Goal: Task Accomplishment & Management: Use online tool/utility

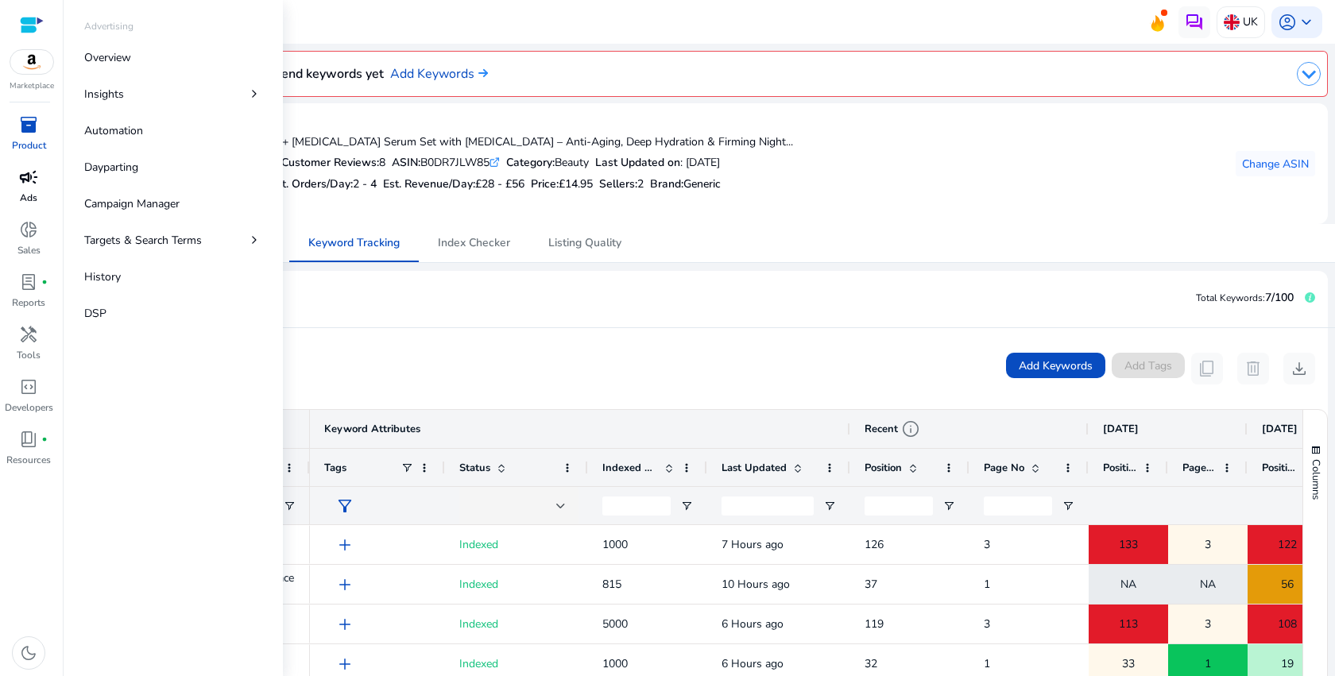
click at [36, 196] on p "Ads" at bounding box center [28, 198] width 17 height 14
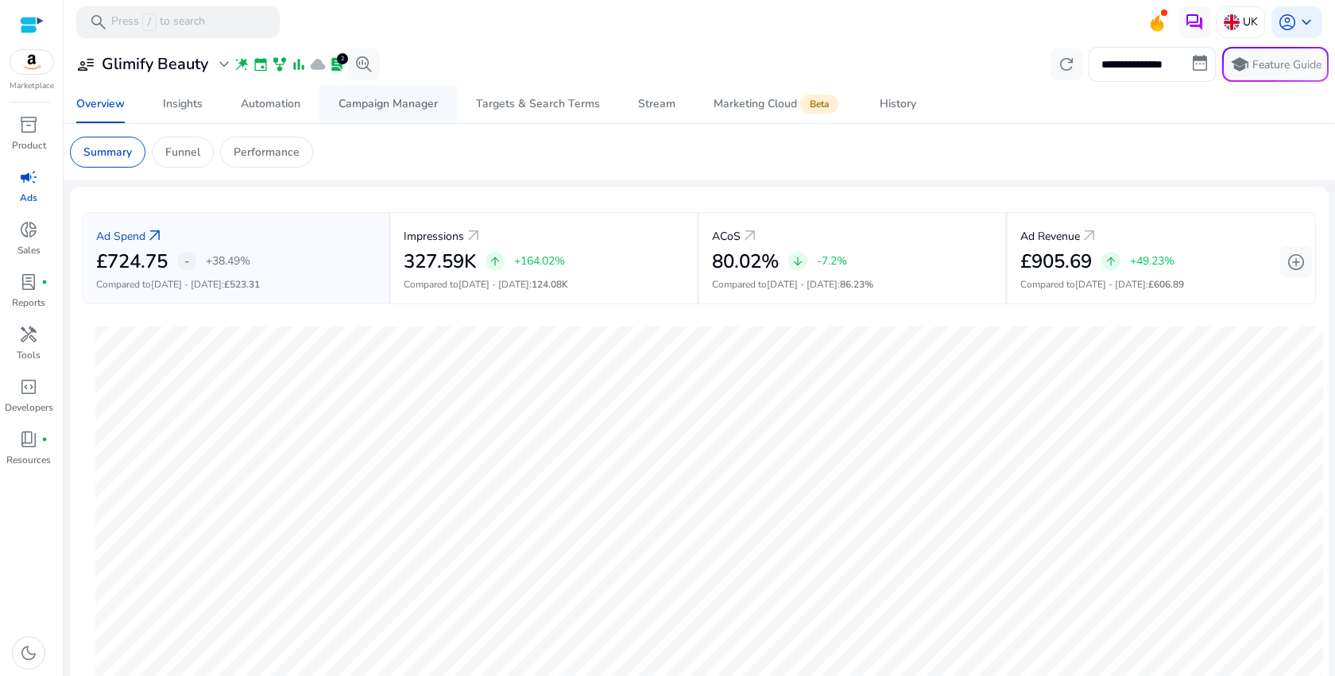
click at [390, 113] on span "Campaign Manager" at bounding box center [388, 104] width 99 height 38
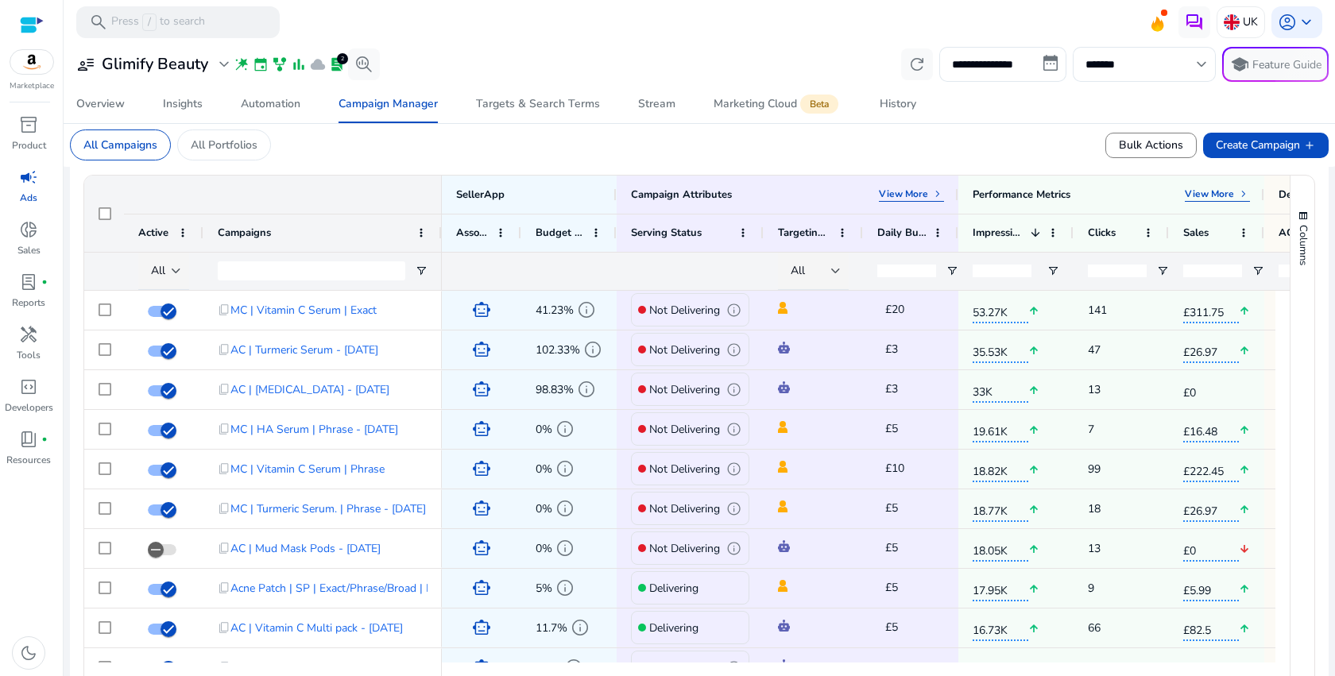
click at [339, 183] on div "Campaign Attributes View More keyboard_arrow_right" at bounding box center [263, 195] width 358 height 38
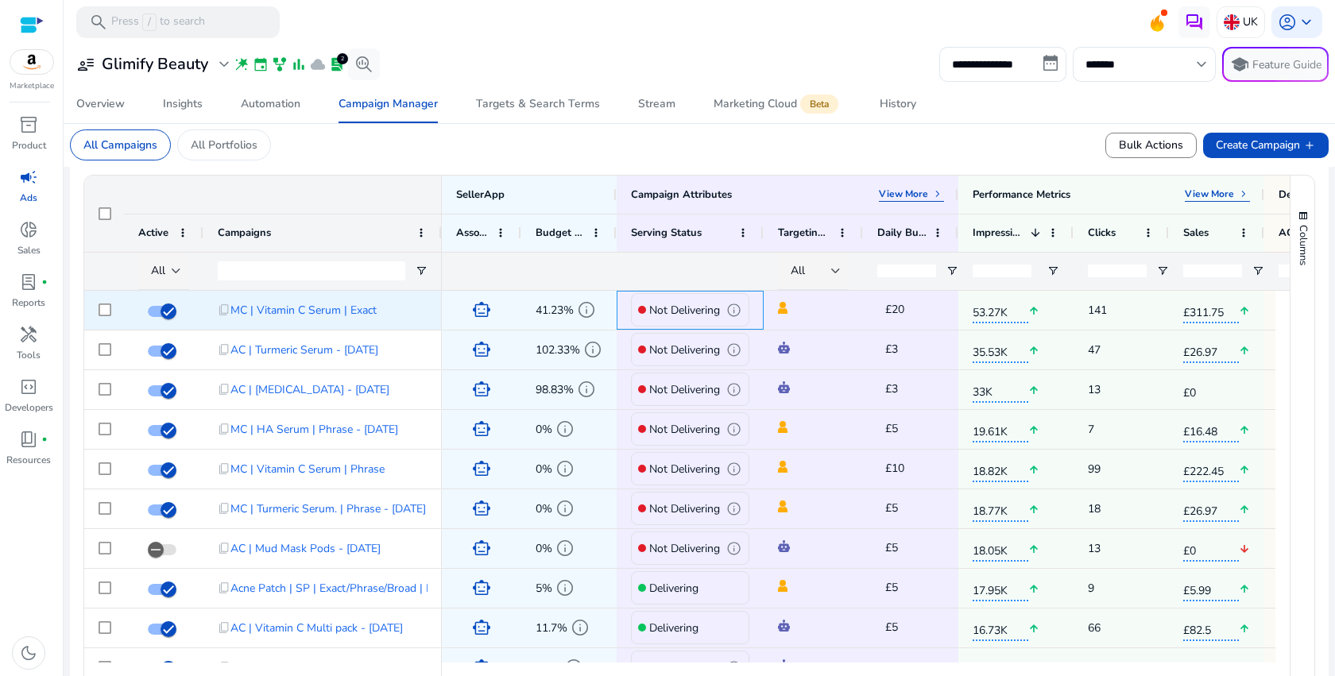
click at [704, 311] on p "Not Delivering" at bounding box center [684, 310] width 71 height 33
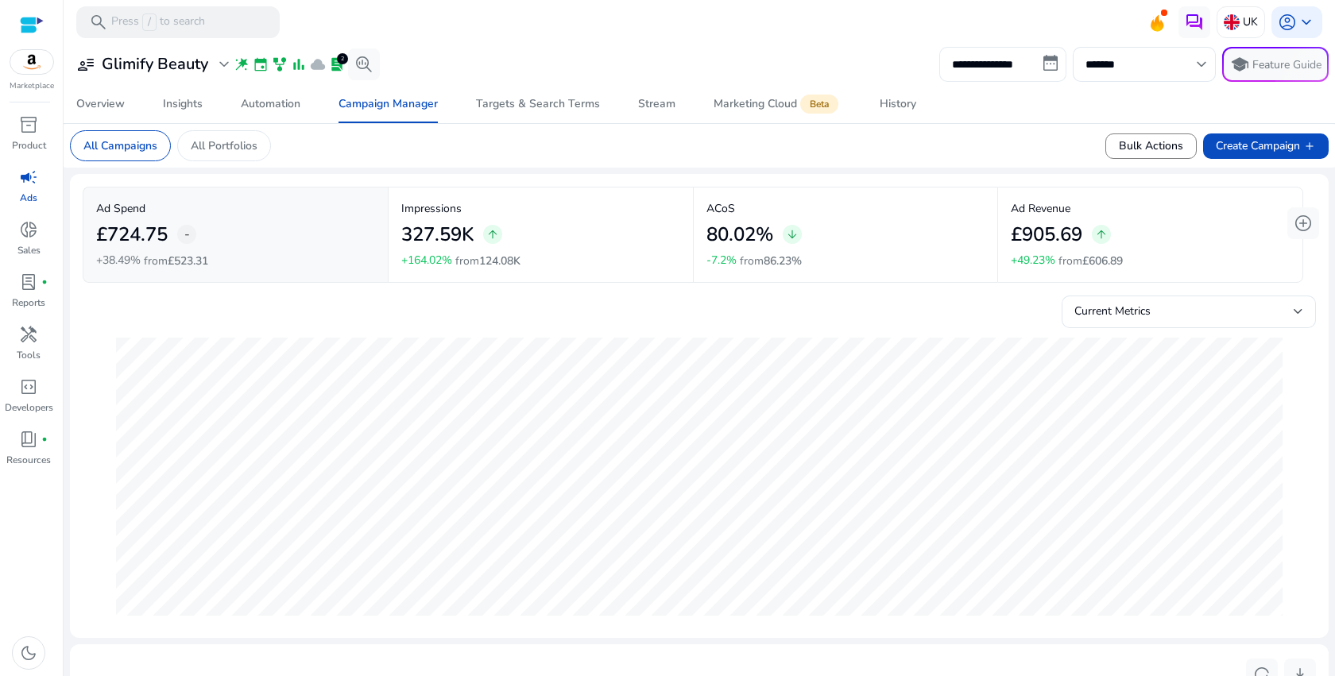
click at [1043, 61] on input "**********" at bounding box center [1003, 64] width 127 height 35
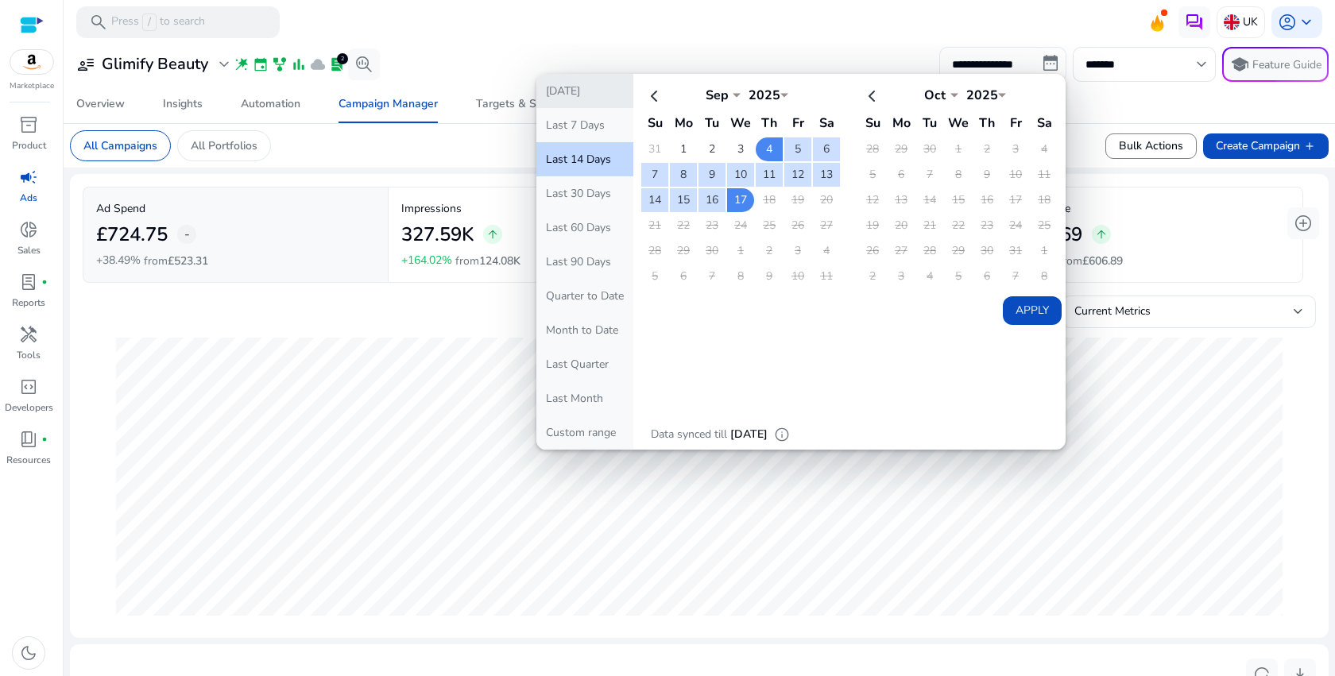
click at [551, 92] on button "Today" at bounding box center [585, 91] width 97 height 34
type input "**********"
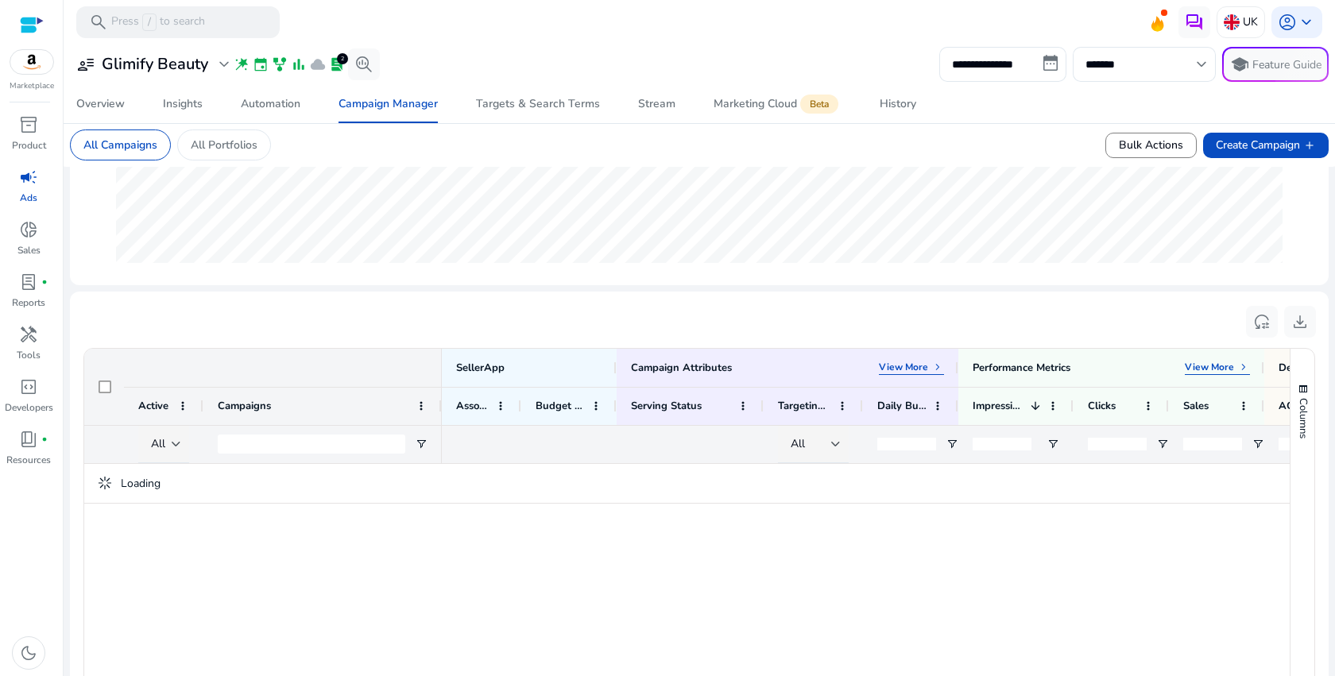
scroll to position [479, 0]
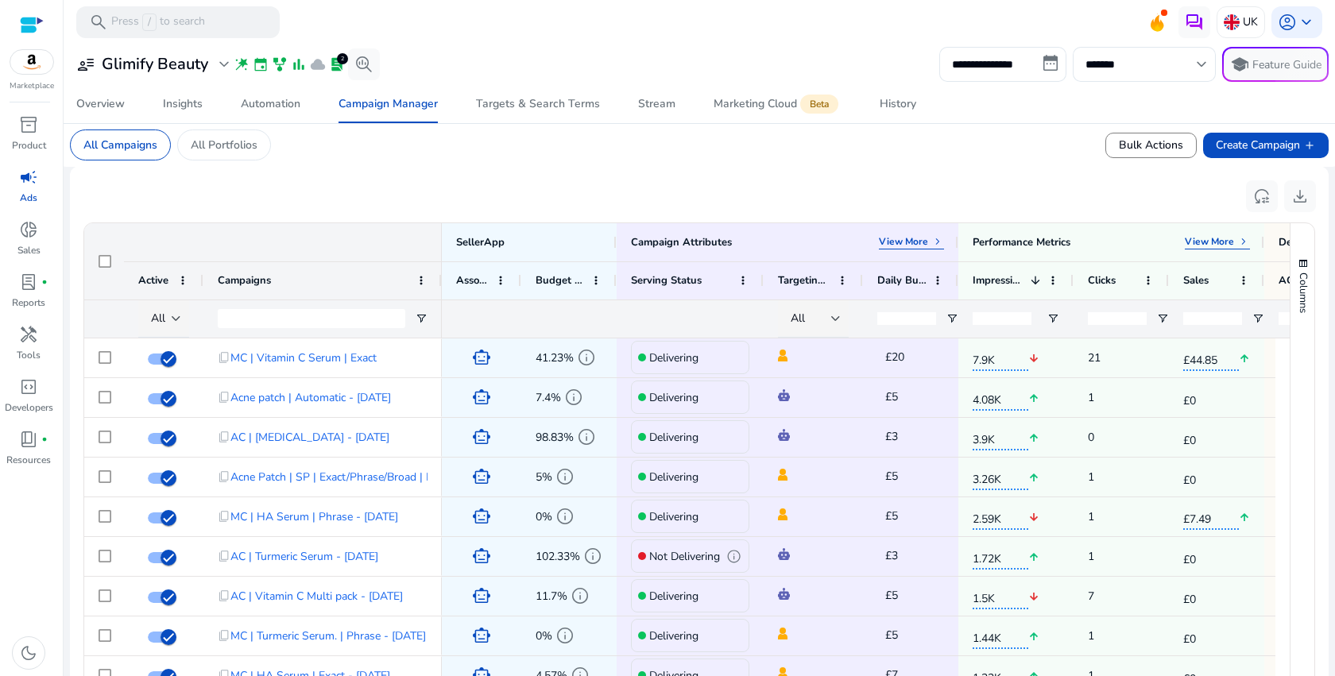
click at [856, 176] on mat-card "reset_settings download 1 to 50 of 54. Page 1 of 2. Press SPACE to select this …" at bounding box center [699, 475] width 1259 height 618
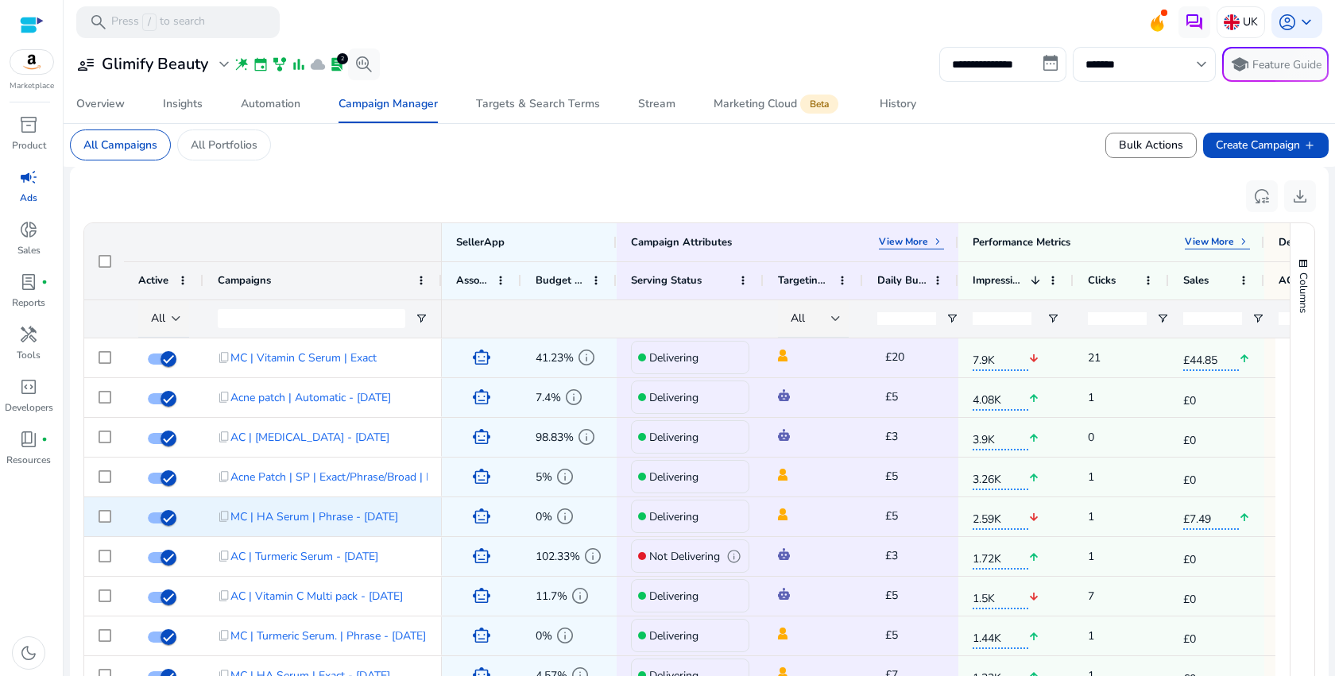
scroll to position [0, 285]
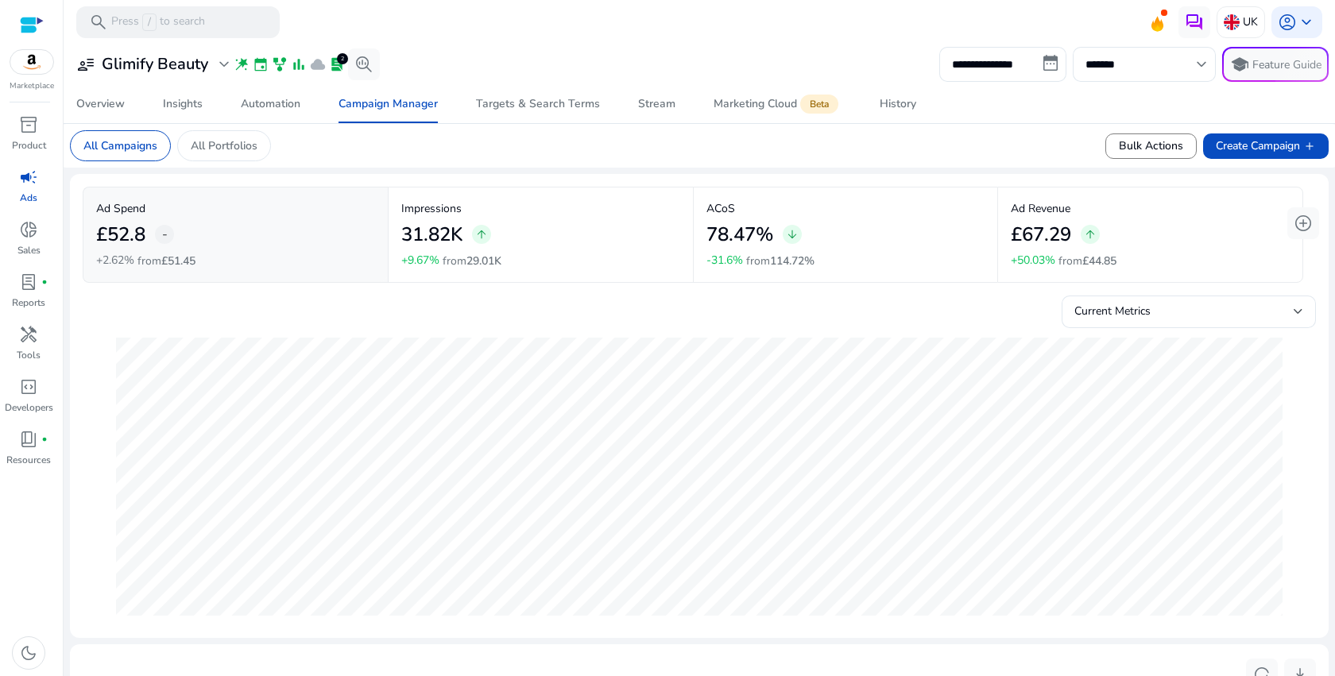
click at [455, 141] on mat-card "All Campaigns All Portfolios Bulk Actions Create Campaign add" at bounding box center [699, 146] width 1285 height 44
click at [217, 145] on p "All Portfolios" at bounding box center [224, 146] width 67 height 17
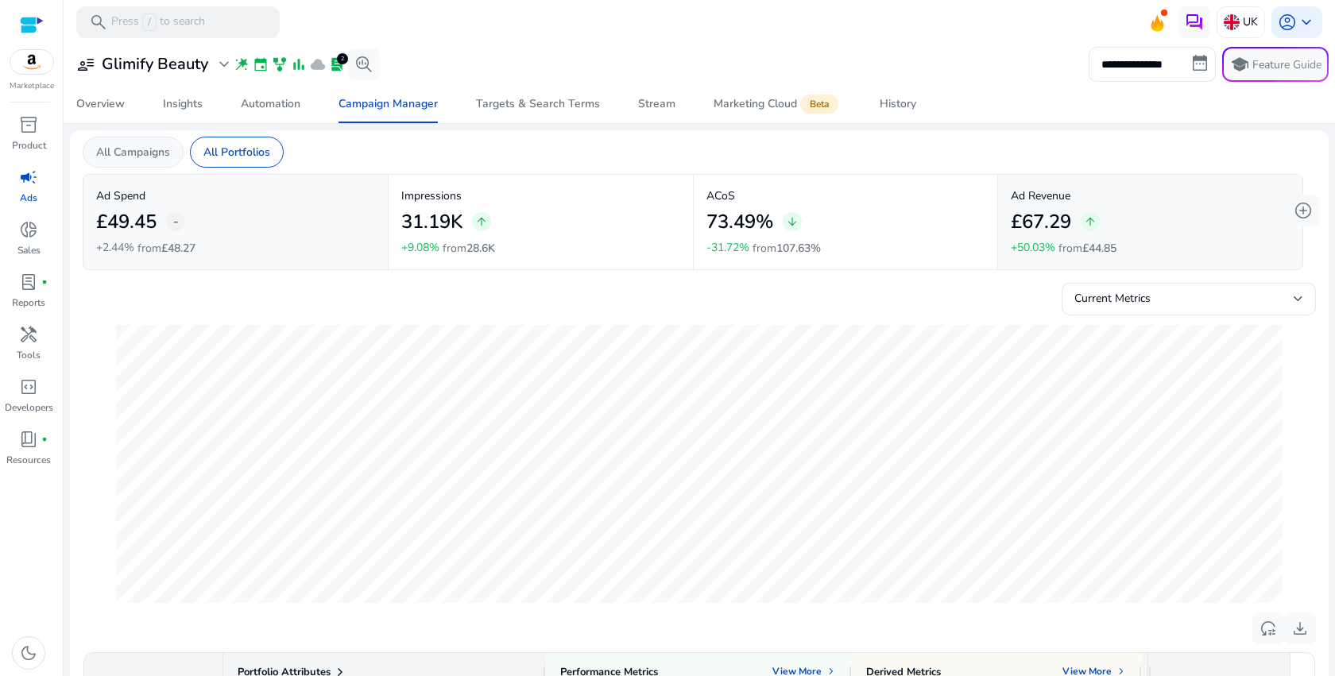
click at [152, 152] on p "All Campaigns" at bounding box center [133, 152] width 74 height 17
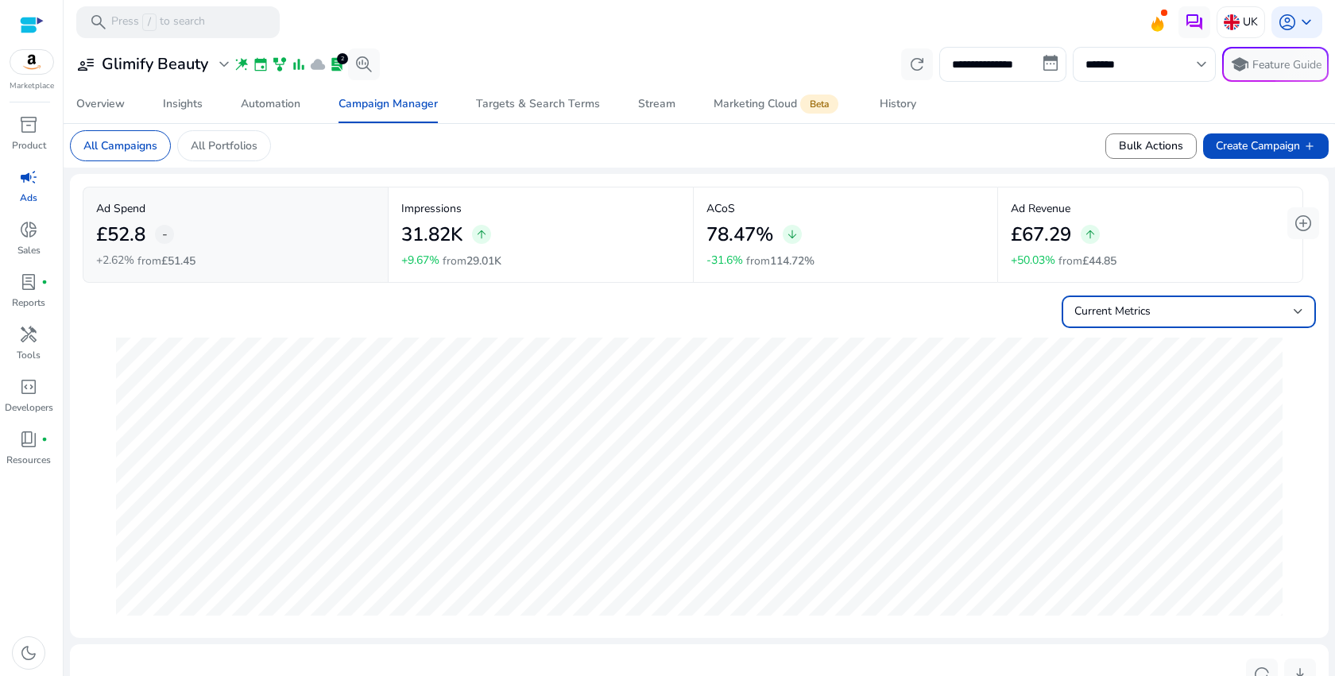
click at [1098, 314] on span "Current Metrics" at bounding box center [1113, 311] width 76 height 15
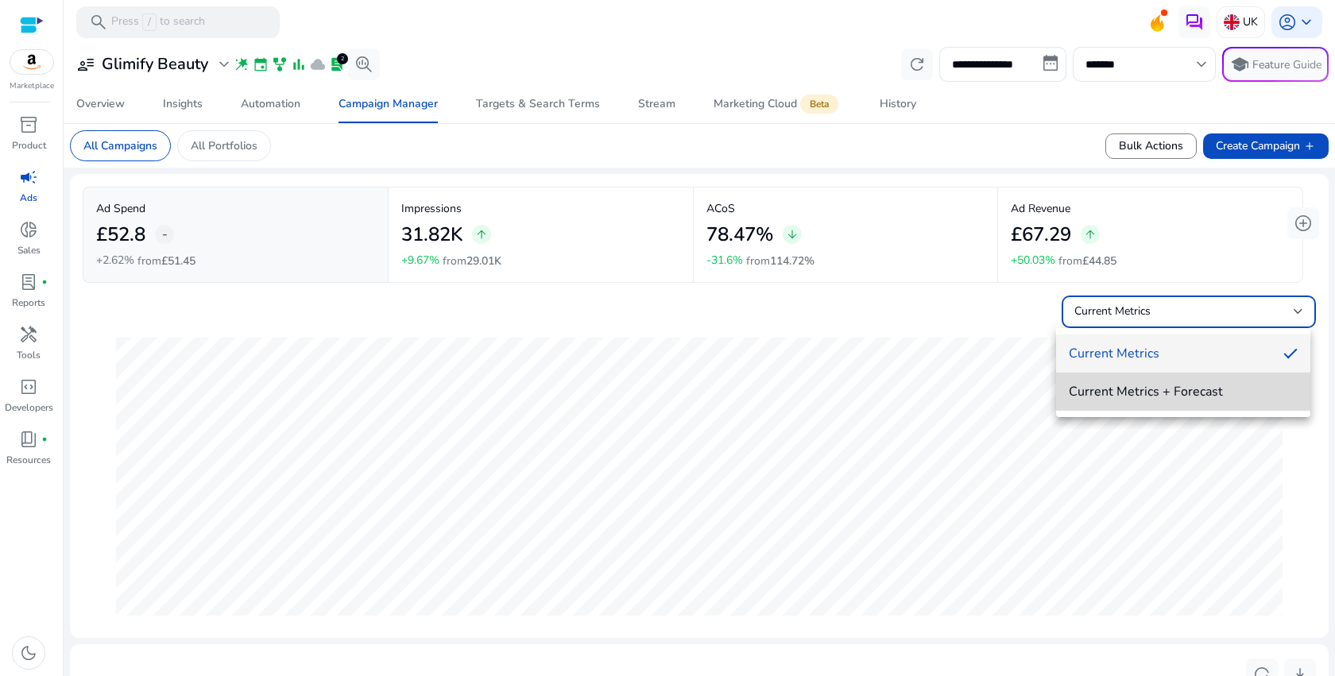
click at [1117, 409] on mat-option "Current Metrics + Forecast" at bounding box center [1183, 392] width 254 height 38
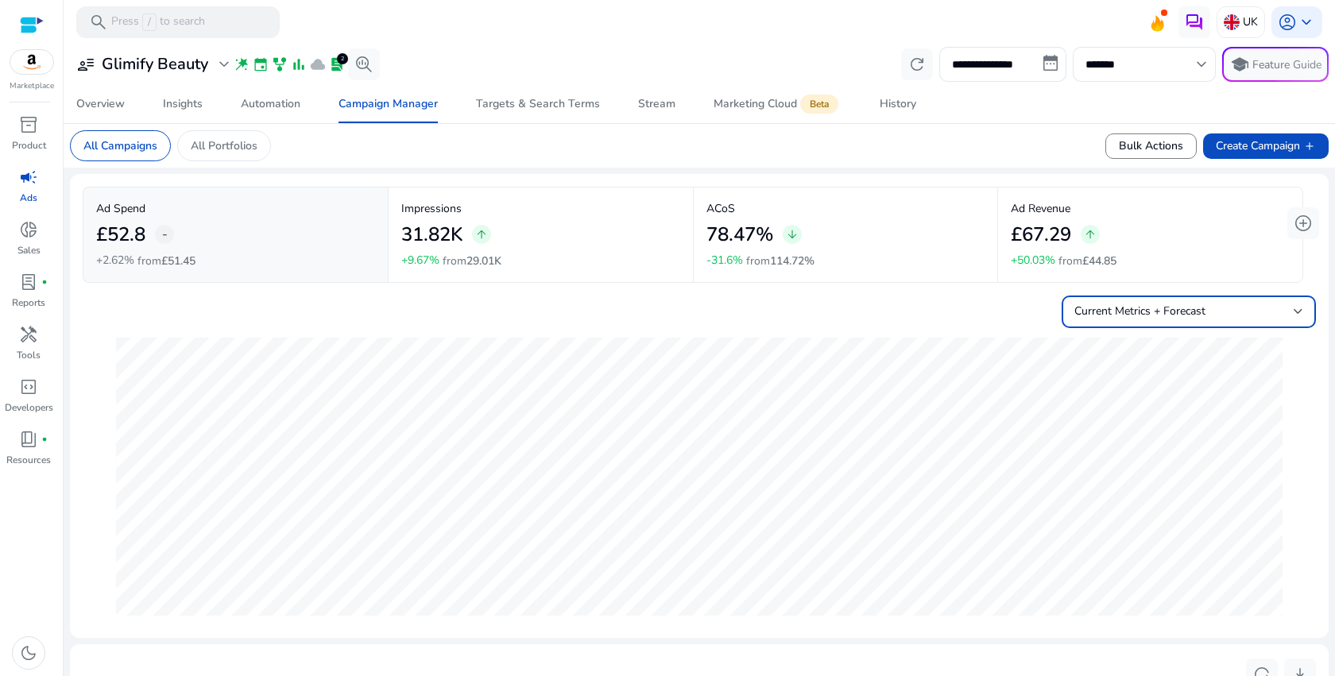
click at [1018, 304] on div "Current Metrics + Forecast" at bounding box center [700, 308] width 1234 height 39
click at [1054, 304] on div "Current Metrics + Forecast" at bounding box center [700, 308] width 1234 height 39
click at [1115, 317] on span "Current Metrics + Forecast" at bounding box center [1140, 311] width 131 height 15
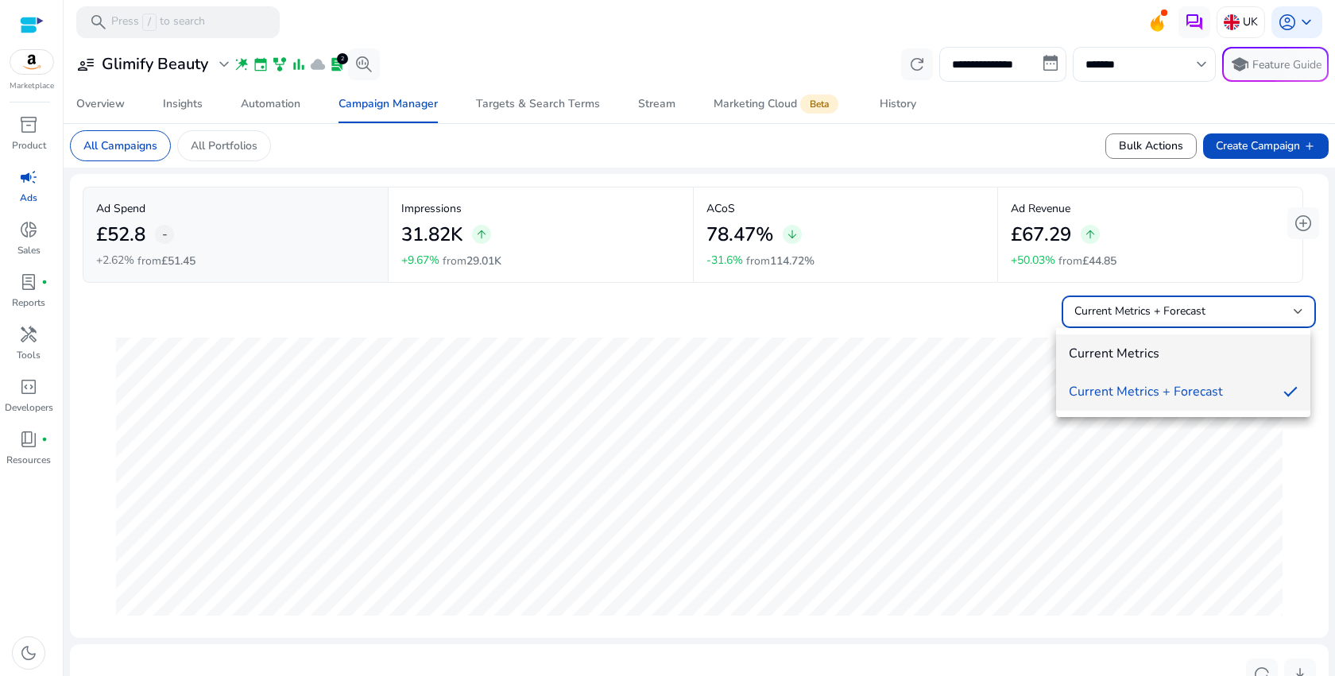
click at [1130, 340] on mat-option "Current Metrics" at bounding box center [1183, 354] width 254 height 38
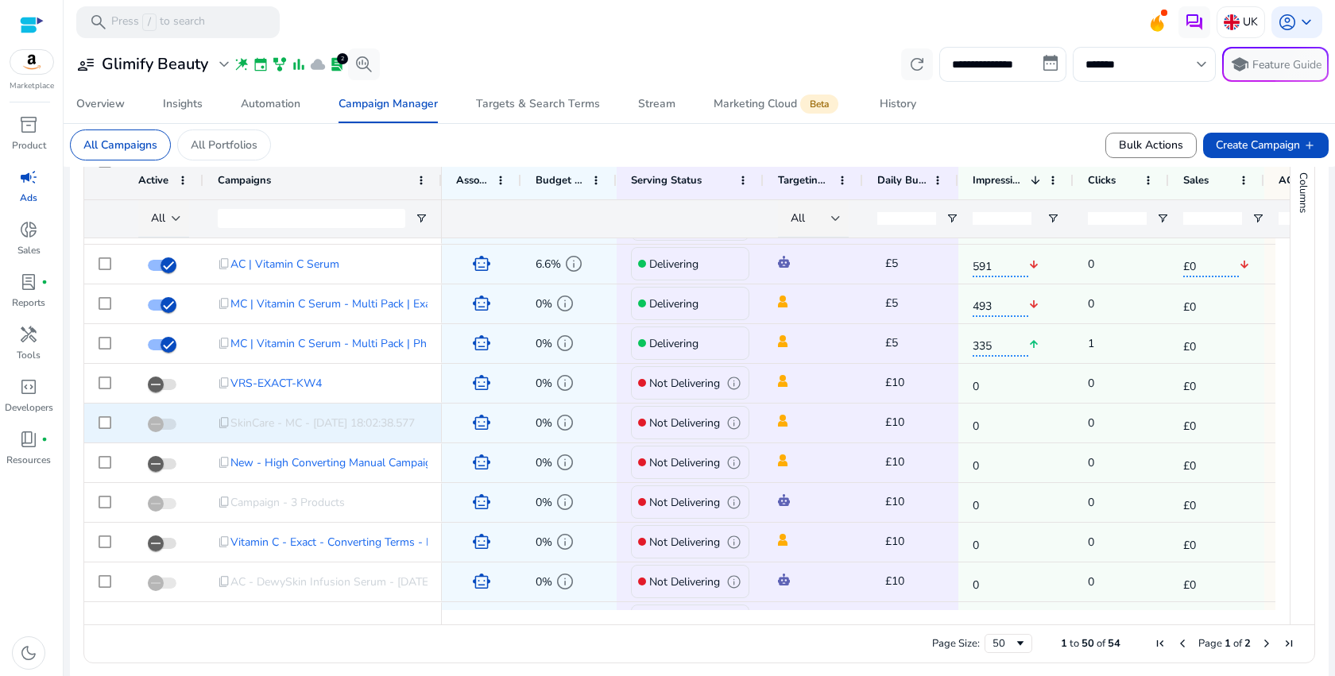
scroll to position [440, 0]
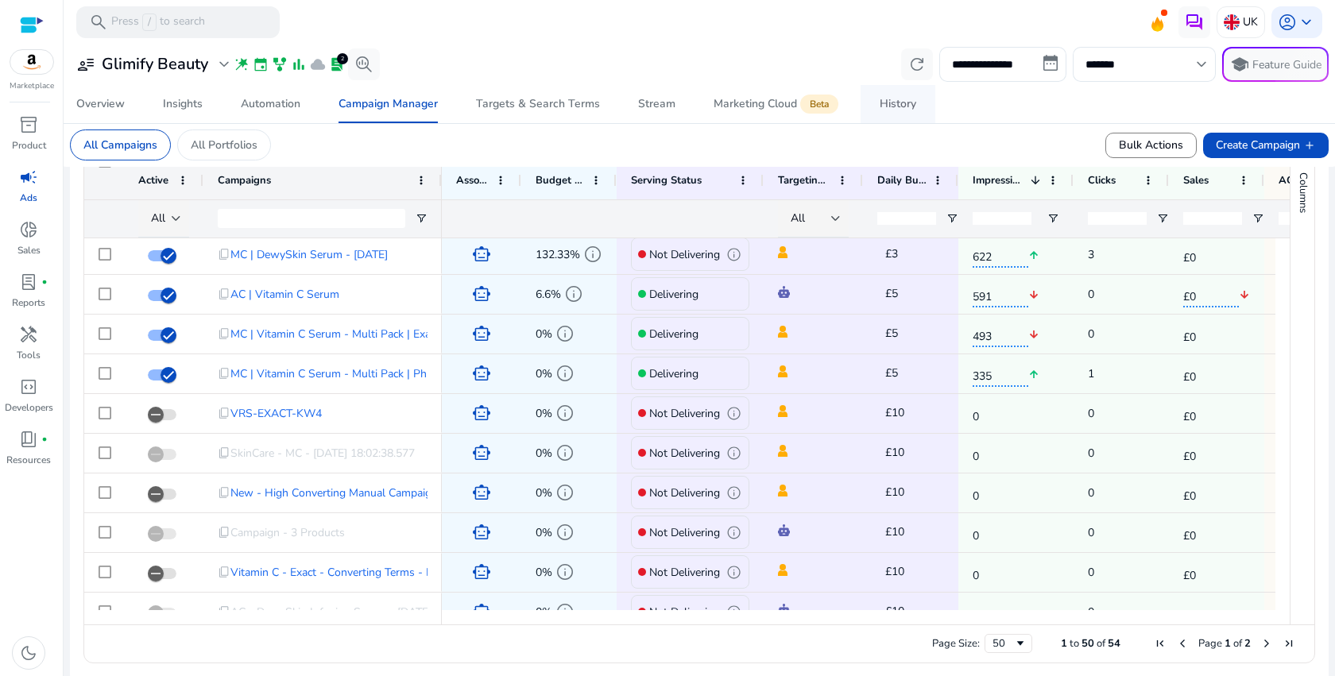
click at [890, 104] on div "History" at bounding box center [898, 104] width 37 height 11
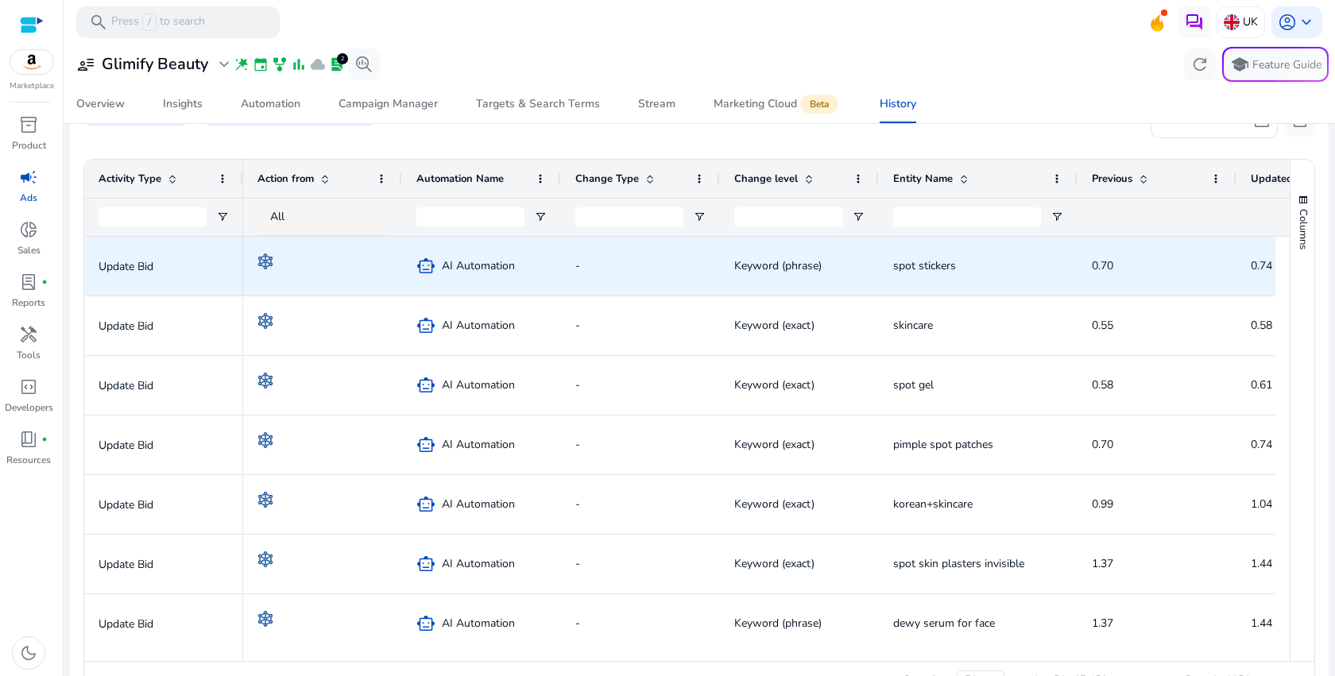
scroll to position [0, 29]
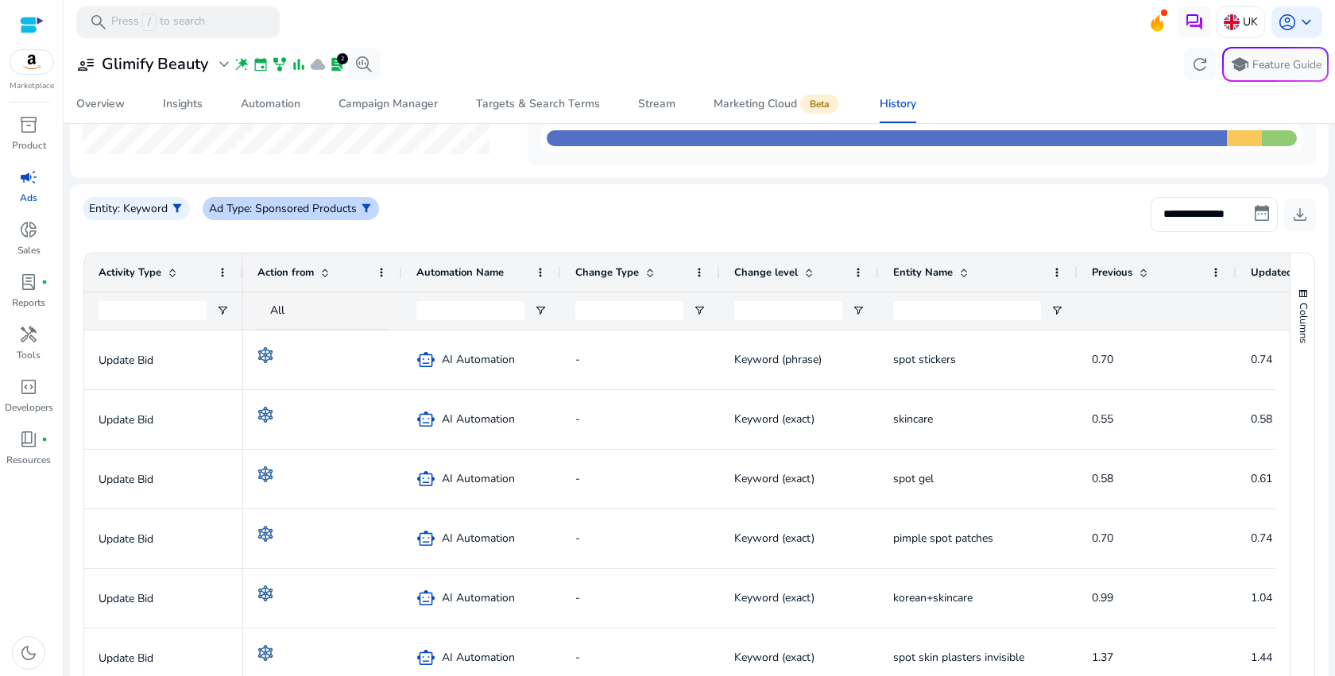
click at [360, 202] on span "filter_alt" at bounding box center [366, 208] width 13 height 13
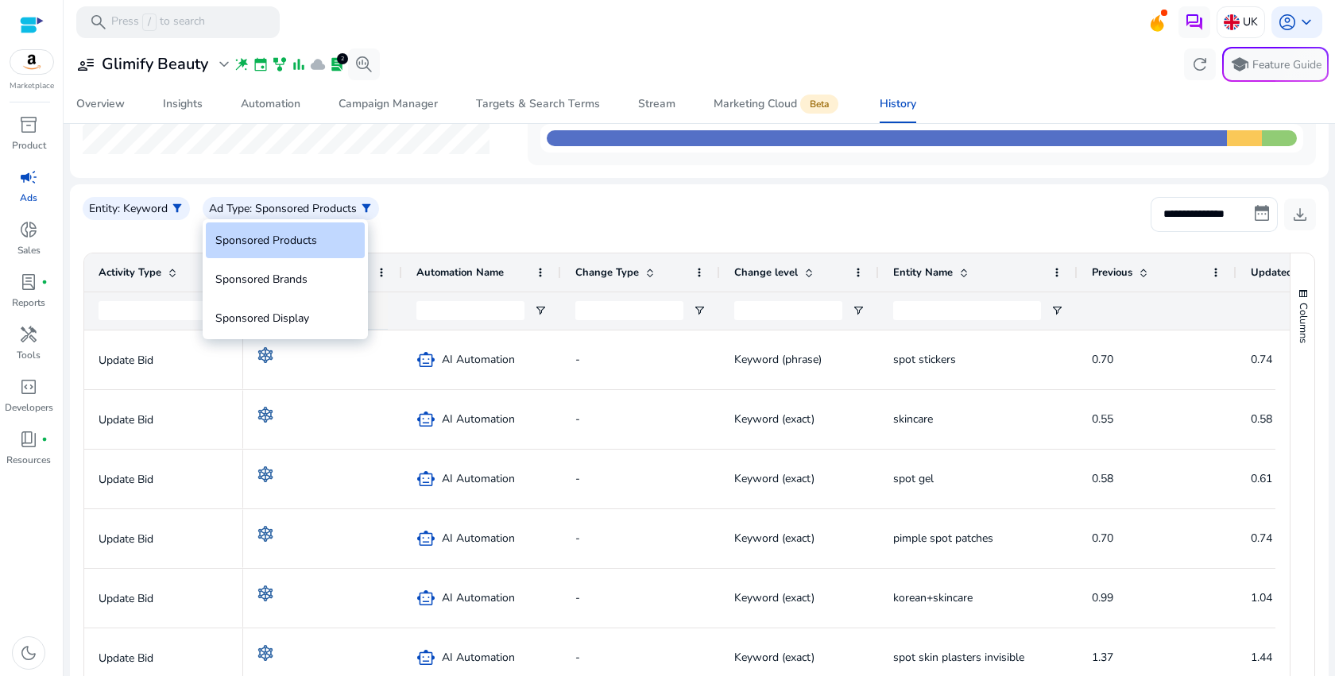
click at [448, 201] on div at bounding box center [667, 338] width 1335 height 676
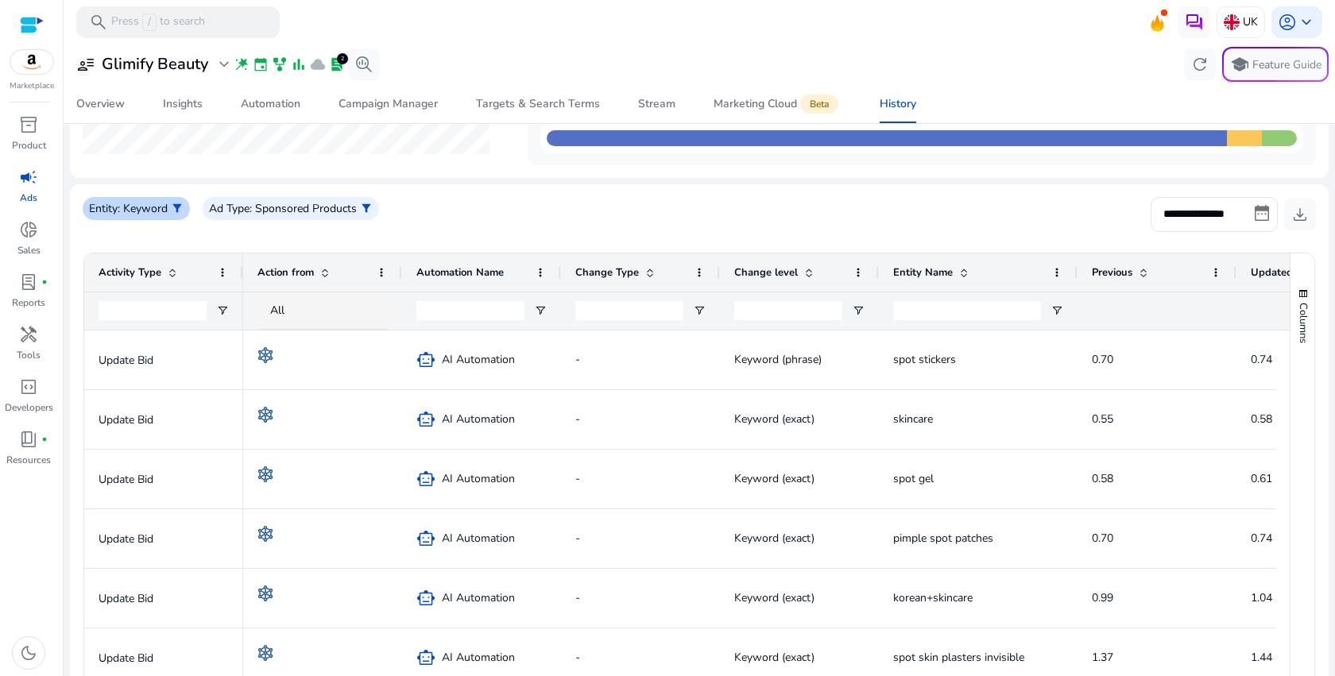
click at [149, 208] on p ": Keyword" at bounding box center [143, 208] width 50 height 17
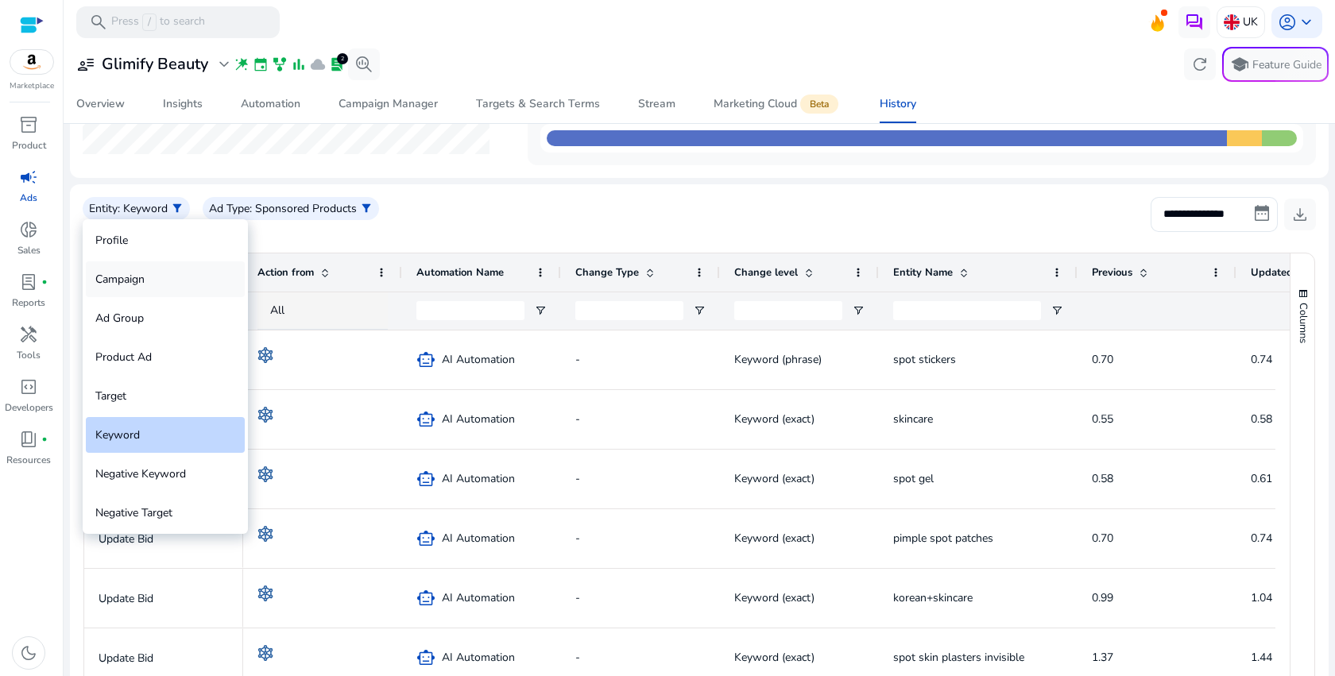
click at [172, 285] on div "Campaign" at bounding box center [165, 280] width 159 height 36
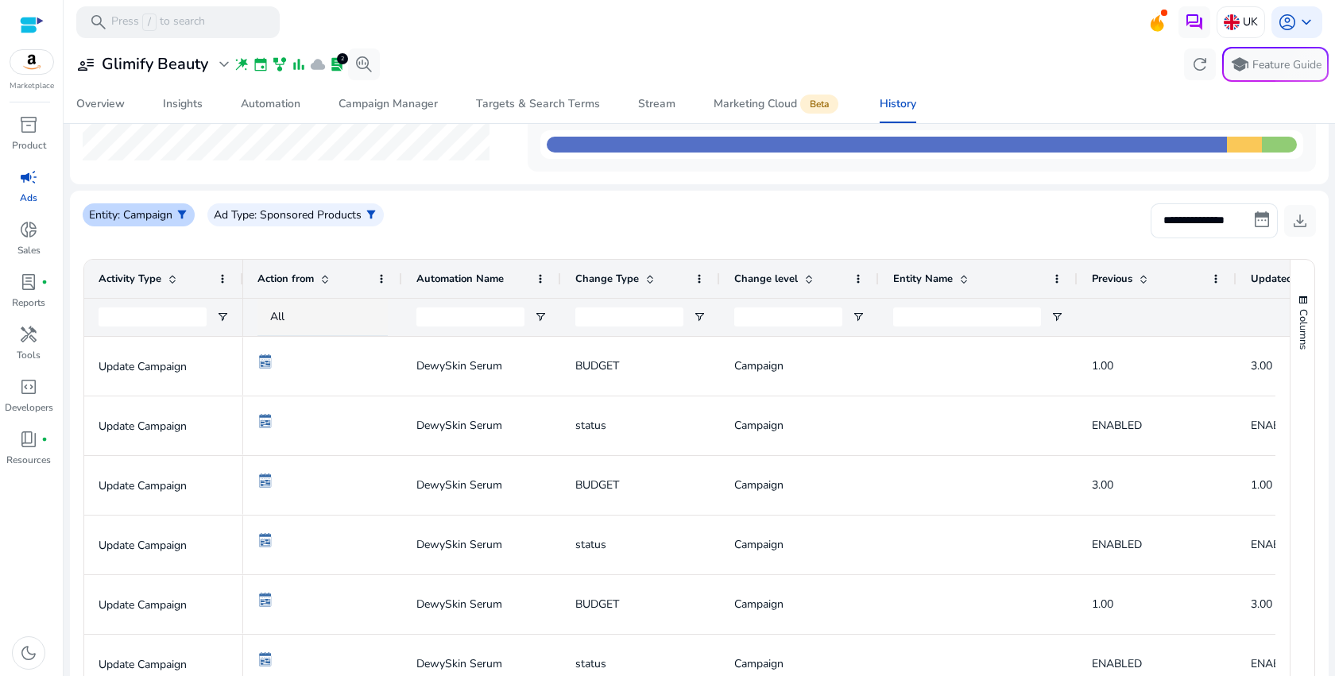
click at [186, 217] on span "filter_alt" at bounding box center [182, 214] width 13 height 13
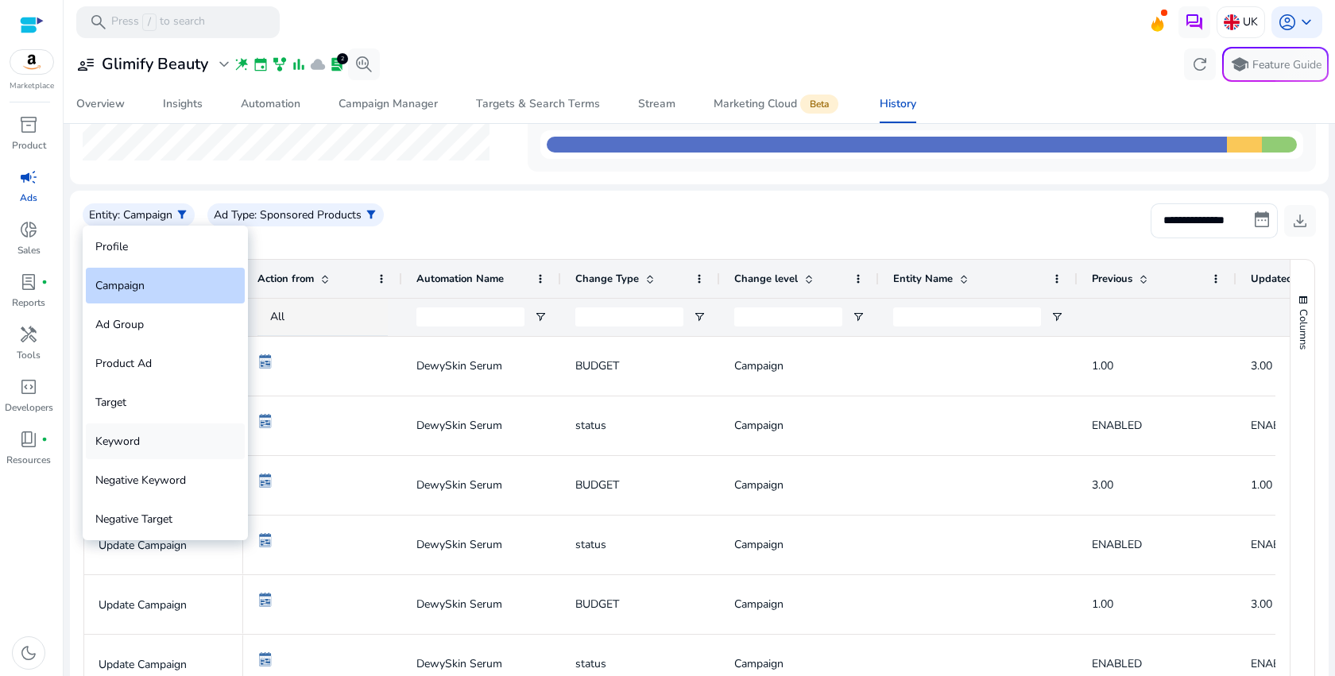
click at [118, 437] on div "Keyword" at bounding box center [165, 442] width 159 height 36
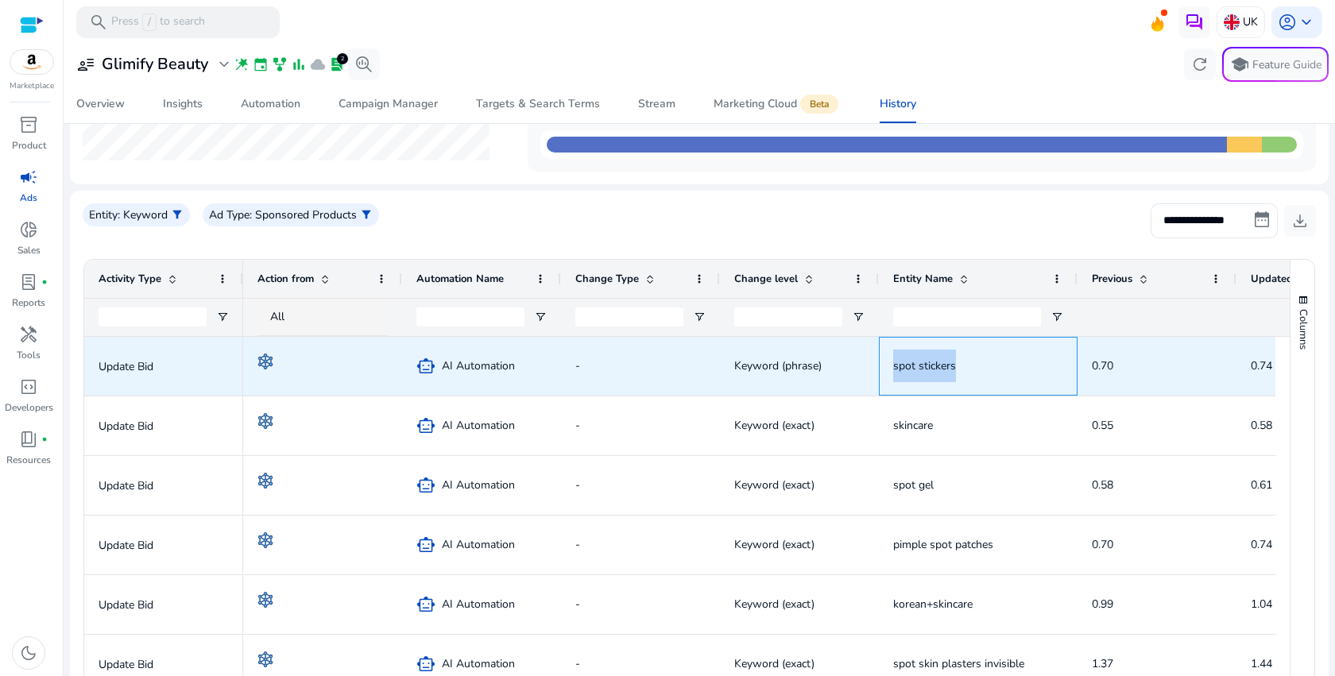
drag, startPoint x: 959, startPoint y: 366, endPoint x: 889, endPoint y: 364, distance: 70.0
click at [889, 364] on div "spot stickers" at bounding box center [978, 366] width 199 height 59
click at [900, 366] on span "spot stickers" at bounding box center [924, 365] width 63 height 15
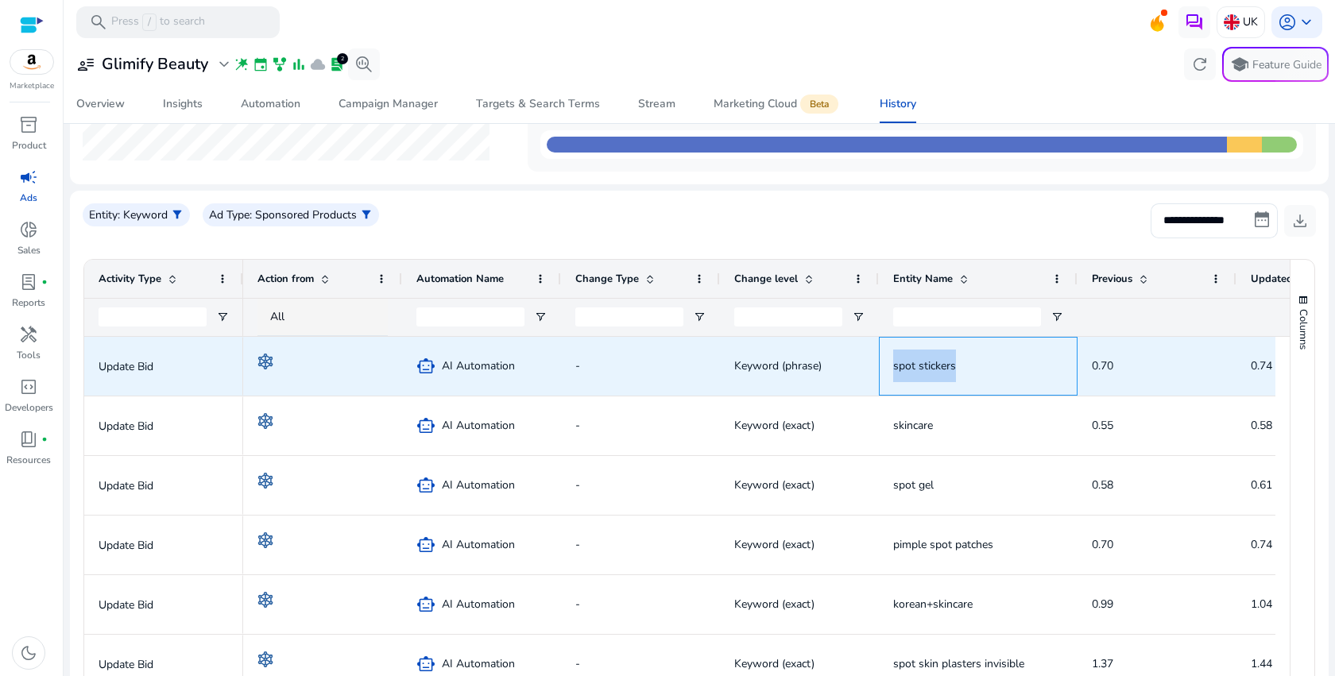
click at [902, 366] on span "spot stickers" at bounding box center [924, 365] width 63 height 15
click at [925, 366] on span "spot stickers" at bounding box center [924, 365] width 63 height 15
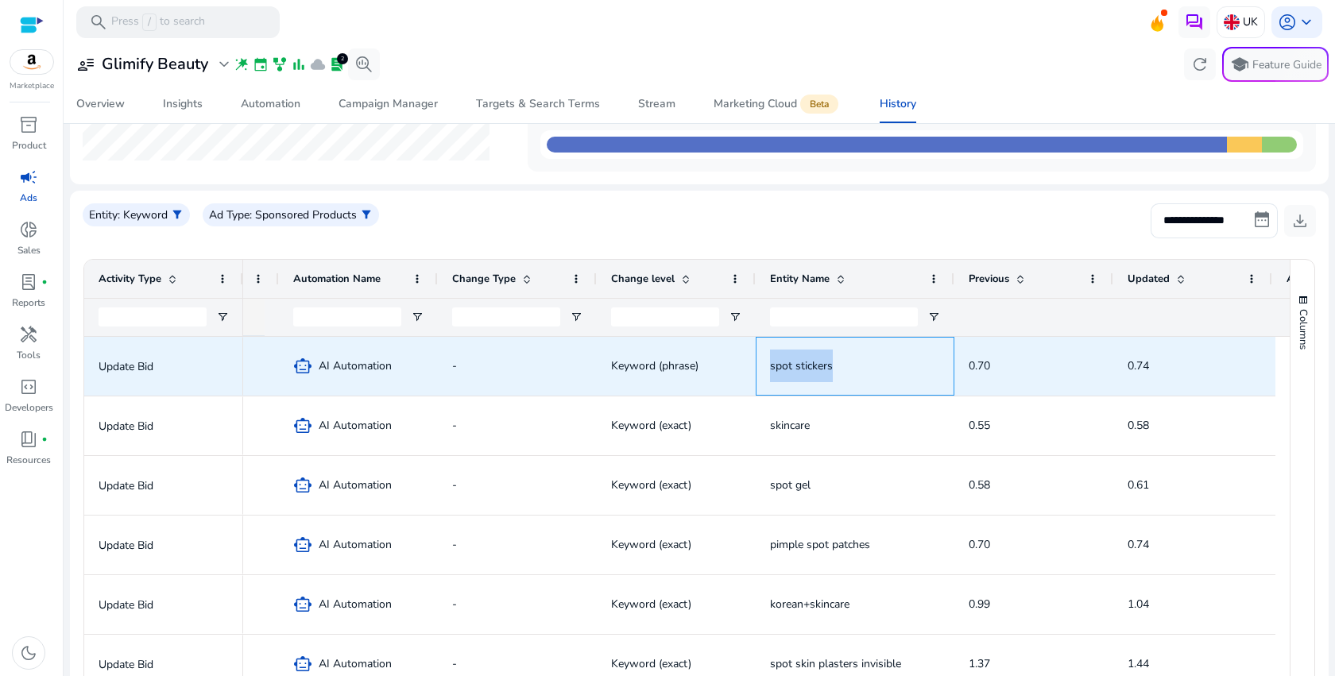
click at [925, 366] on span "spot stickers" at bounding box center [855, 366] width 170 height 33
click at [978, 359] on span "0.70" at bounding box center [979, 365] width 21 height 15
click at [1145, 366] on span "0.74" at bounding box center [1138, 365] width 21 height 15
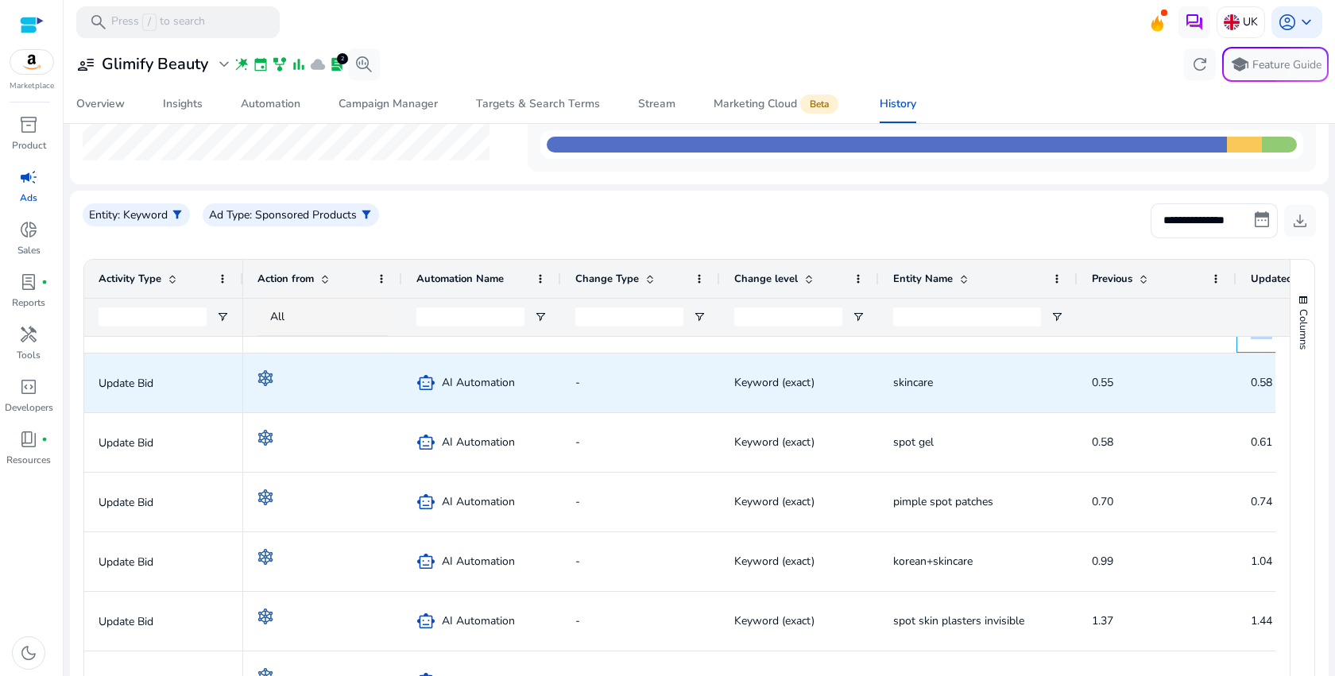
scroll to position [0, 0]
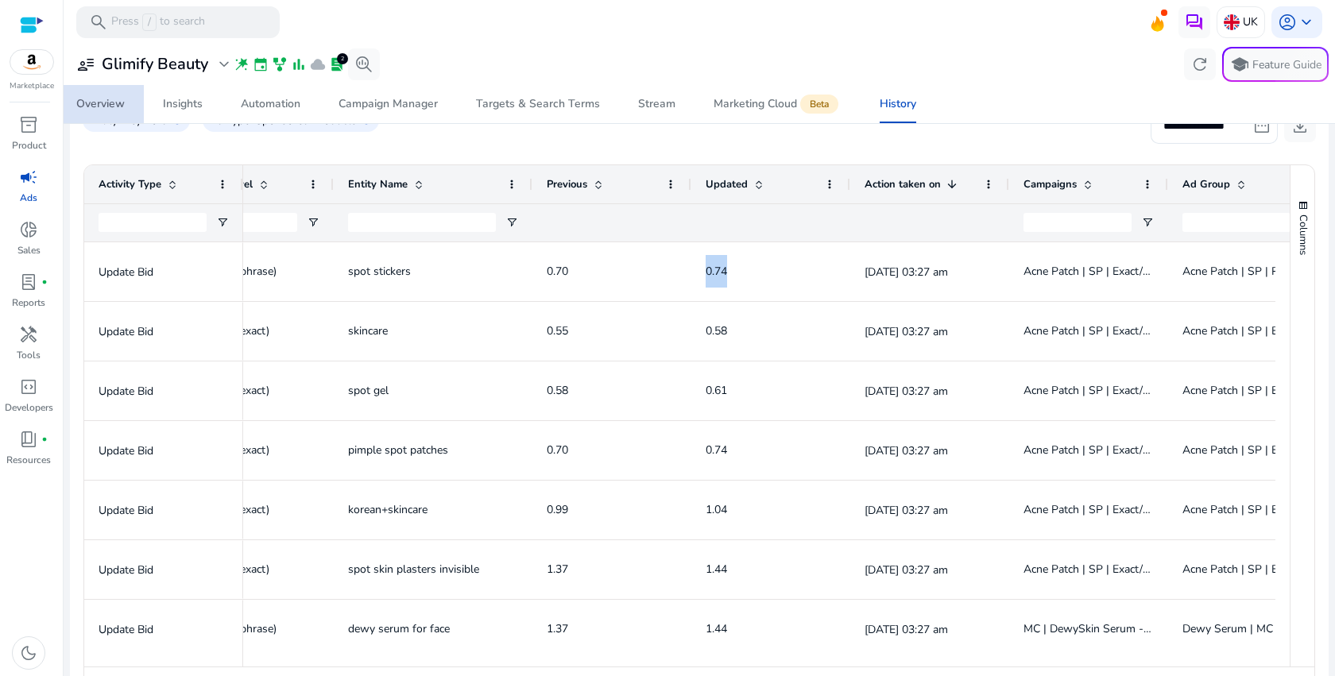
click at [100, 110] on div "Overview" at bounding box center [100, 104] width 48 height 11
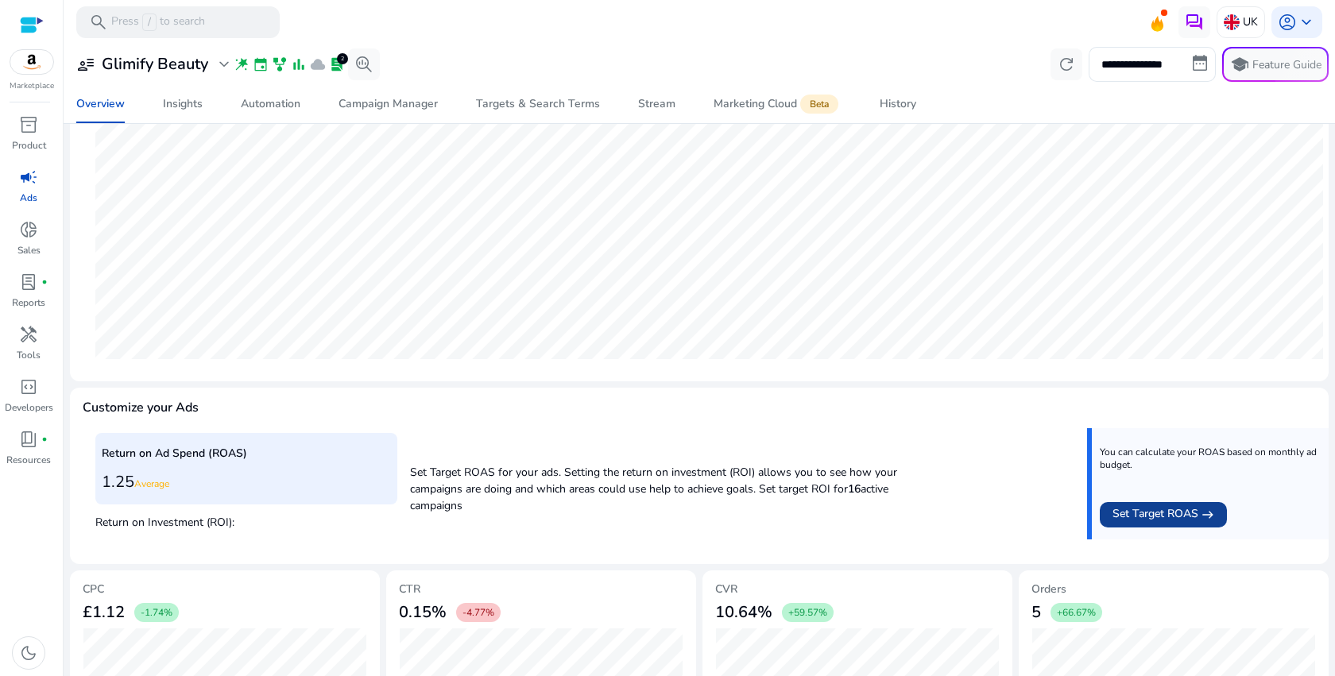
click at [1149, 516] on span "Set Target ROAS" at bounding box center [1156, 515] width 86 height 19
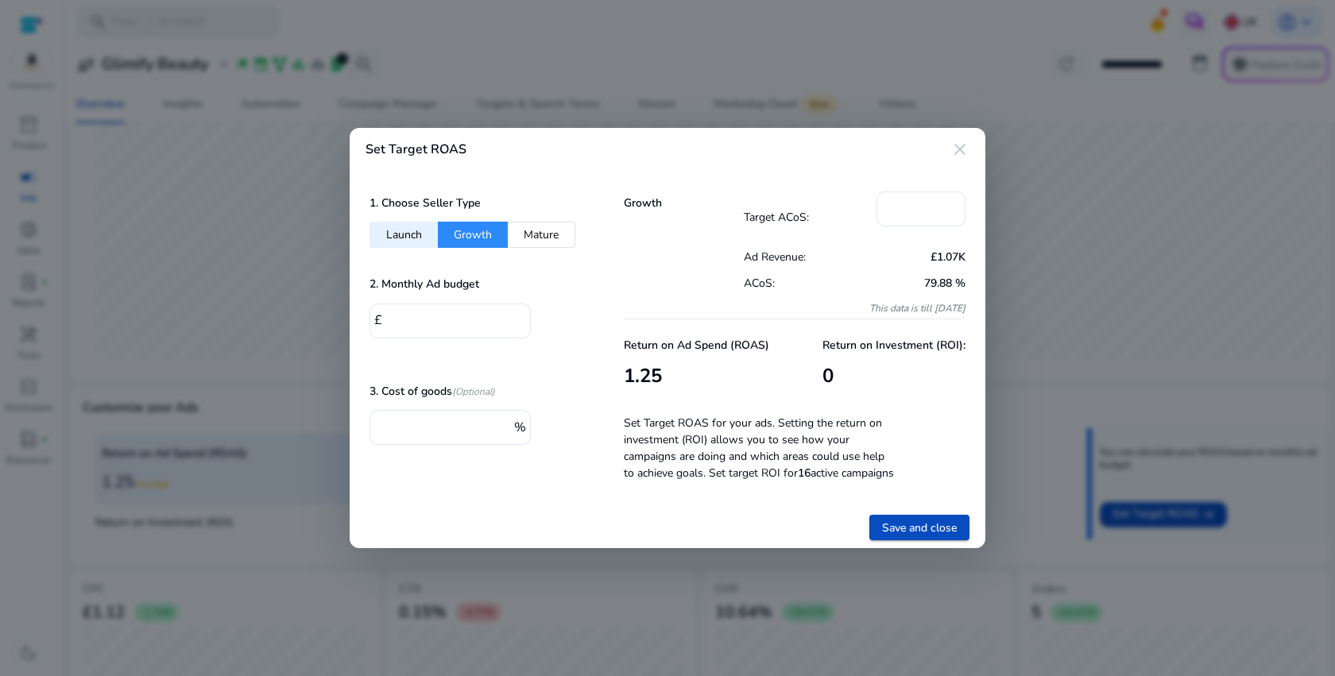
click at [517, 226] on button "Mature" at bounding box center [542, 235] width 68 height 26
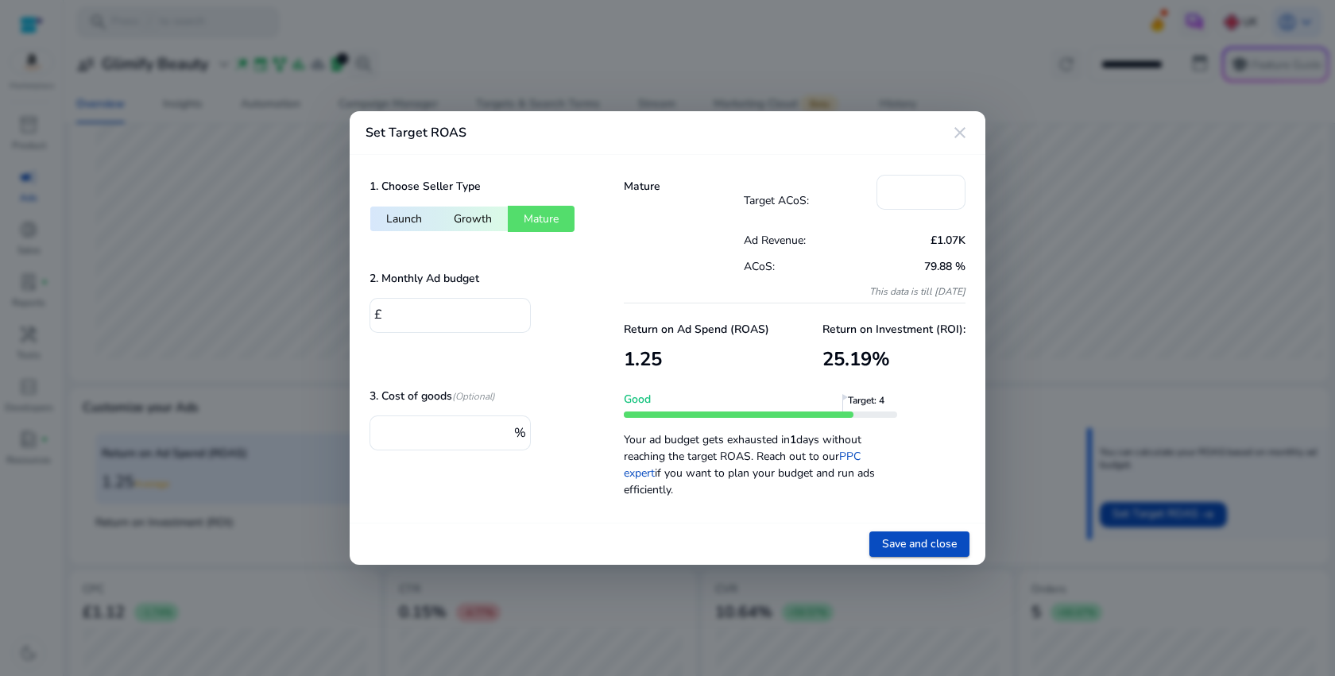
click at [448, 231] on button "Growth" at bounding box center [473, 219] width 70 height 26
click at [393, 215] on button "Launch" at bounding box center [404, 219] width 68 height 26
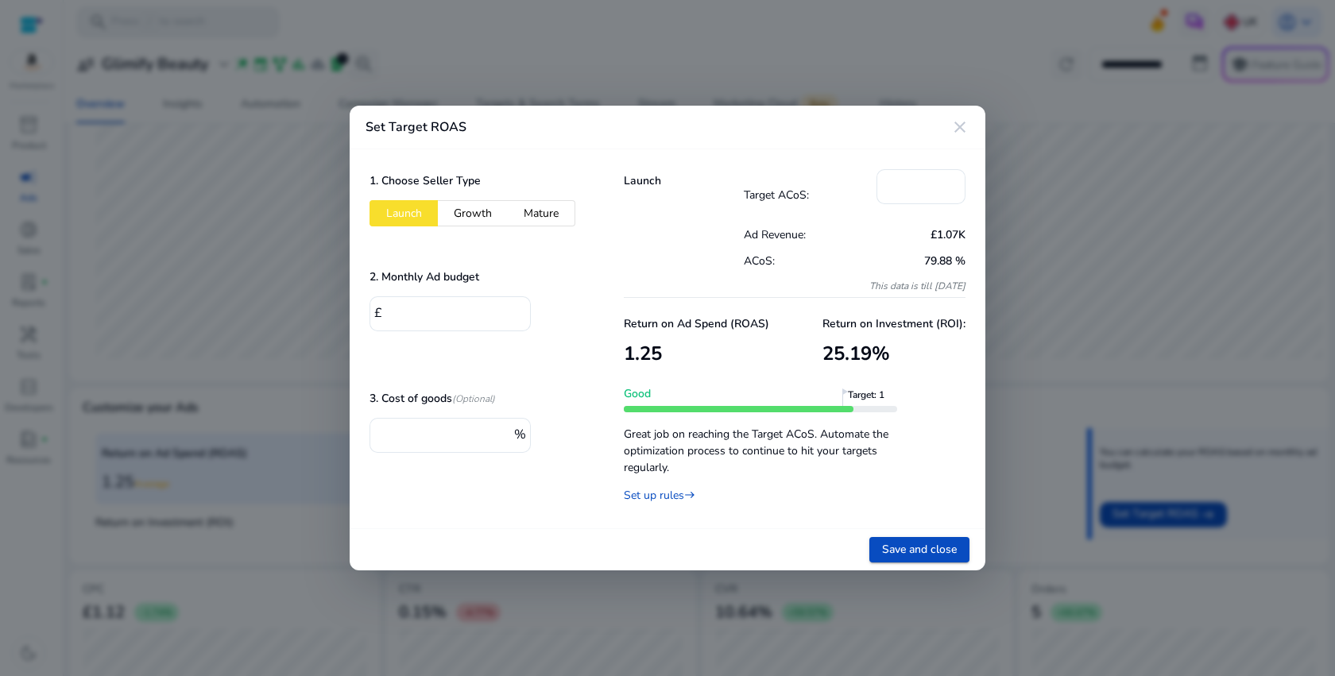
click at [550, 215] on button "Mature" at bounding box center [542, 213] width 68 height 26
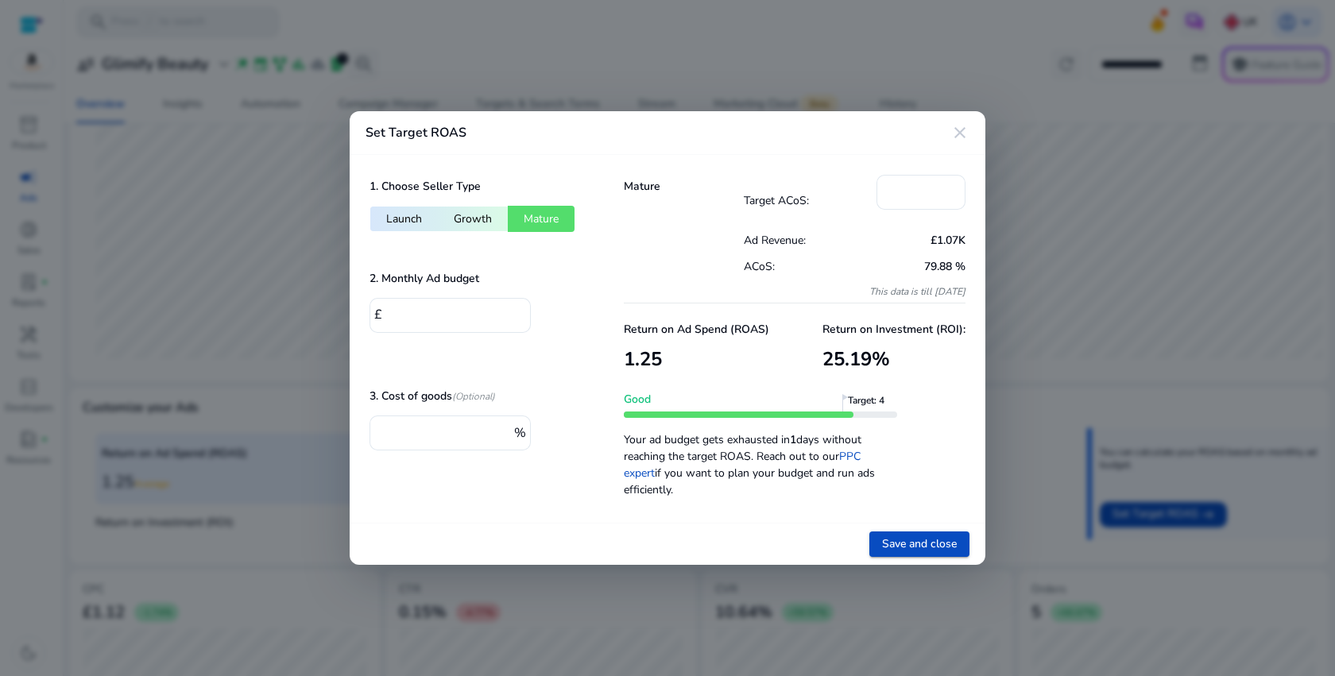
click at [491, 231] on button "Growth" at bounding box center [473, 219] width 70 height 26
type input "*"
click at [956, 130] on mat-icon "close" at bounding box center [960, 132] width 19 height 19
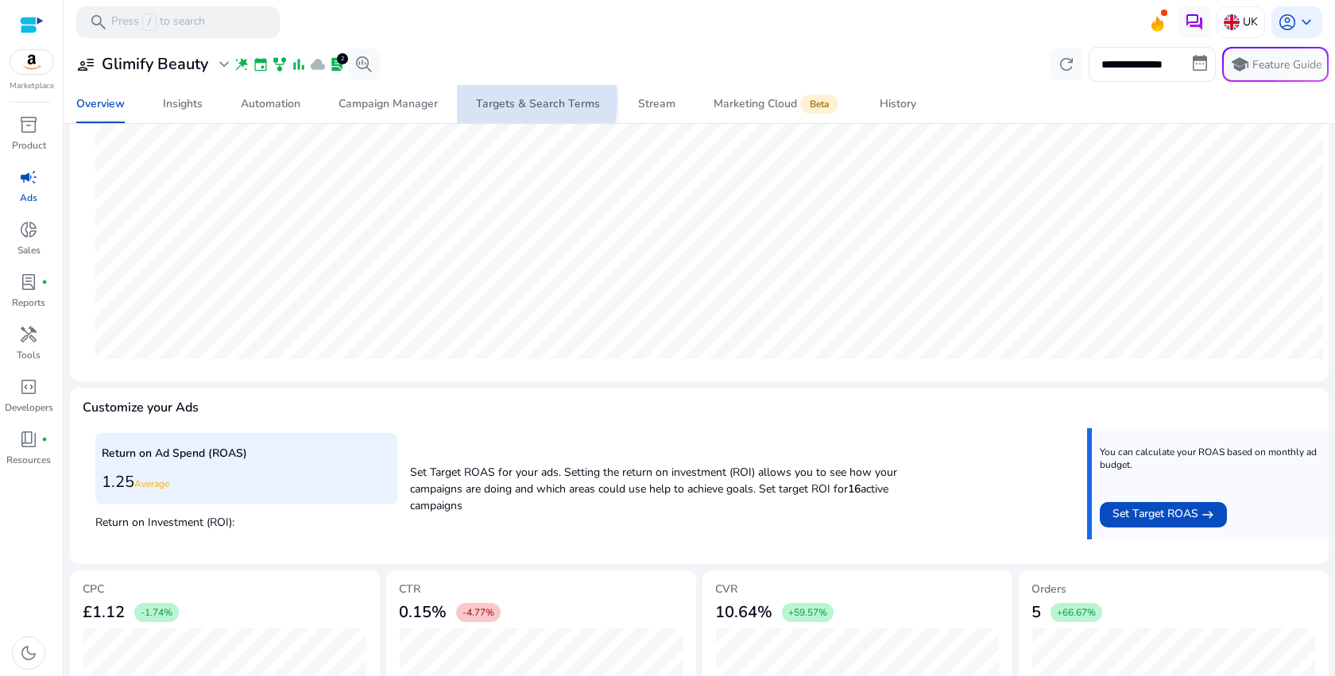
click at [503, 101] on div "Targets & Search Terms" at bounding box center [538, 104] width 124 height 11
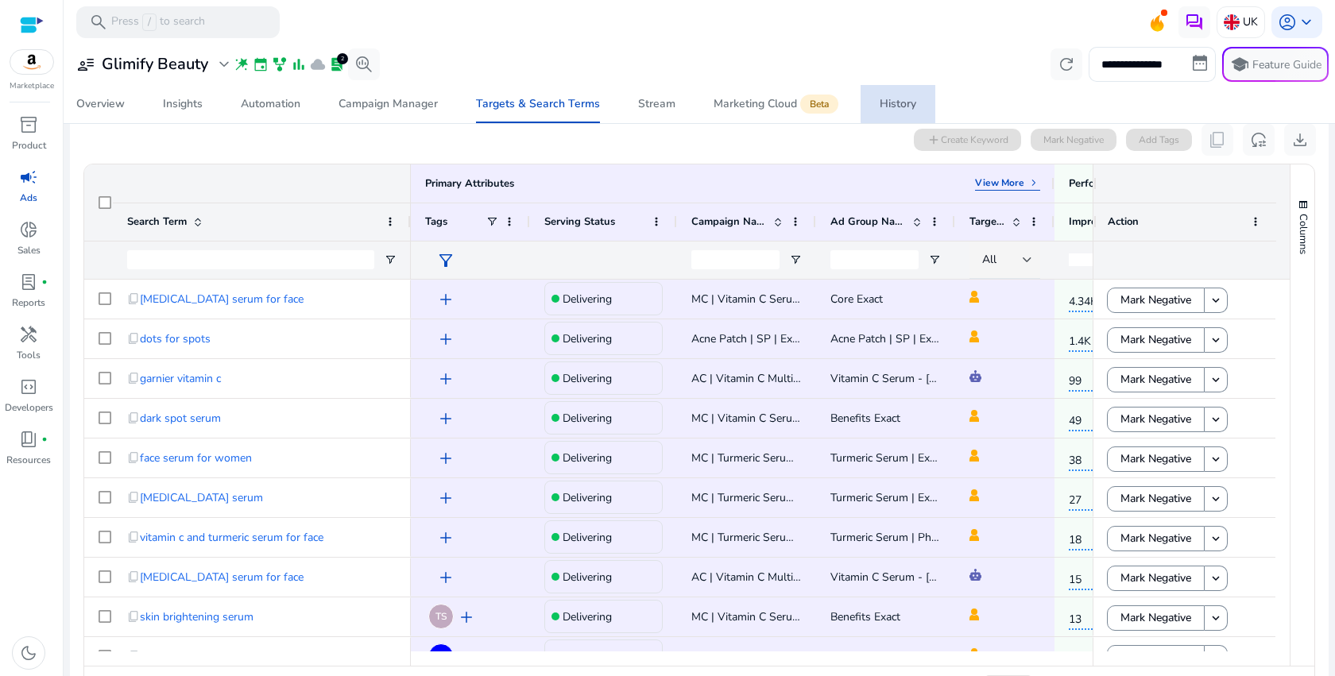
click at [897, 95] on span "History" at bounding box center [898, 104] width 37 height 38
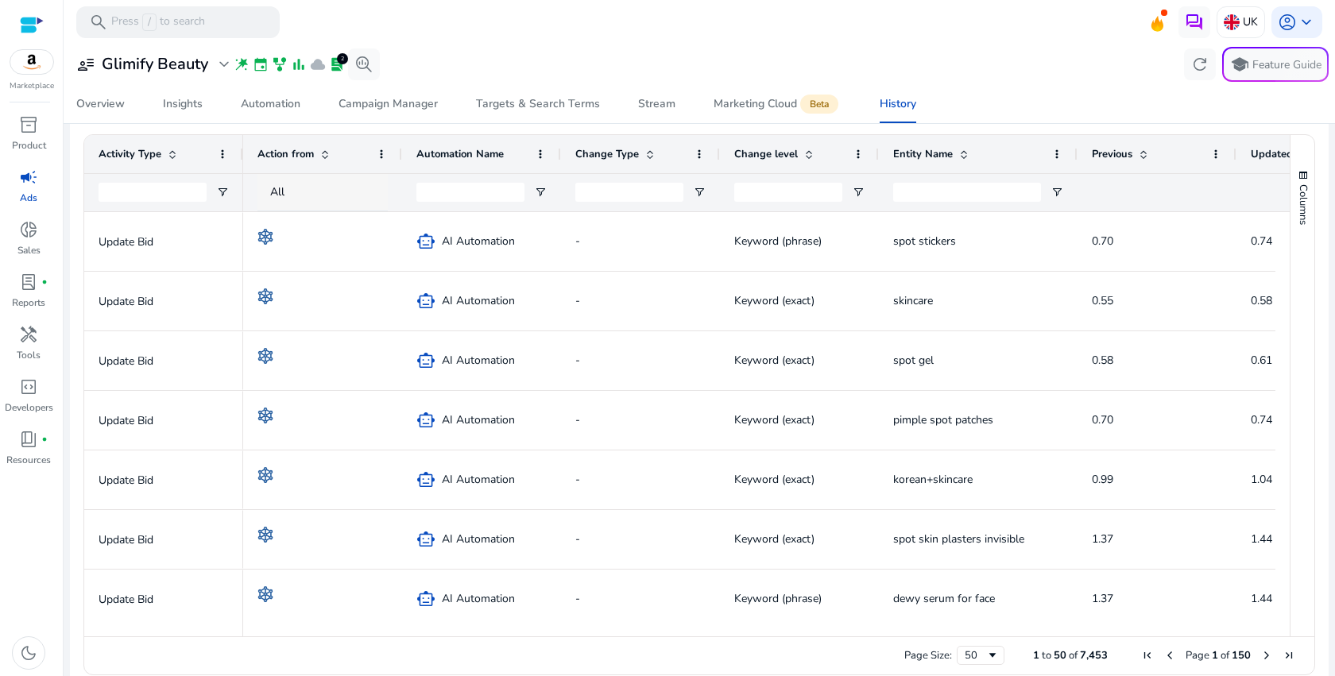
click at [362, 187] on div "All" at bounding box center [337, 192] width 134 height 17
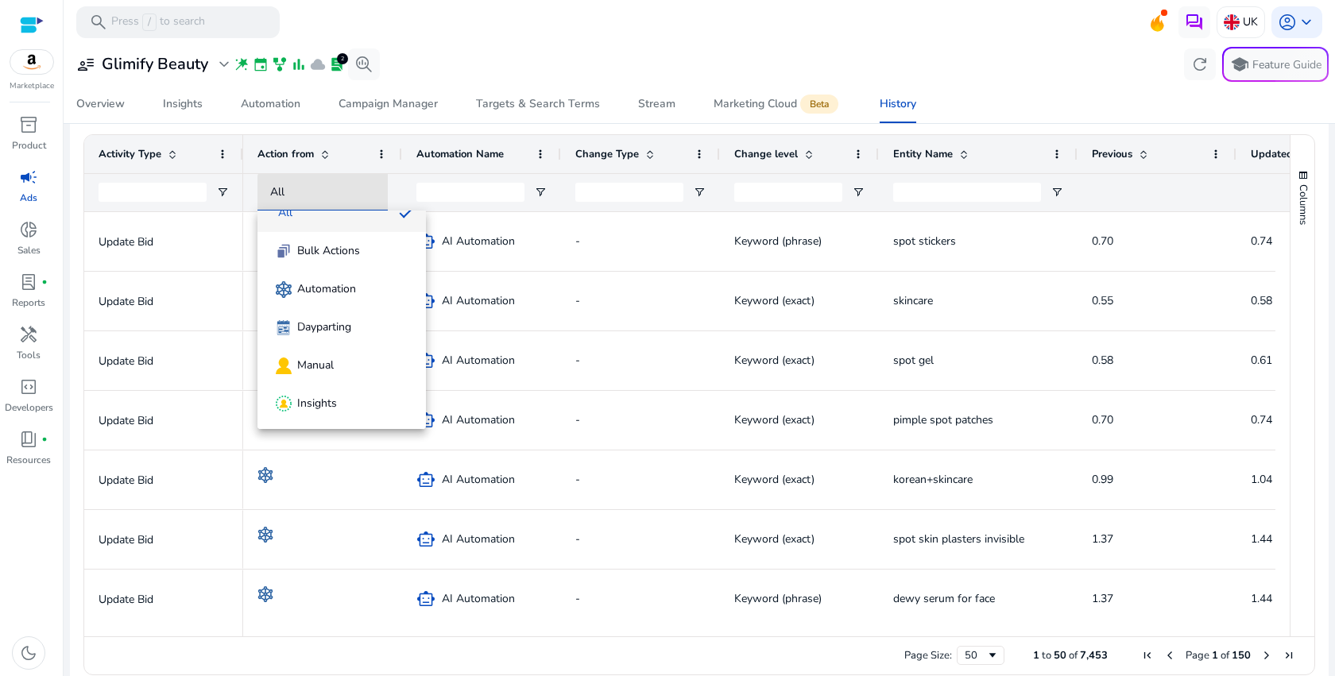
click at [550, 420] on div at bounding box center [667, 338] width 1335 height 676
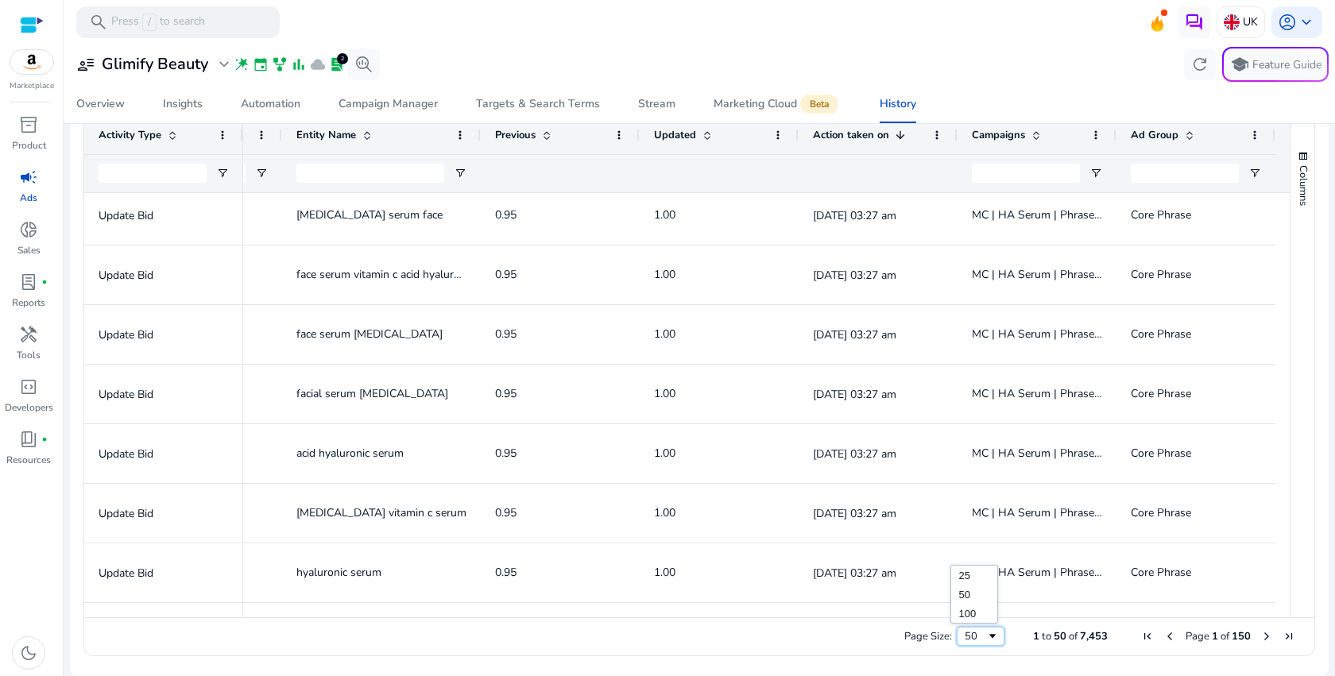
click at [965, 630] on div "50" at bounding box center [975, 637] width 21 height 14
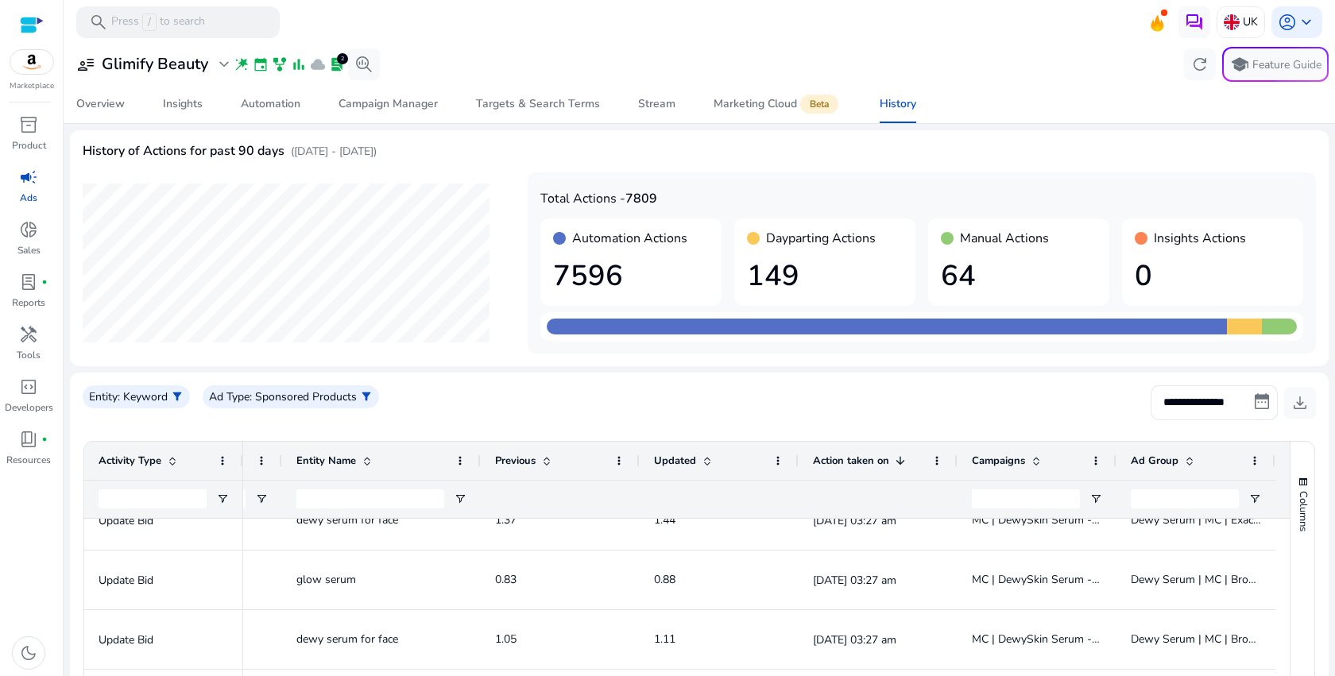
click at [1211, 366] on div "**********" at bounding box center [699, 566] width 1259 height 873
click at [1210, 389] on input "**********" at bounding box center [1214, 403] width 127 height 35
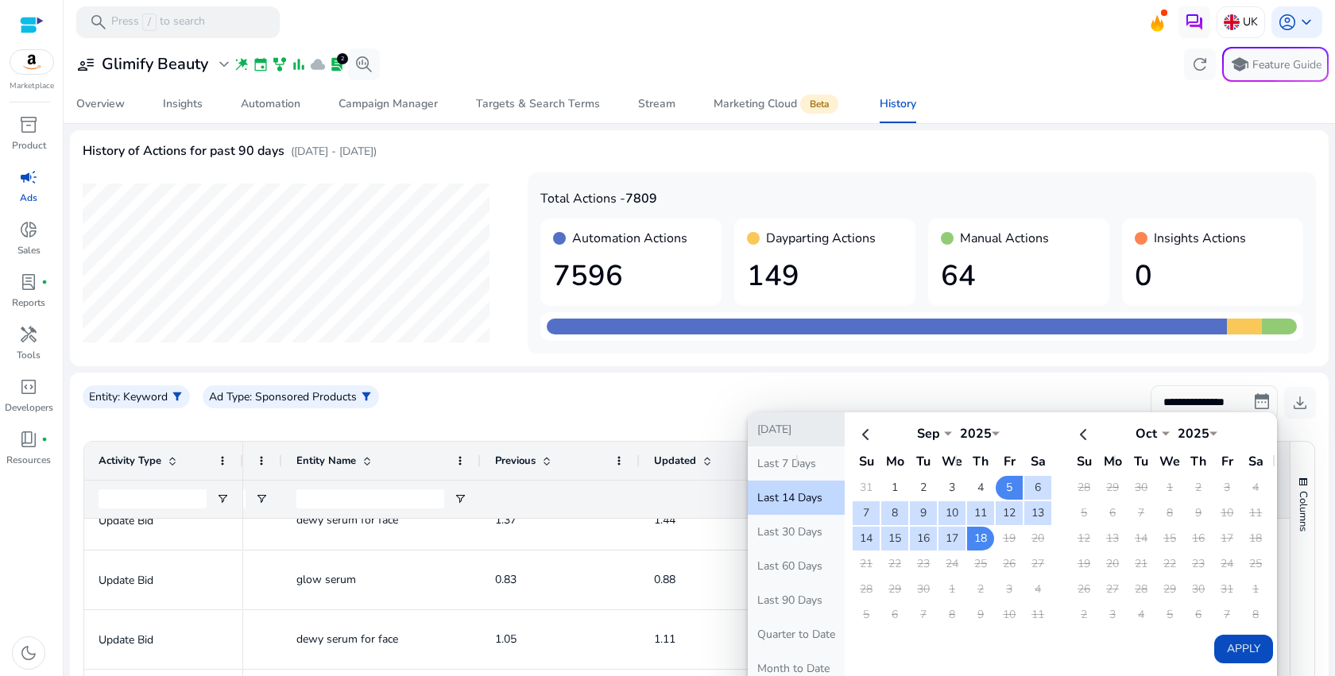
click at [789, 442] on button "Today" at bounding box center [796, 430] width 97 height 34
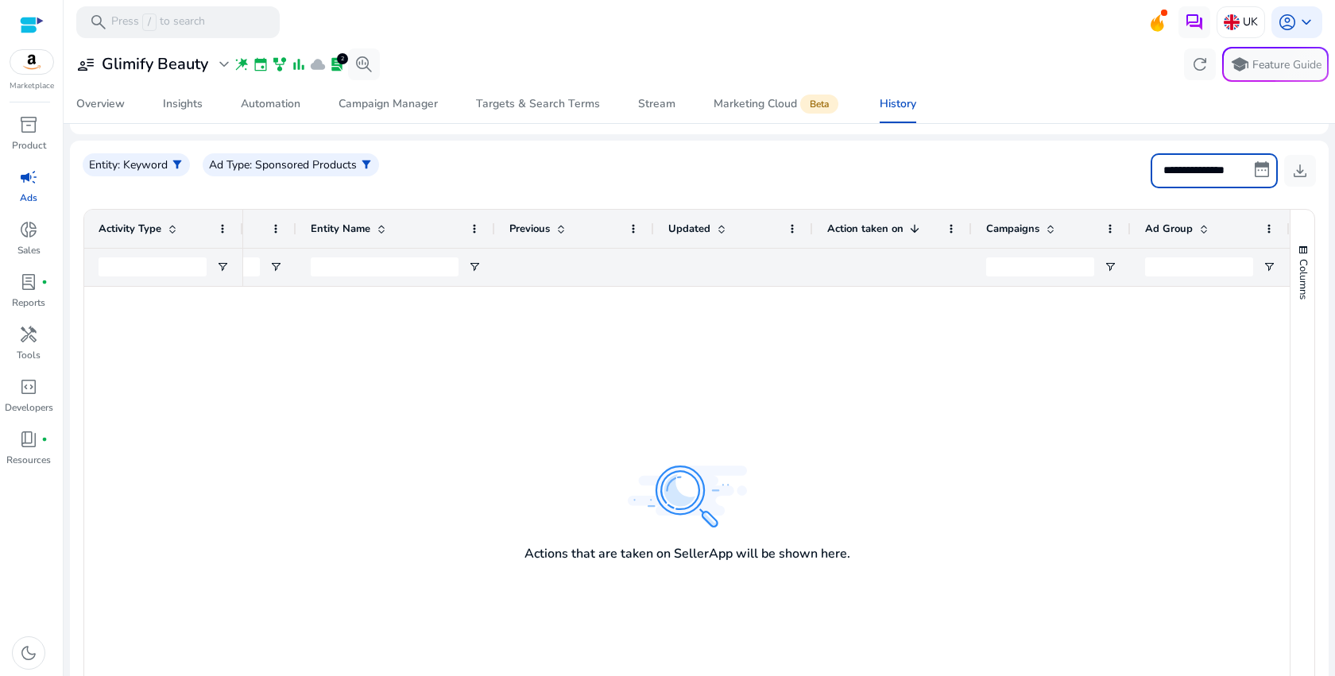
click at [1208, 160] on input "**********" at bounding box center [1214, 170] width 127 height 35
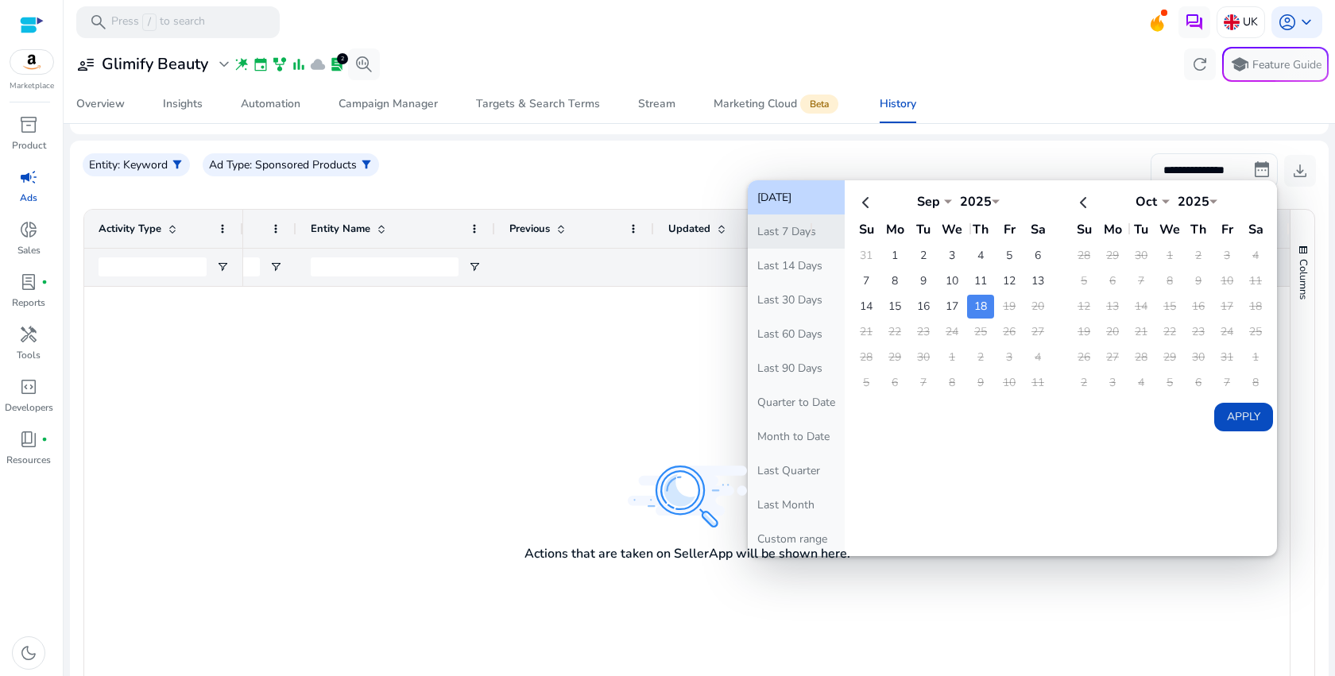
click at [812, 234] on button "Last 7 Days" at bounding box center [796, 232] width 97 height 34
type input "**********"
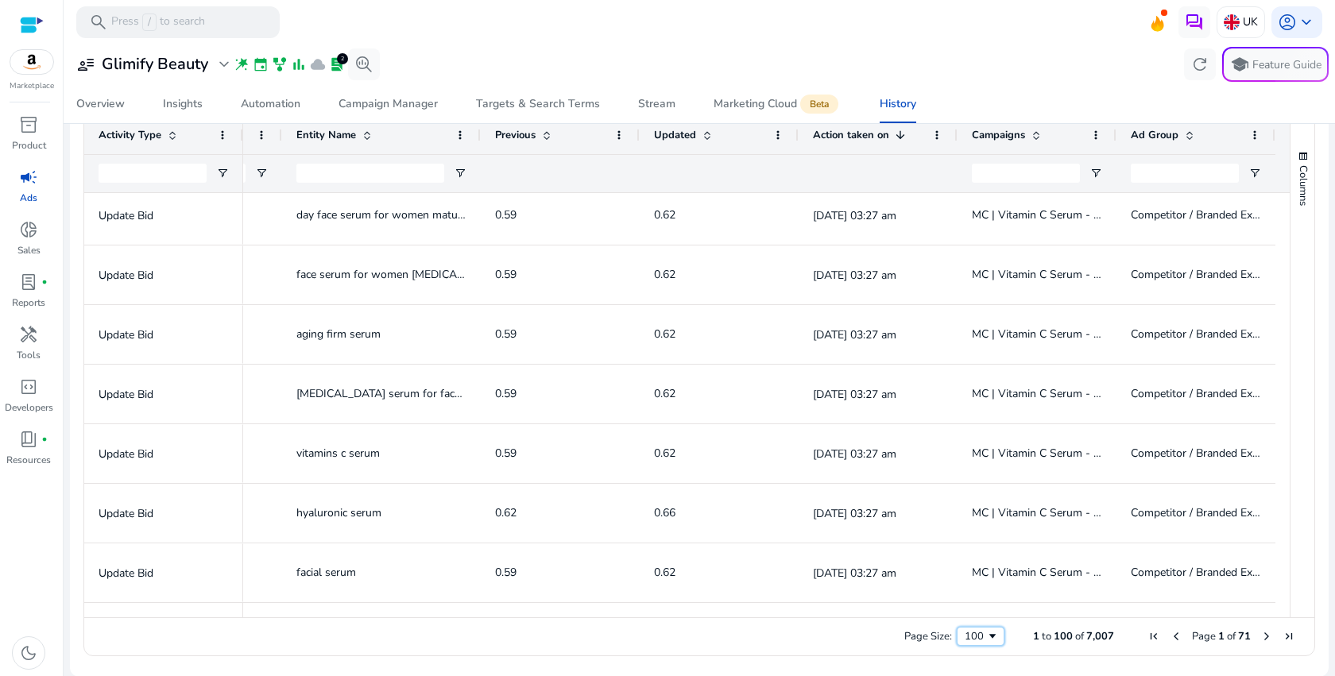
click at [982, 644] on div "100" at bounding box center [981, 636] width 48 height 19
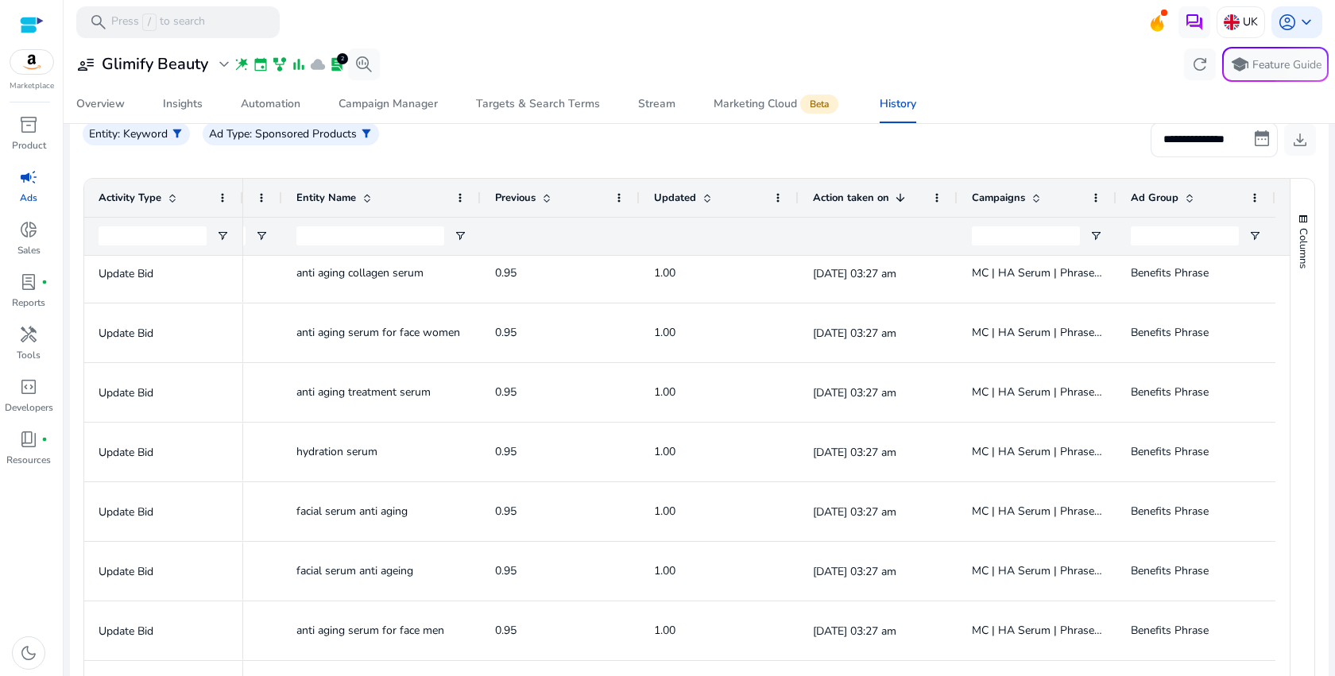
scroll to position [252, 0]
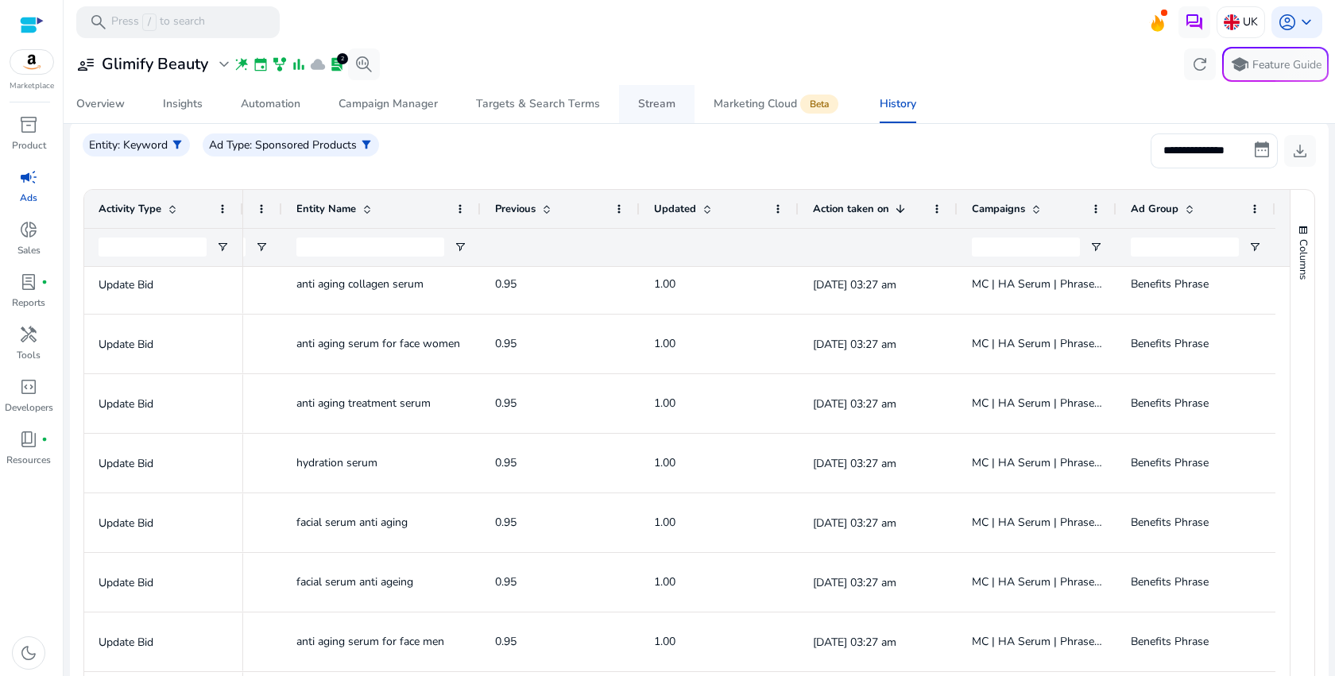
click at [649, 108] on div "Stream" at bounding box center [656, 104] width 37 height 11
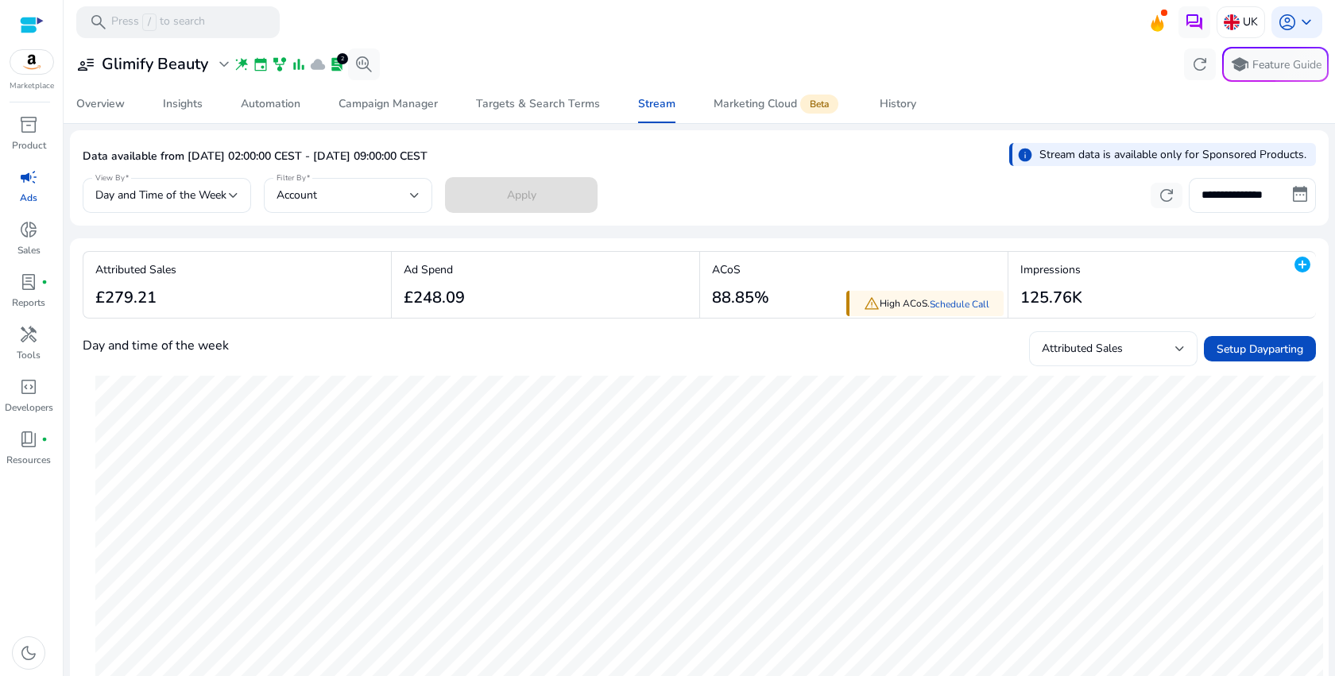
click at [1119, 349] on div "Attributed Sales" at bounding box center [1109, 348] width 134 height 17
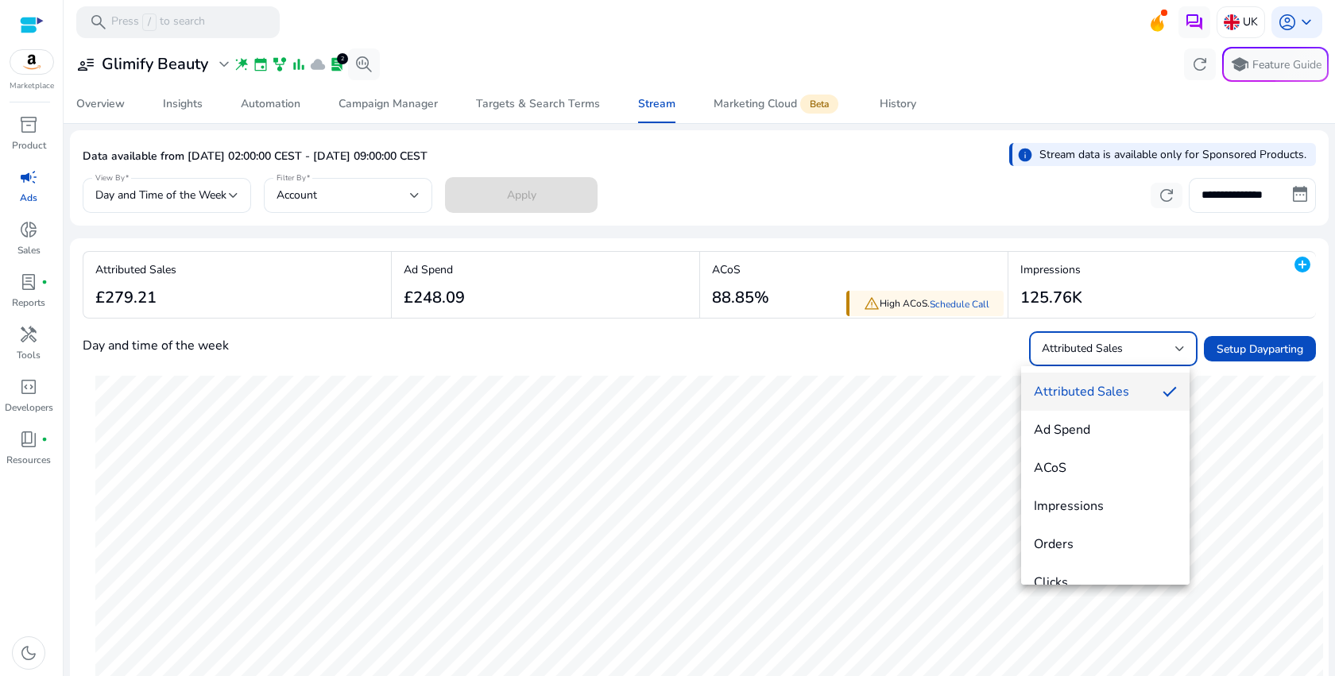
click at [889, 351] on div at bounding box center [667, 338] width 1335 height 676
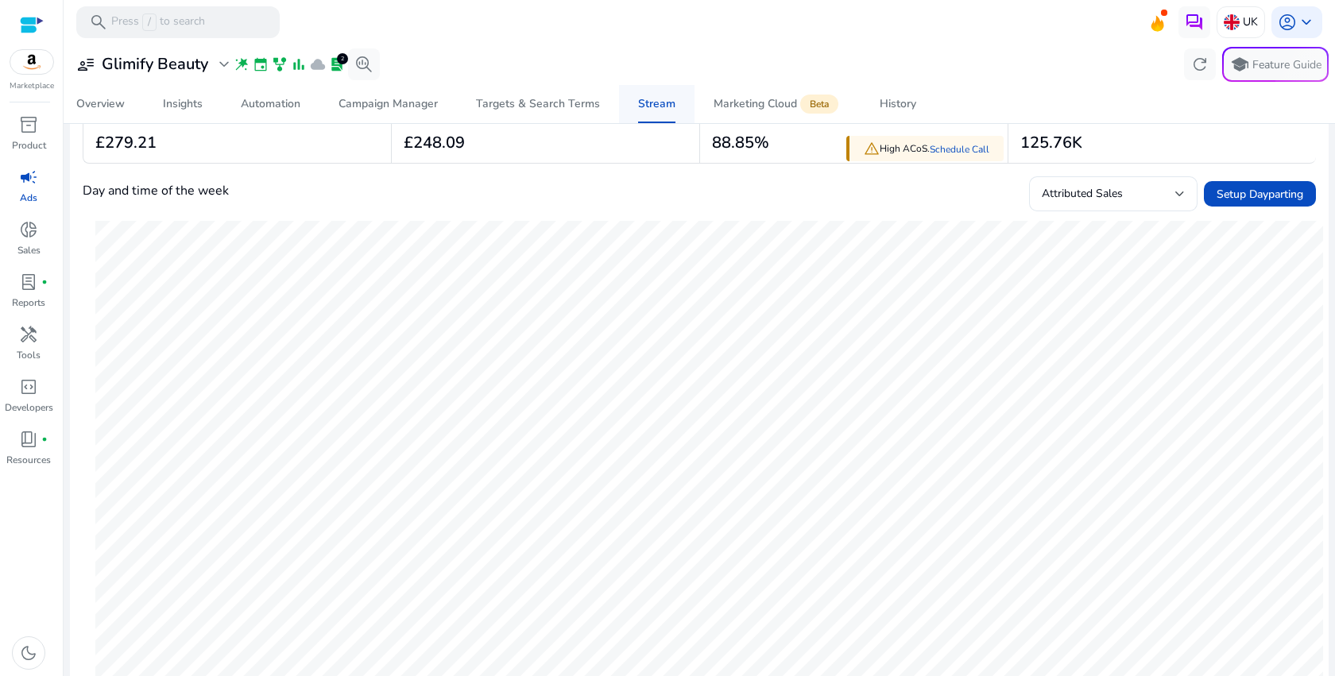
scroll to position [3, 0]
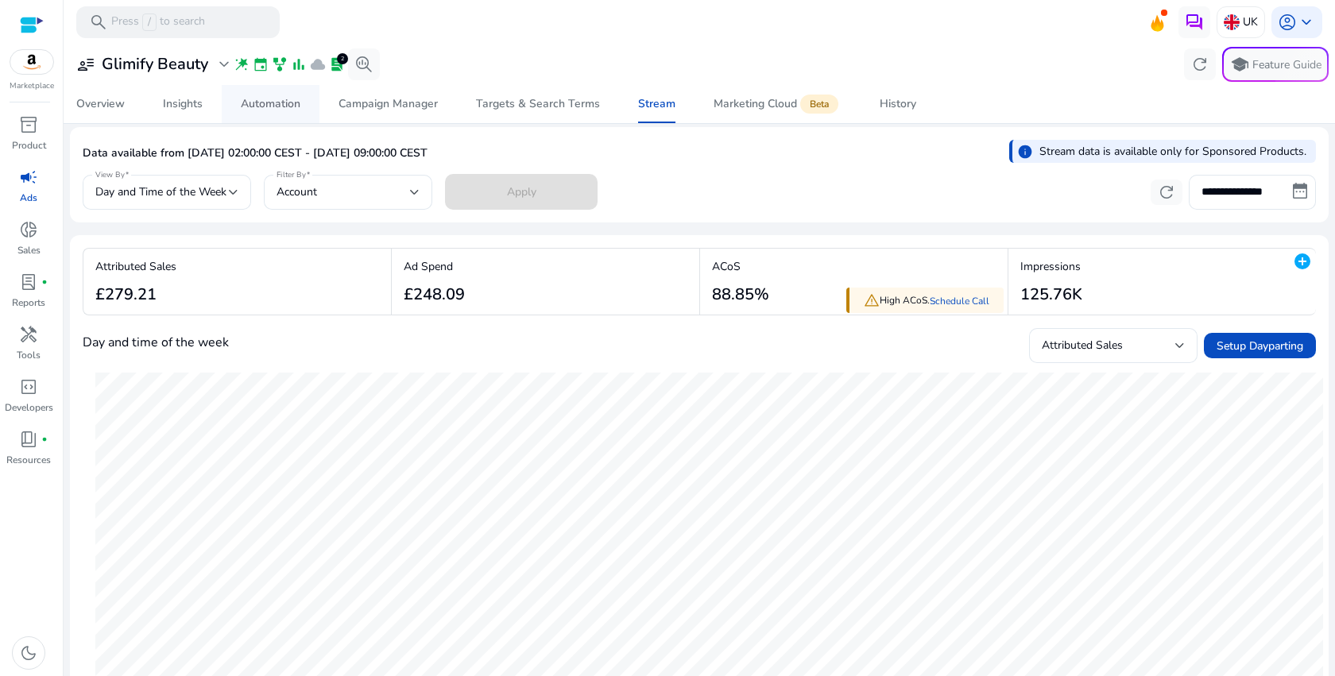
click at [250, 99] on div "Automation" at bounding box center [271, 104] width 60 height 11
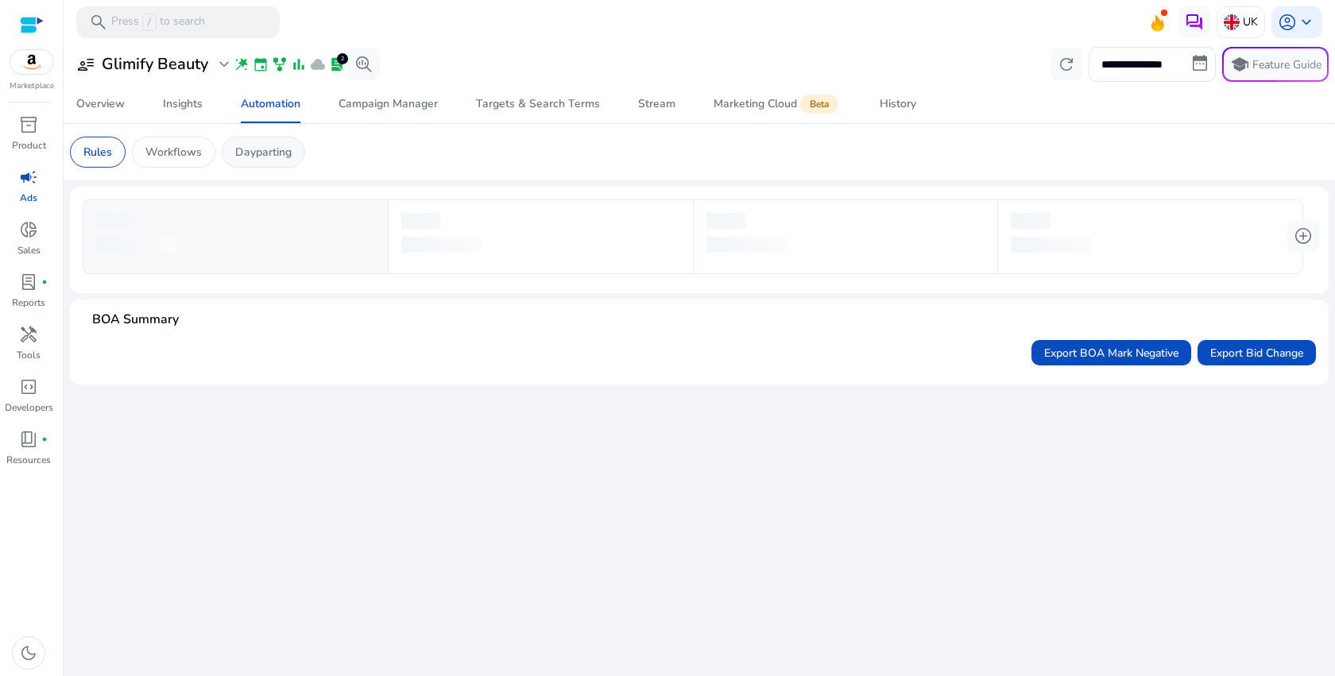
click at [261, 157] on p "Dayparting" at bounding box center [263, 152] width 56 height 17
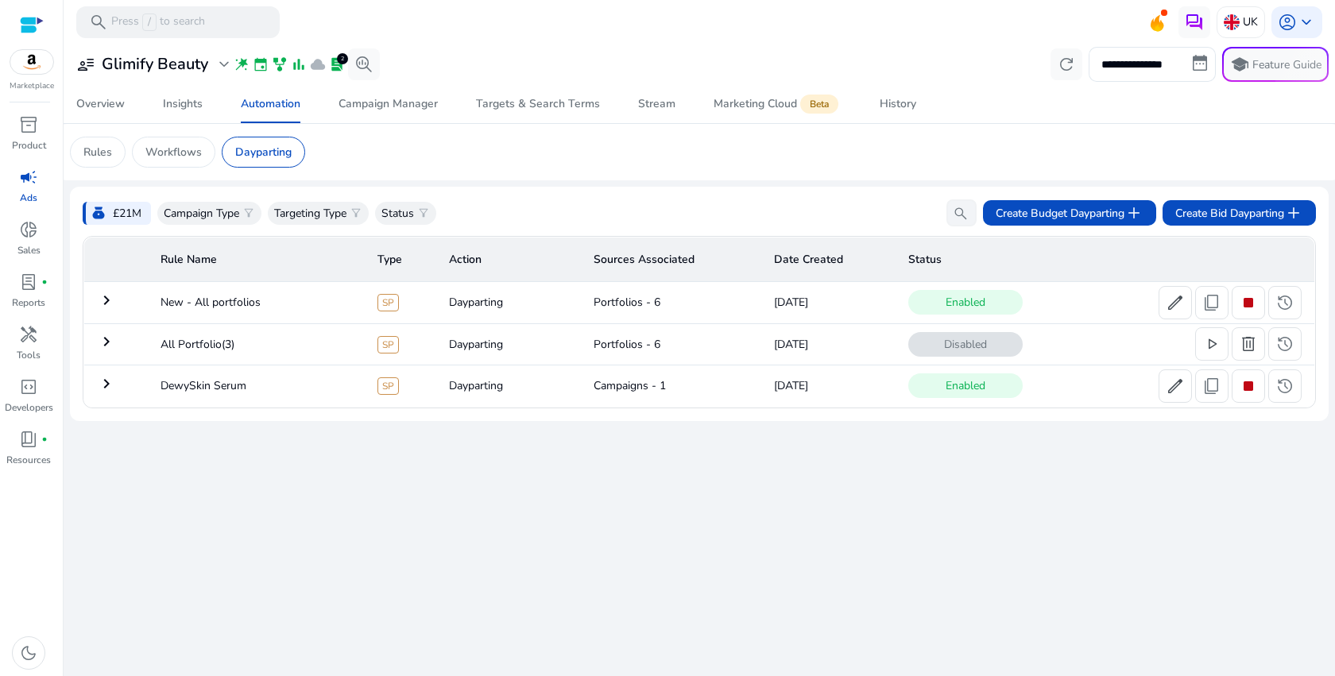
click at [104, 306] on mat-icon "keyboard_arrow_right" at bounding box center [106, 300] width 19 height 19
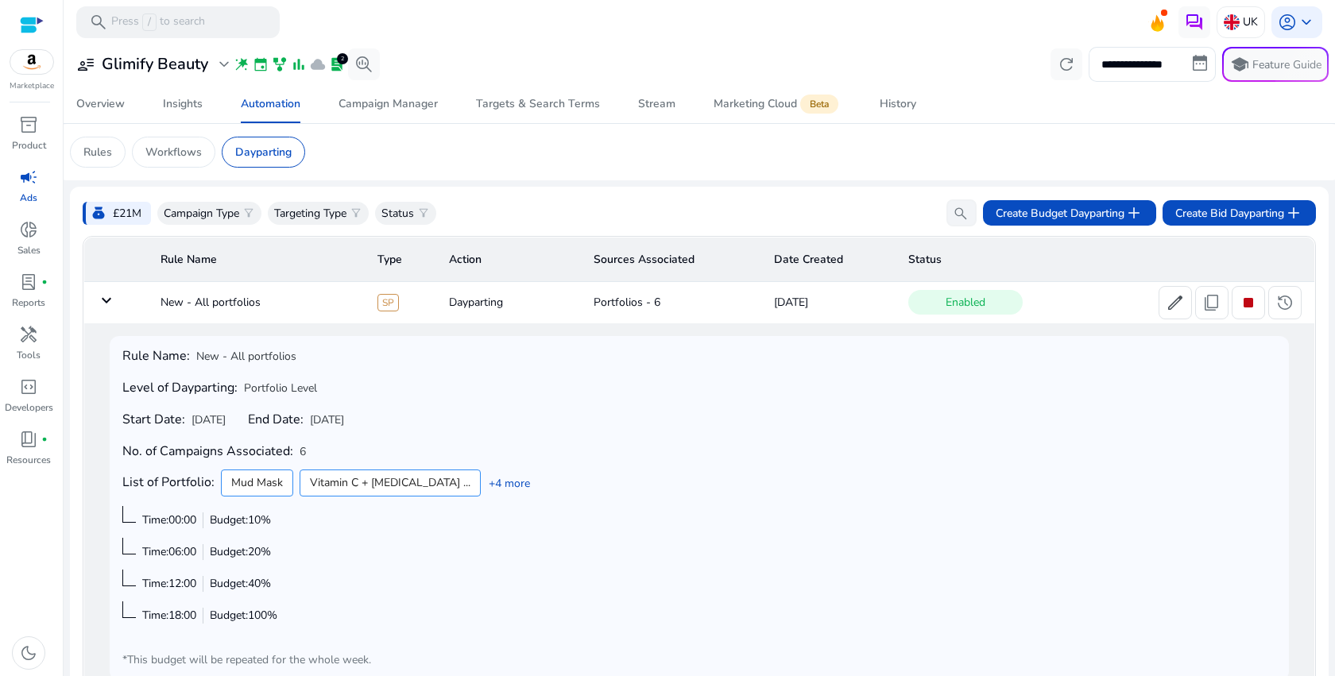
click at [104, 306] on mat-icon "keyboard_arrow_down" at bounding box center [106, 300] width 19 height 19
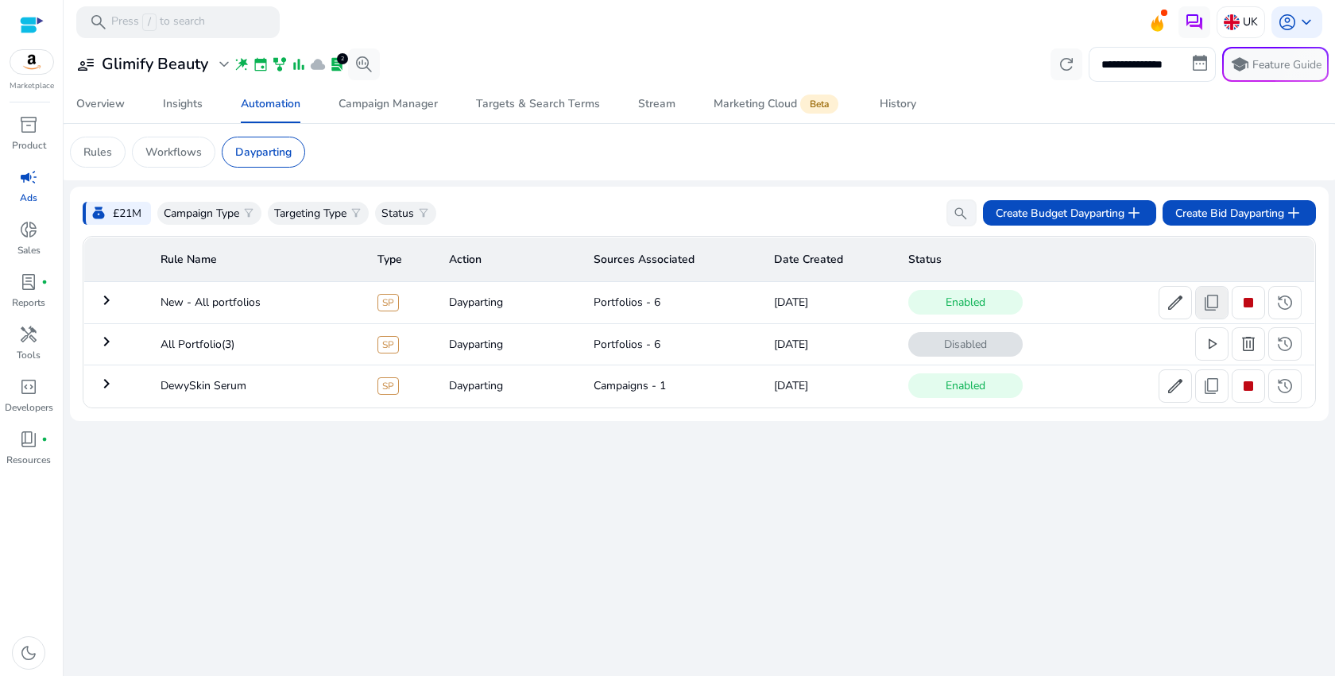
click at [1216, 299] on span "content_copy" at bounding box center [1212, 302] width 19 height 19
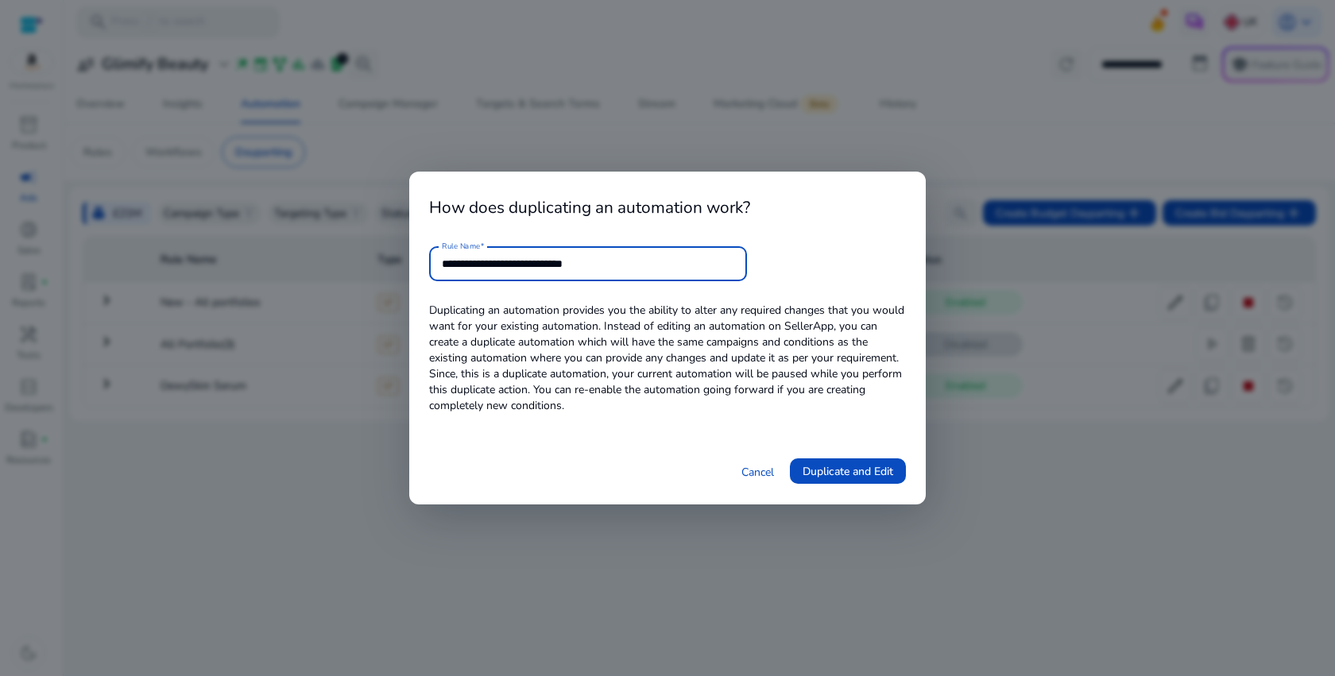
drag, startPoint x: 547, startPoint y: 267, endPoint x: 624, endPoint y: 266, distance: 77.1
click at [625, 266] on input "**********" at bounding box center [588, 263] width 293 height 17
type input "**********"
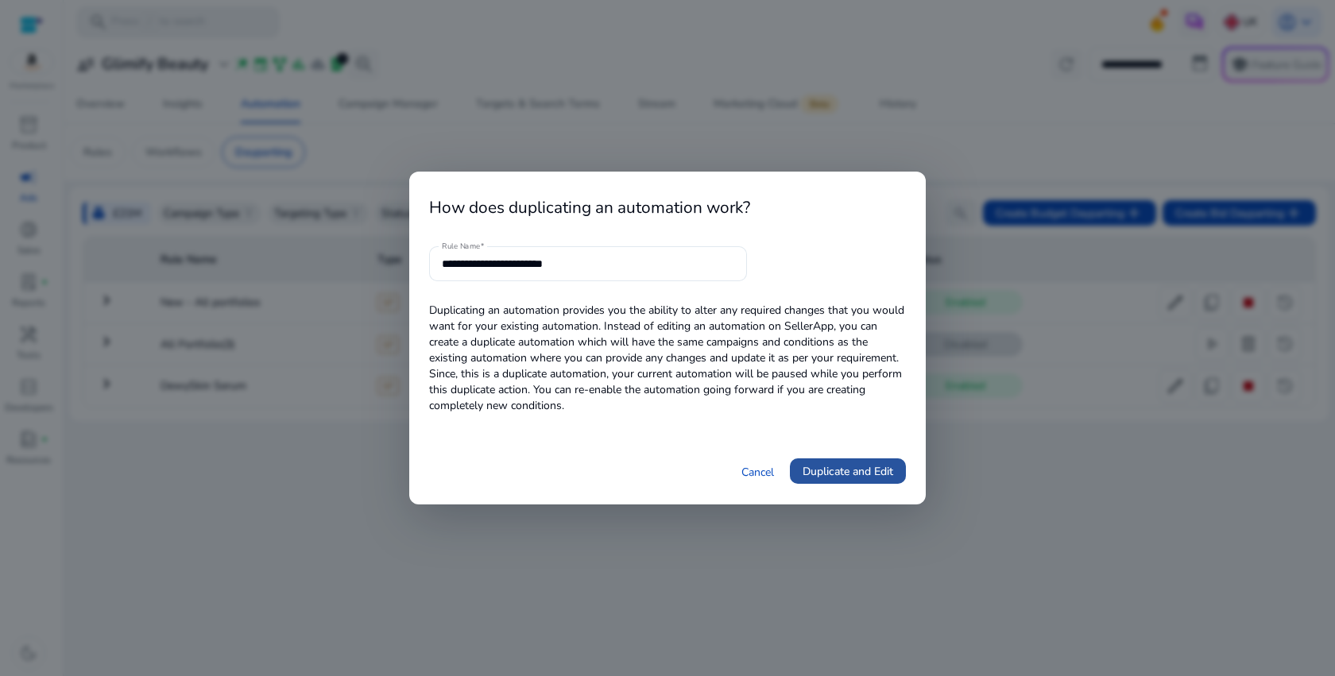
click at [842, 476] on span "Duplicate and Edit" at bounding box center [848, 471] width 91 height 17
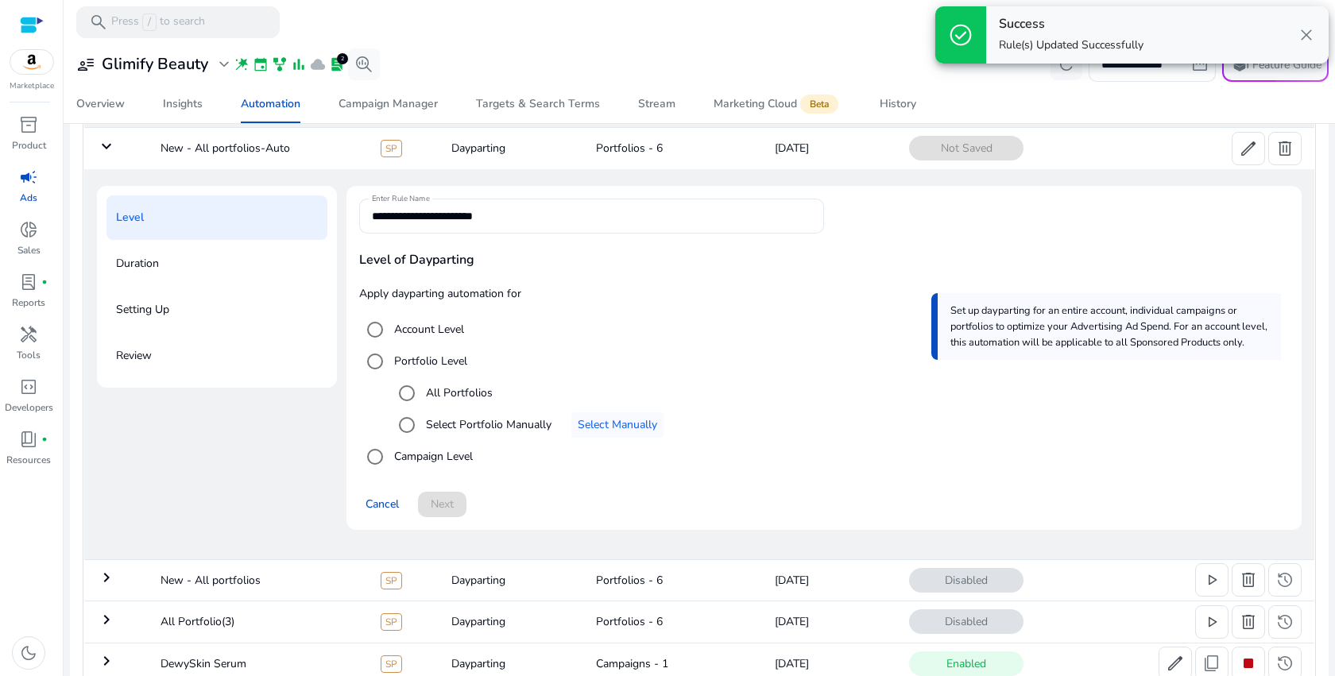
scroll to position [149, 0]
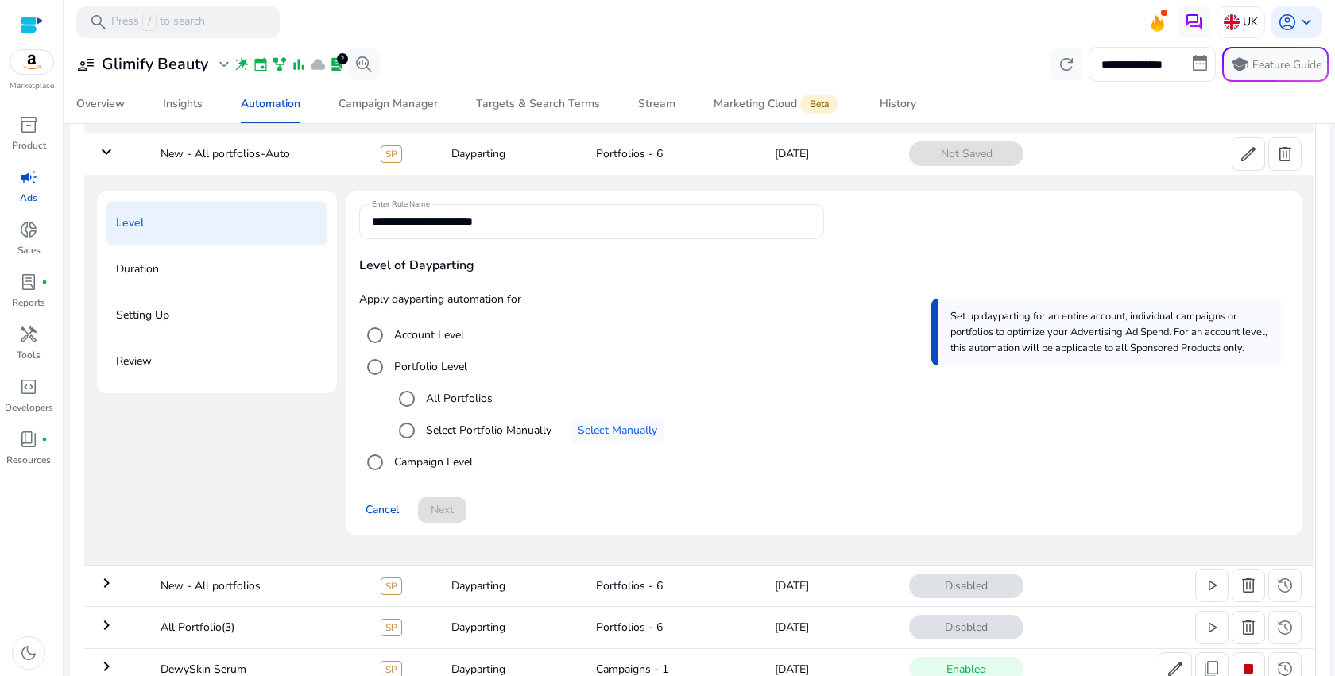
click at [448, 397] on label "All Portfolios" at bounding box center [458, 398] width 70 height 17
click at [444, 509] on span "Next" at bounding box center [442, 510] width 23 height 17
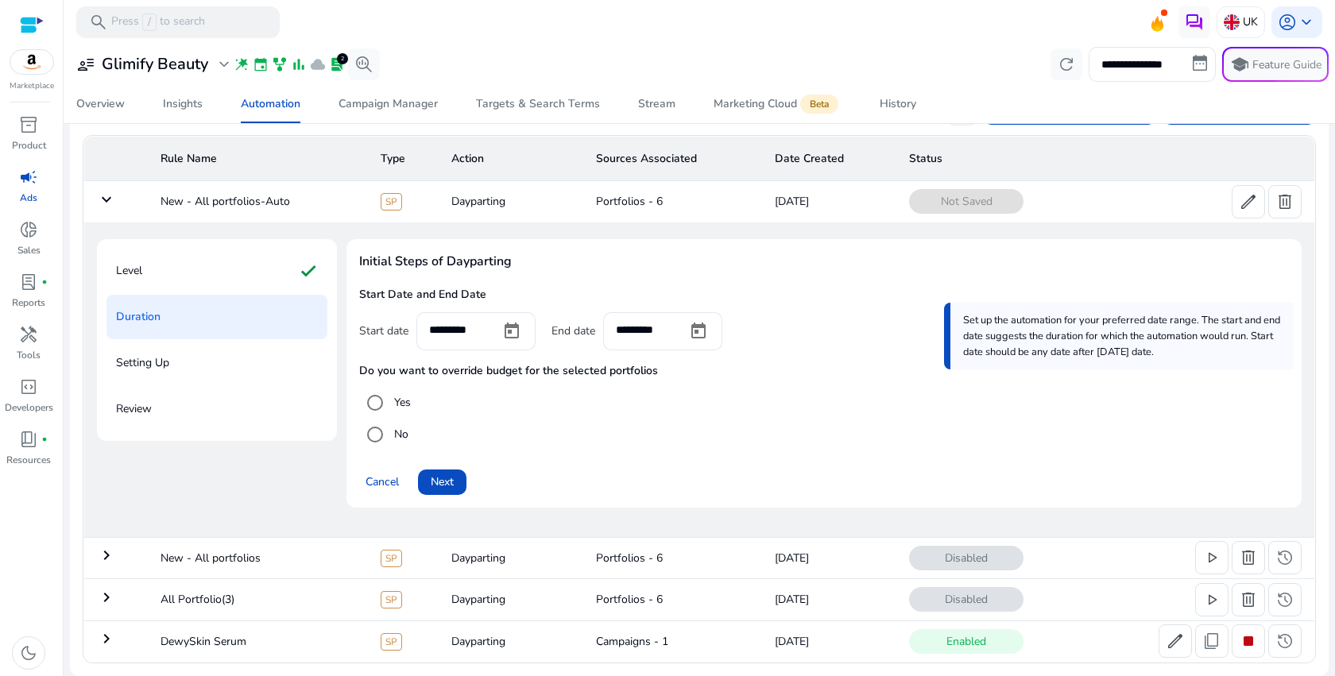
scroll to position [103, 0]
click at [520, 336] on span "Open calendar" at bounding box center [512, 331] width 38 height 38
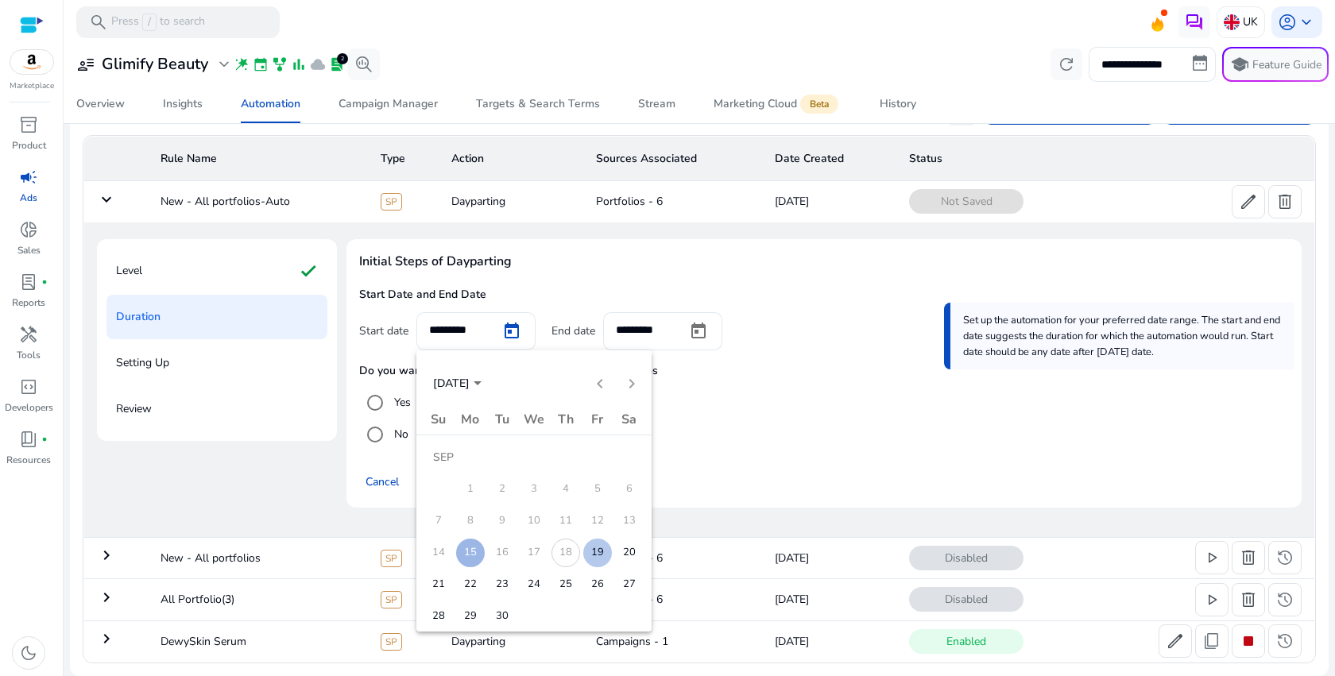
click at [602, 550] on span "19" at bounding box center [597, 553] width 29 height 29
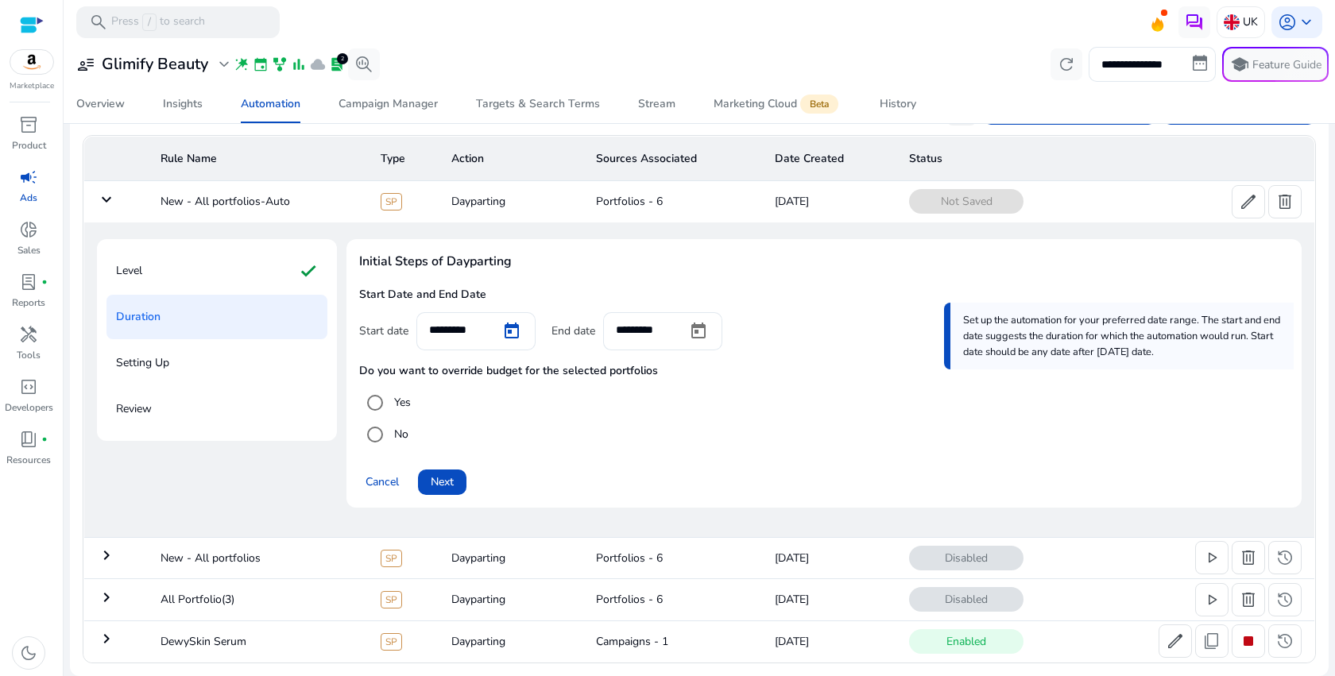
type input "*********"
click at [448, 482] on span "Next" at bounding box center [442, 482] width 23 height 17
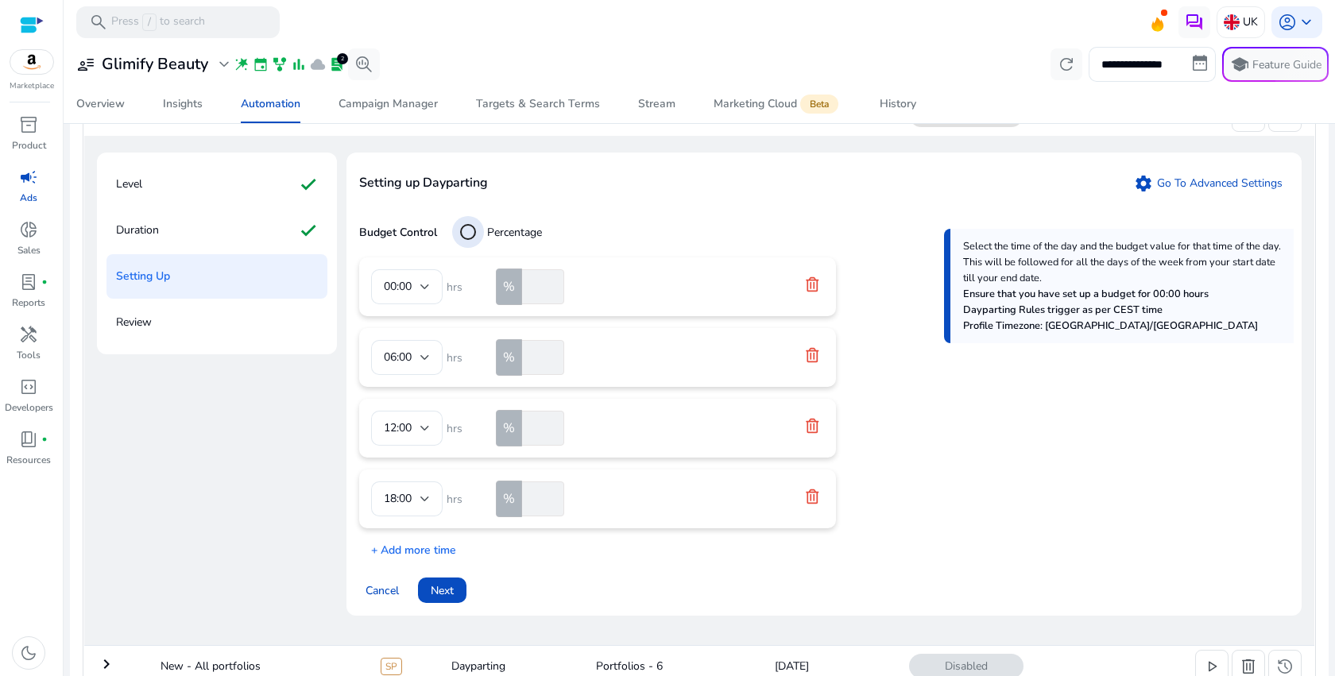
scroll to position [251, 0]
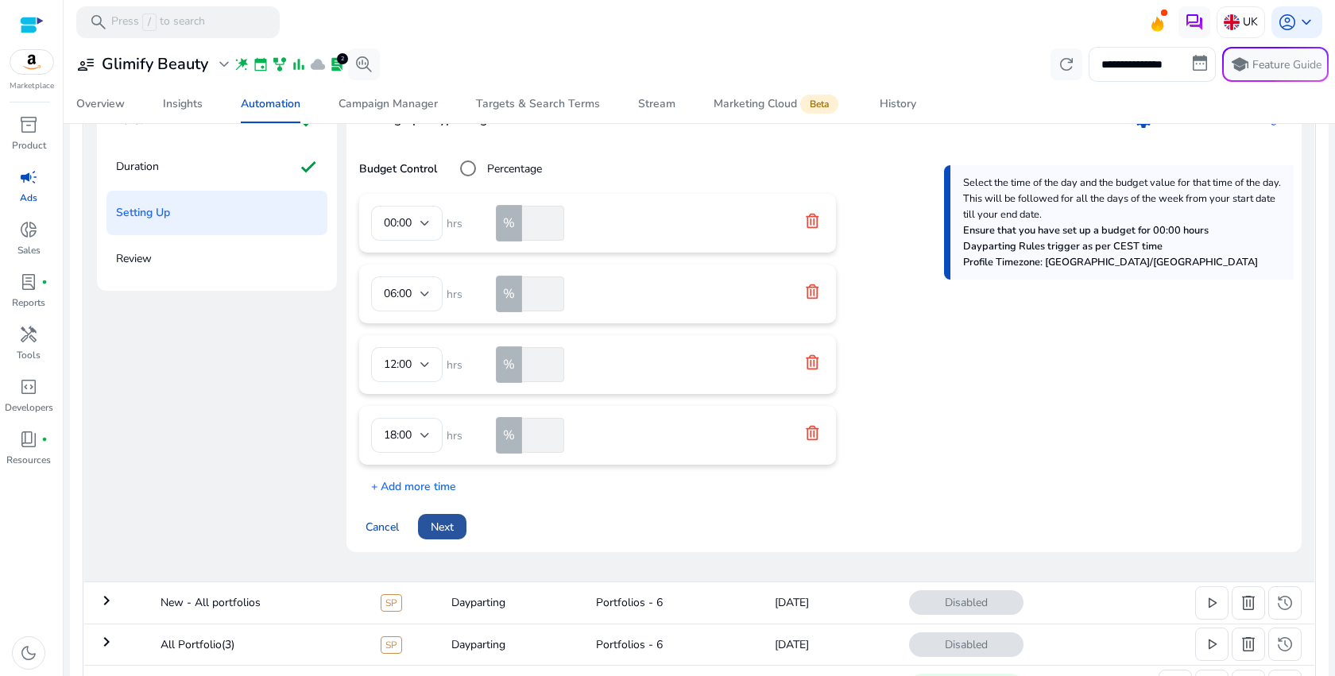
click at [449, 532] on span "Next" at bounding box center [442, 527] width 23 height 17
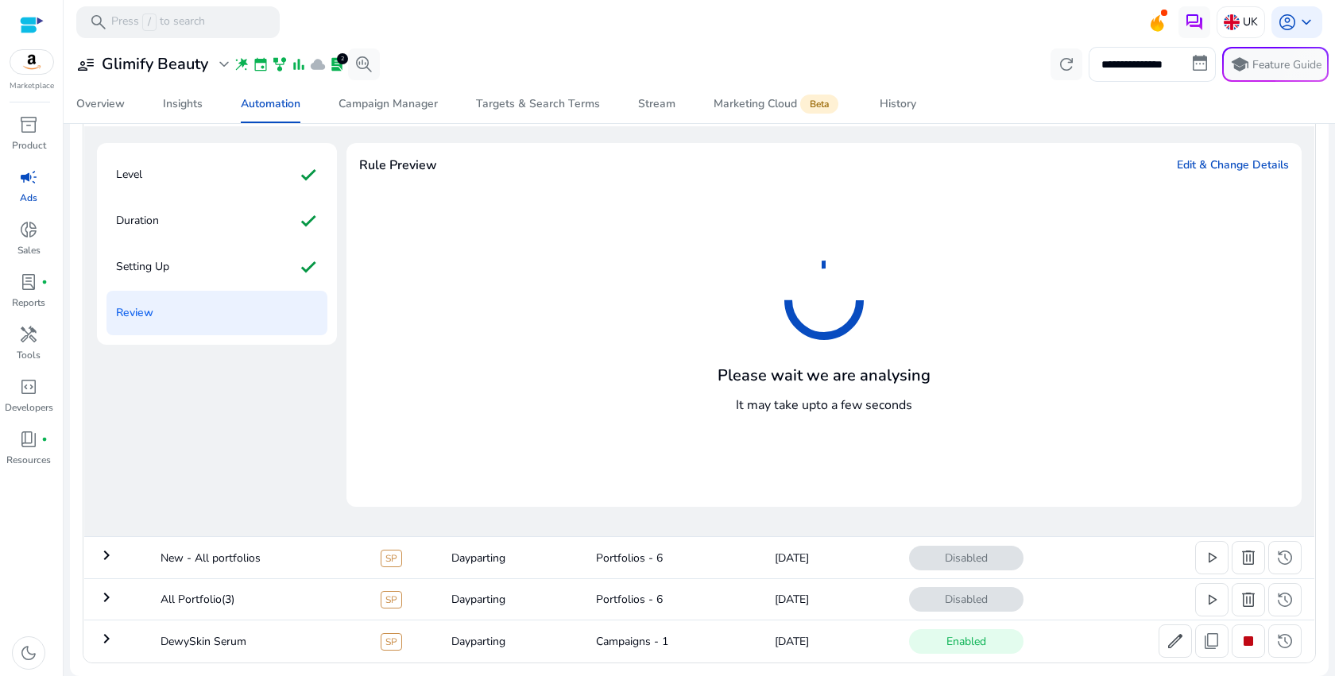
scroll to position [247, 0]
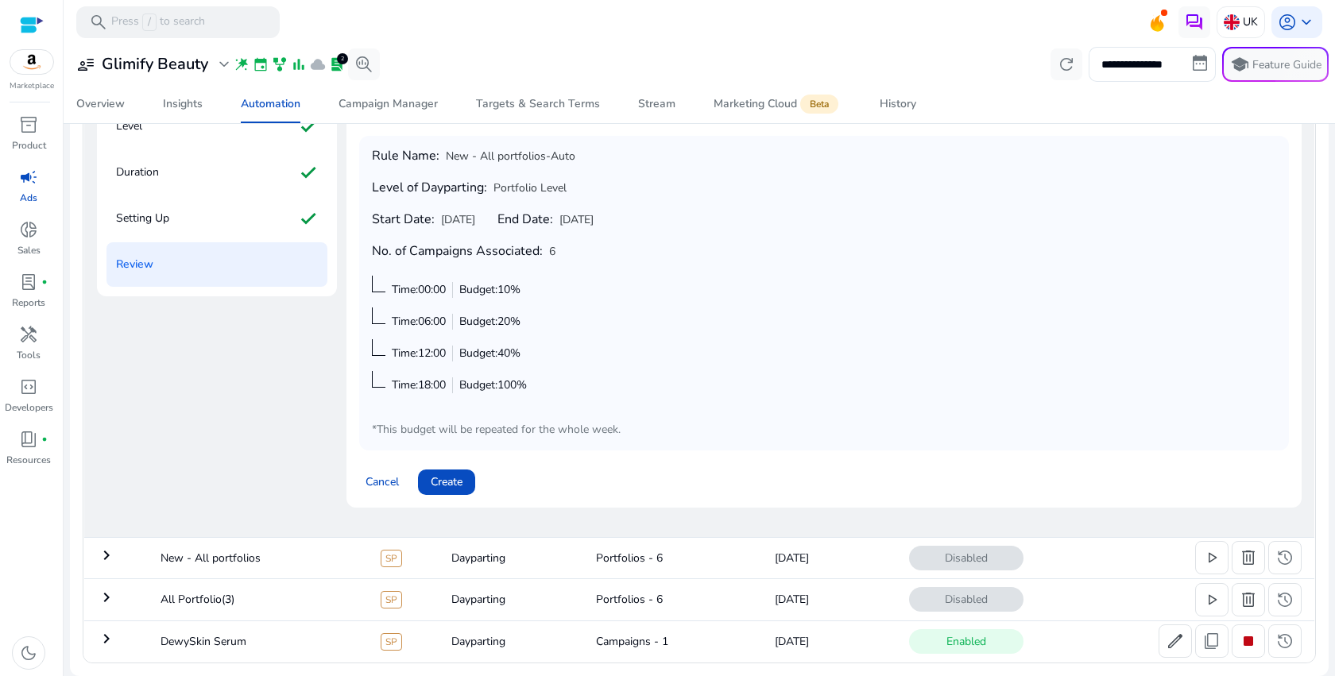
drag, startPoint x: 444, startPoint y: 486, endPoint x: 599, endPoint y: 331, distance: 219.2
click at [600, 331] on div "Rule Preview Edit & Change Details Rule Name: New - All portfolios-Auto Level o…" at bounding box center [824, 301] width 955 height 413
click at [451, 481] on span "Create" at bounding box center [447, 482] width 32 height 17
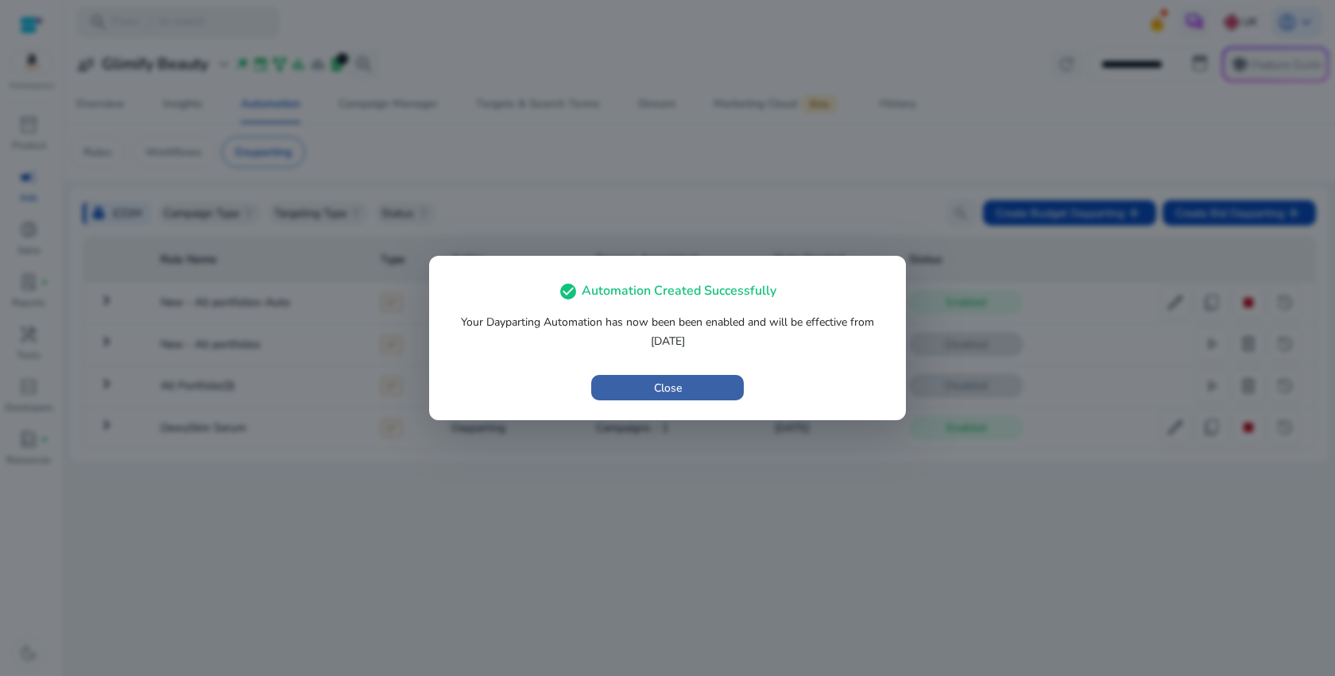
click at [711, 389] on span "button" at bounding box center [667, 388] width 153 height 38
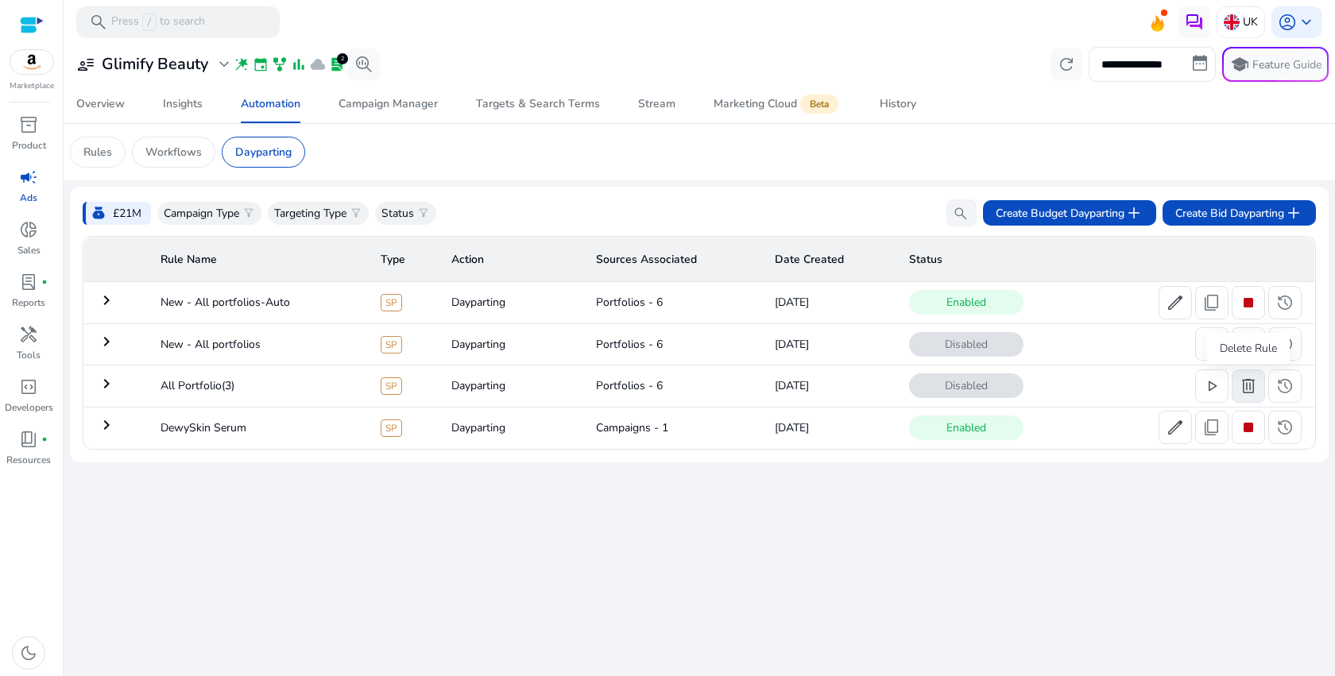
click at [1248, 389] on span "delete" at bounding box center [1248, 386] width 19 height 19
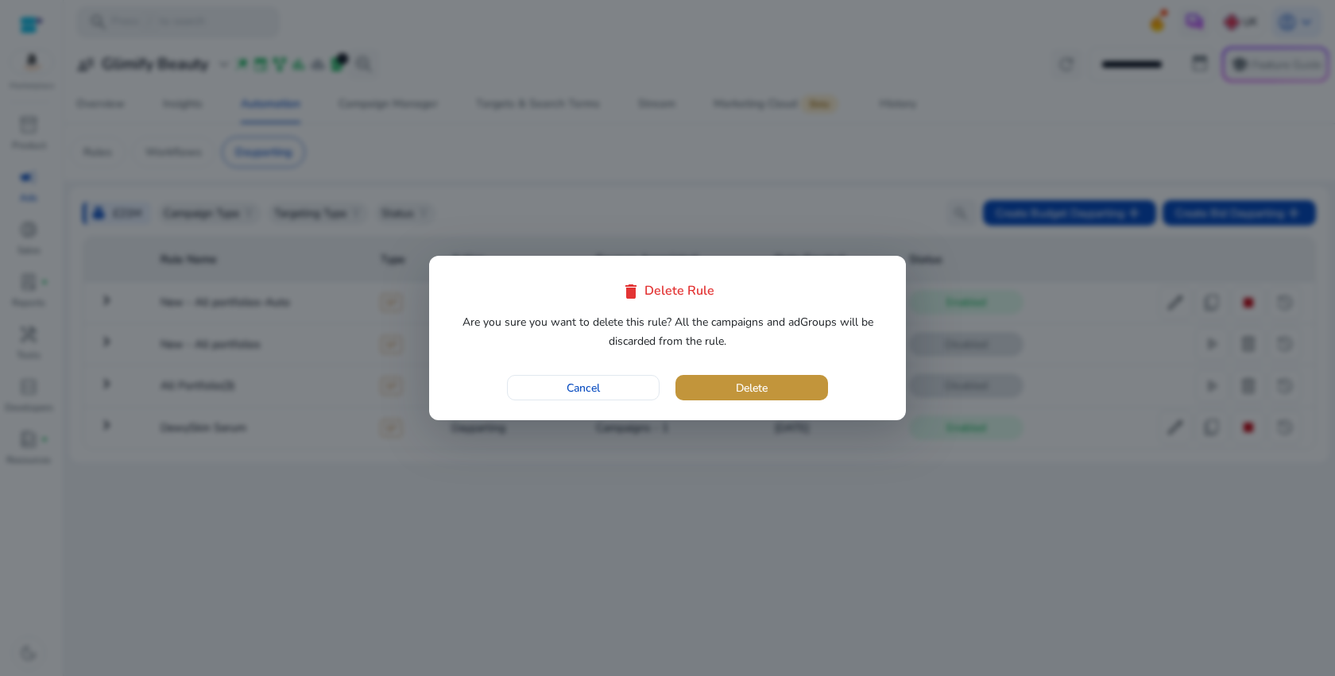
click at [722, 382] on span "button" at bounding box center [752, 388] width 153 height 38
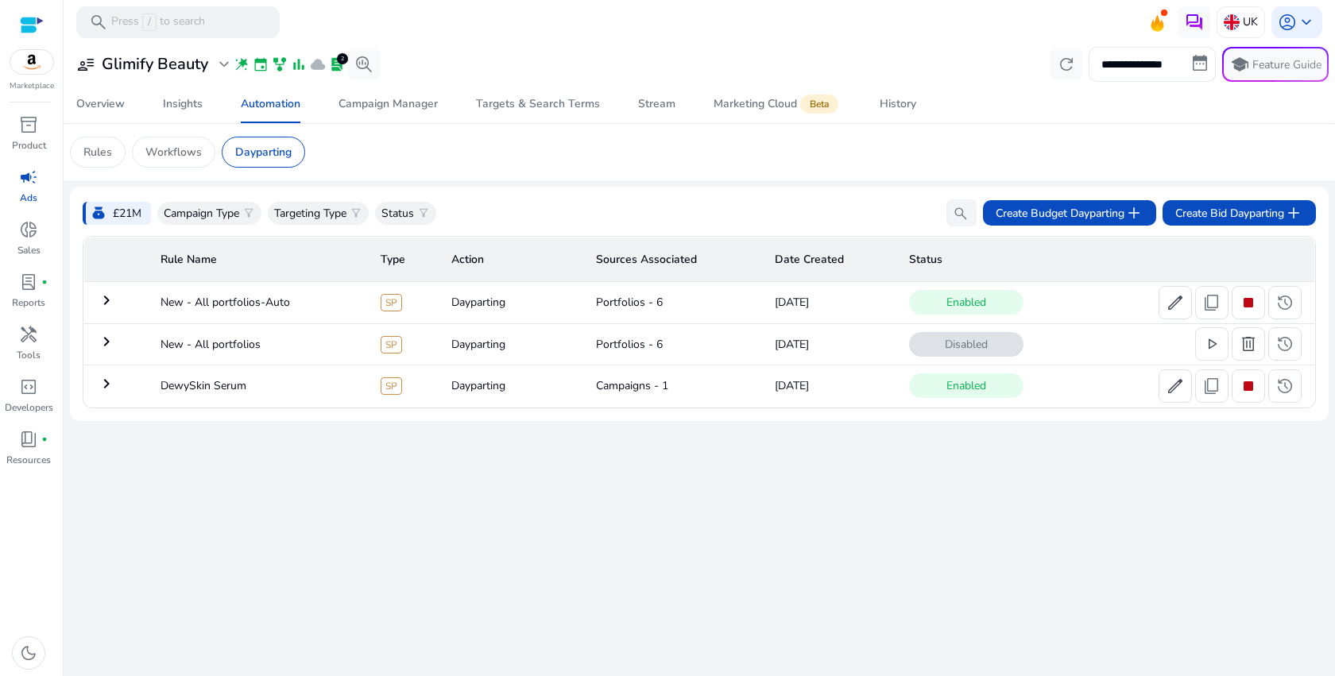
click at [92, 293] on td "keyboard_arrow_right" at bounding box center [116, 302] width 64 height 41
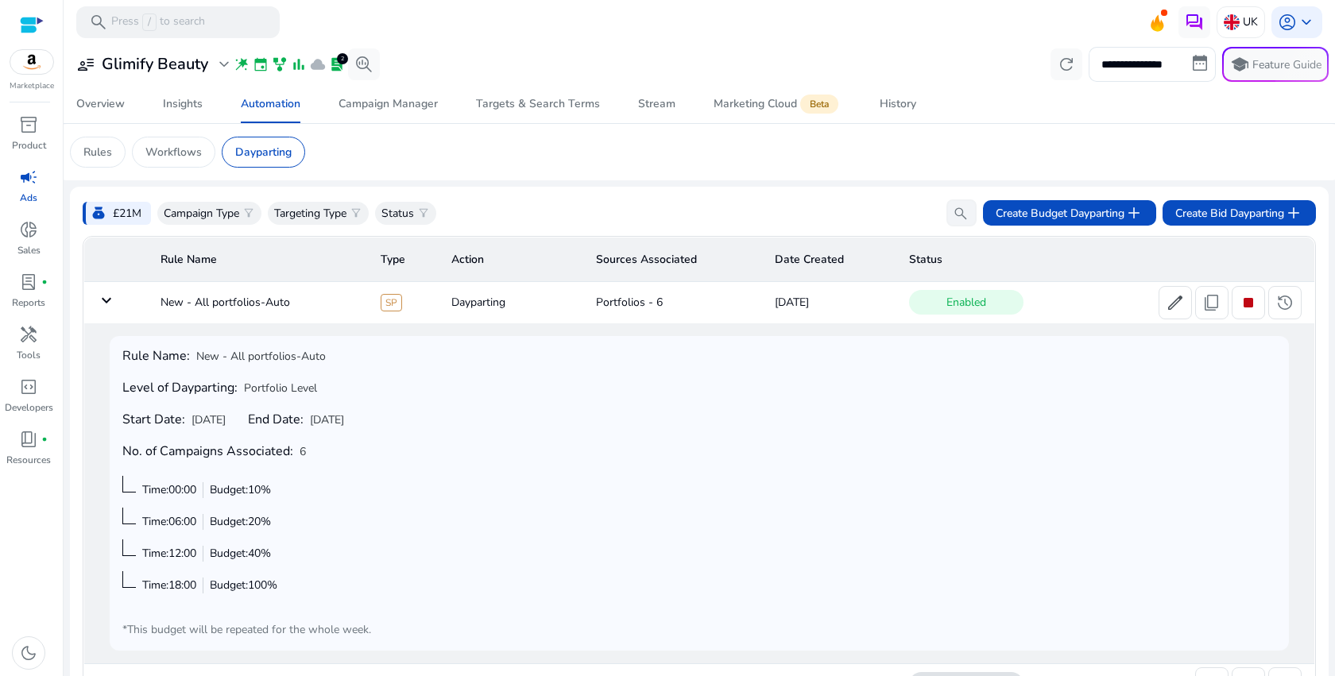
click at [98, 302] on mat-icon "keyboard_arrow_down" at bounding box center [106, 300] width 19 height 19
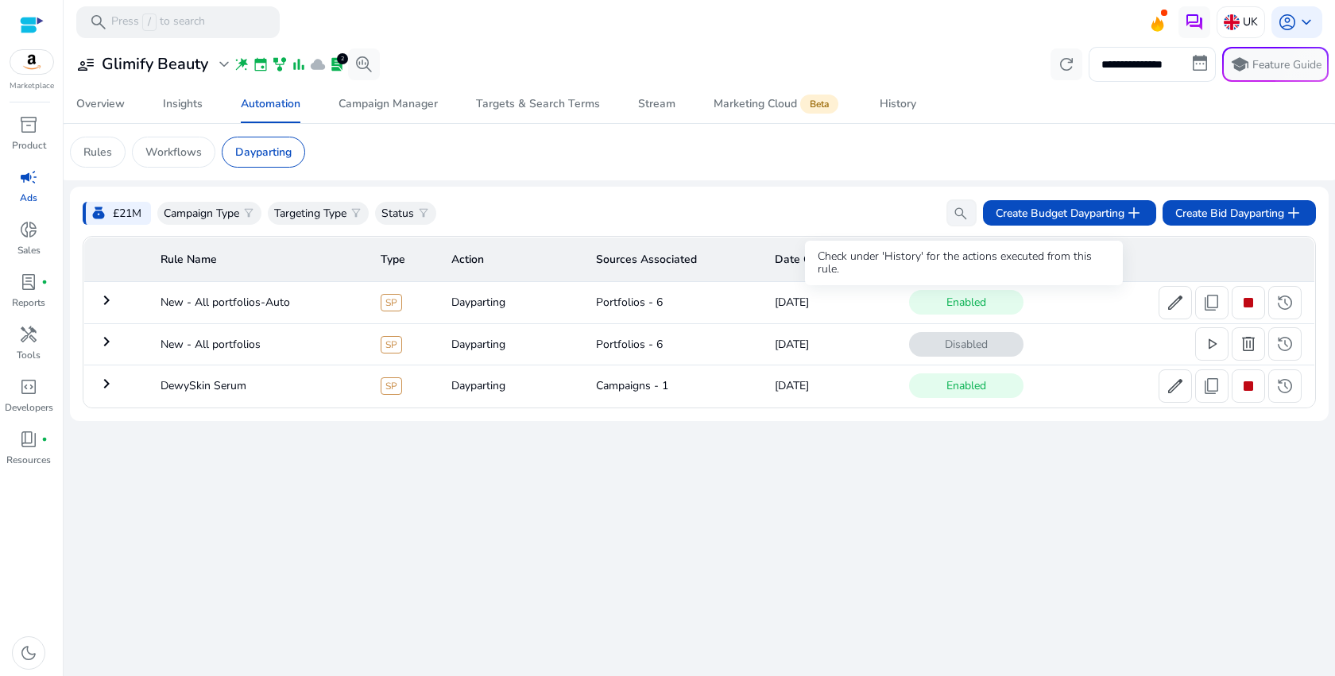
click at [984, 301] on span "Enabled" at bounding box center [966, 302] width 114 height 25
click at [112, 303] on mat-icon "keyboard_arrow_right" at bounding box center [106, 300] width 19 height 19
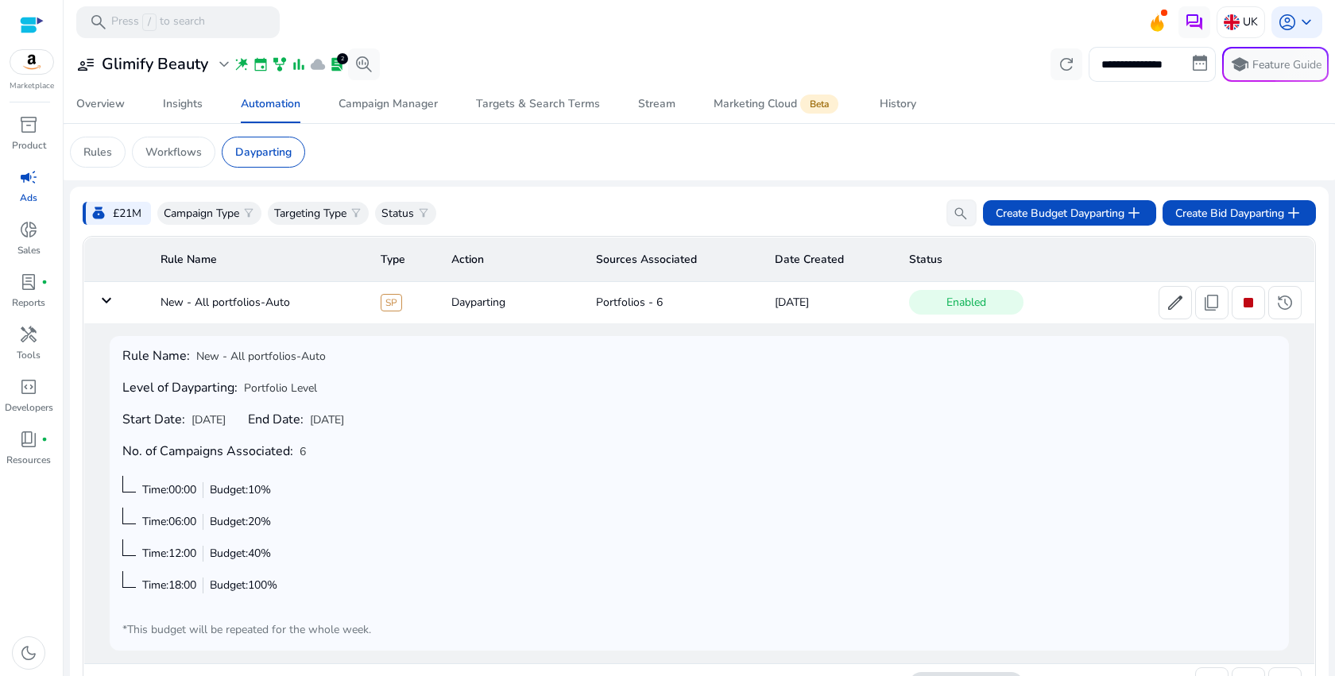
scroll to position [86, 0]
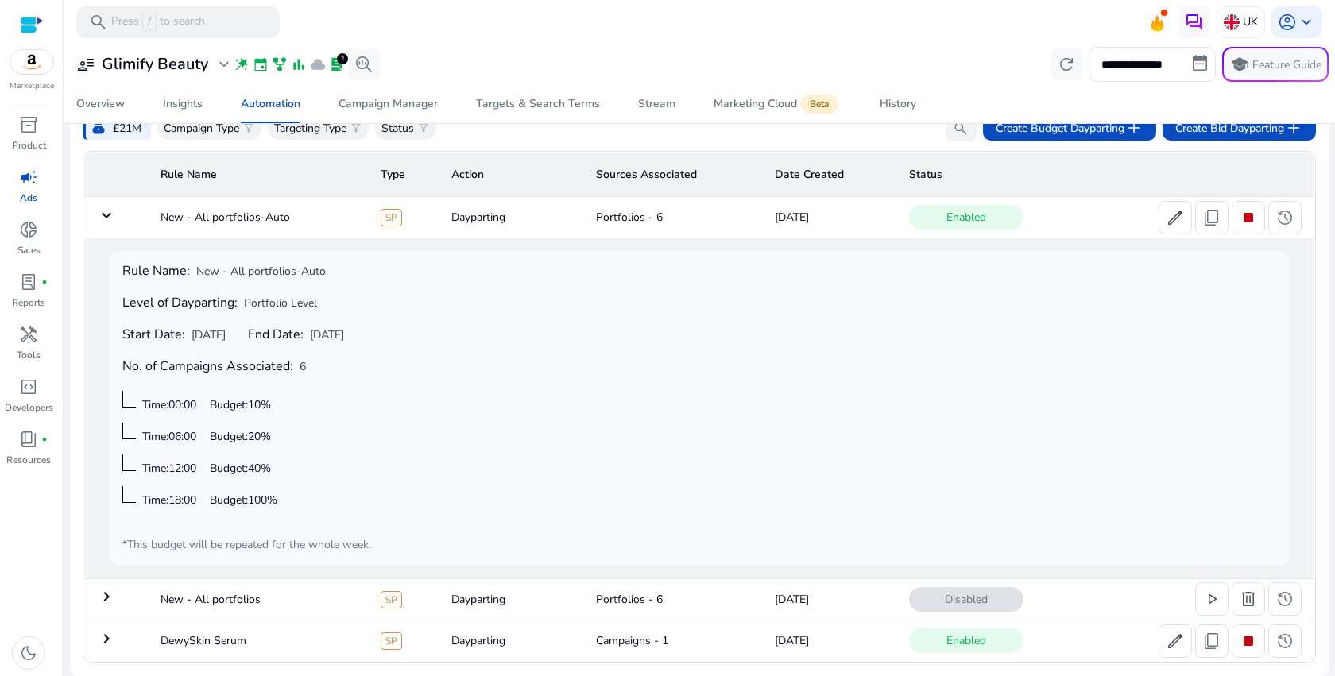
click at [110, 224] on mat-icon "keyboard_arrow_down" at bounding box center [106, 215] width 19 height 19
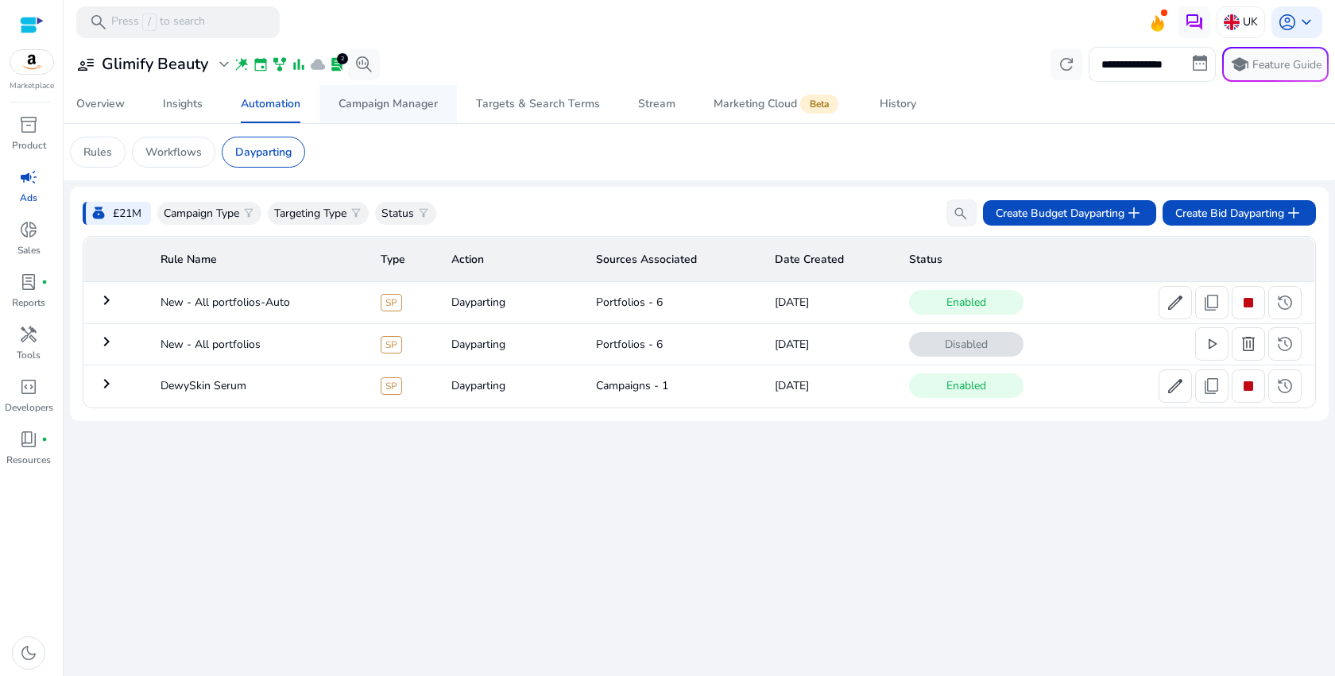
click at [388, 94] on span "Campaign Manager" at bounding box center [388, 104] width 99 height 38
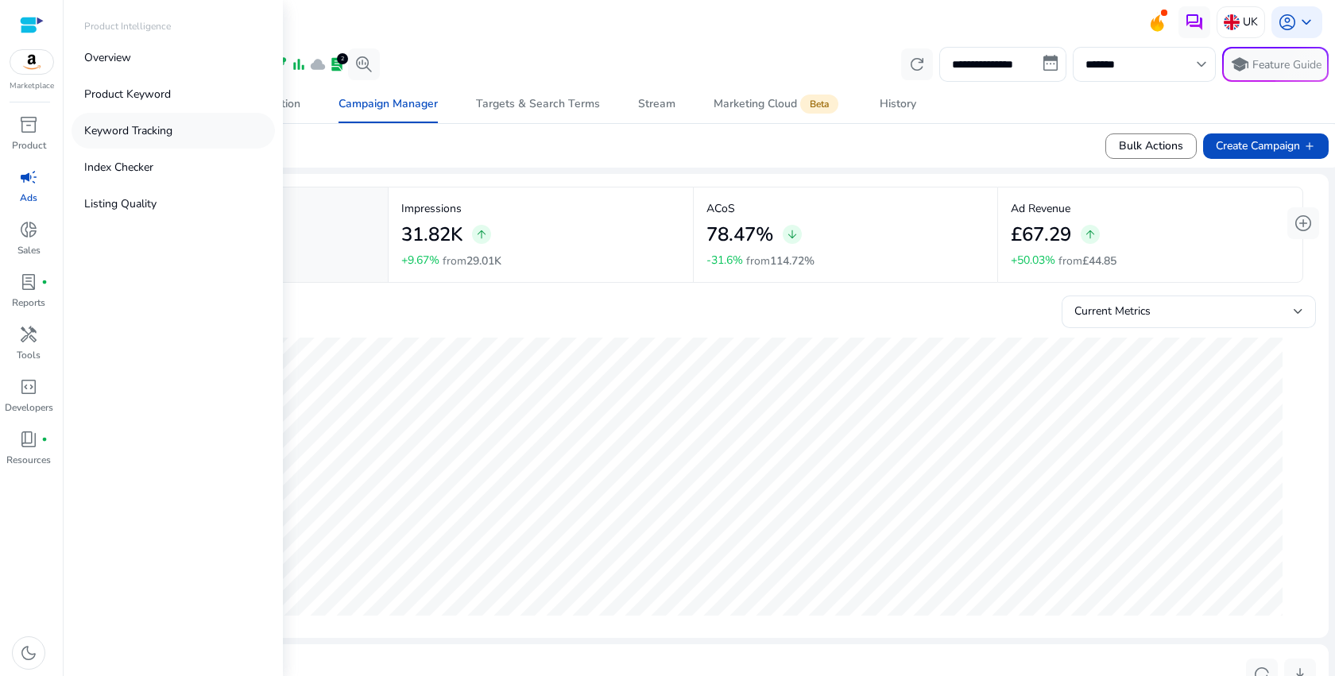
click at [161, 139] on link "Keyword Tracking" at bounding box center [173, 131] width 203 height 36
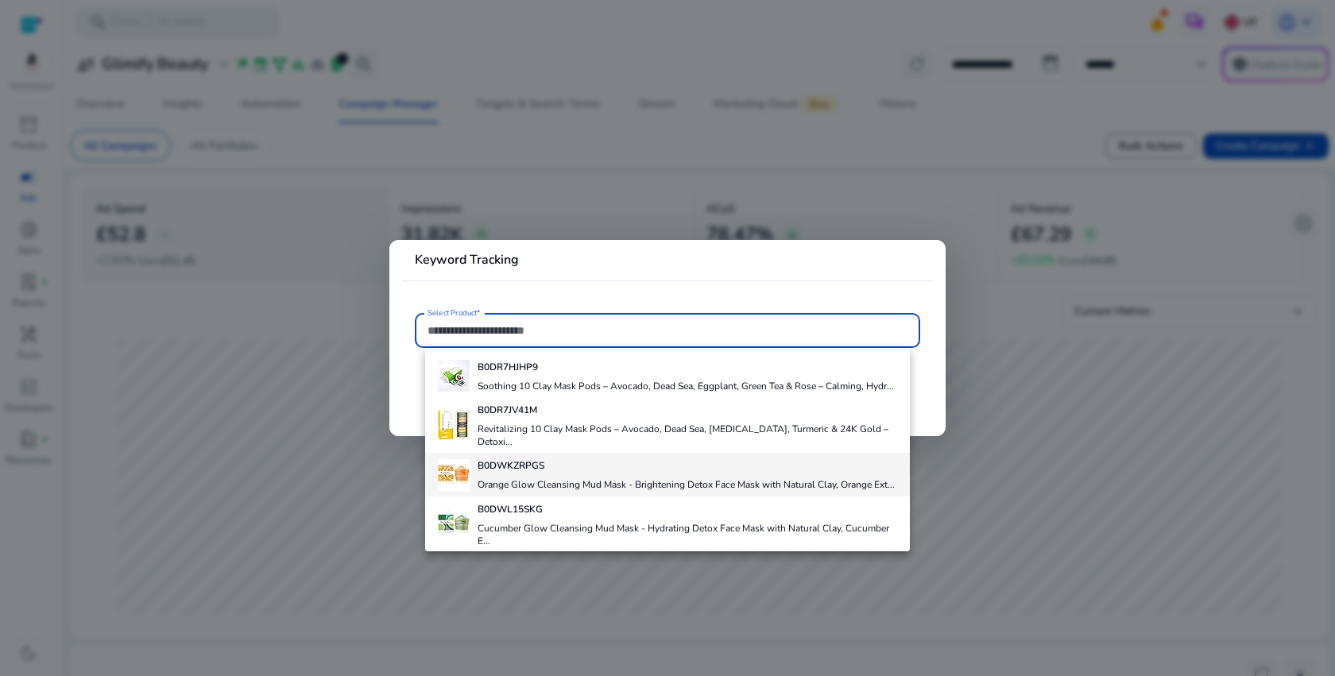
scroll to position [293, 0]
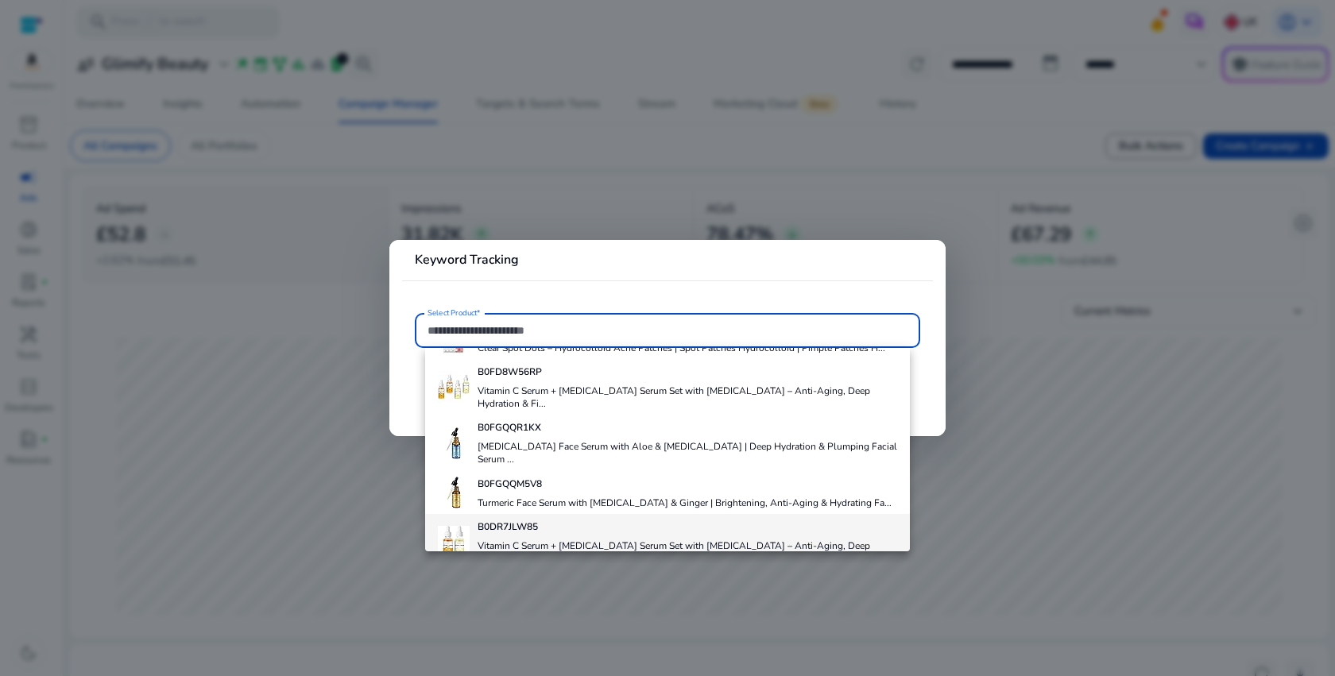
click at [502, 521] on b "B0DR7JLW85" at bounding box center [508, 527] width 60 height 13
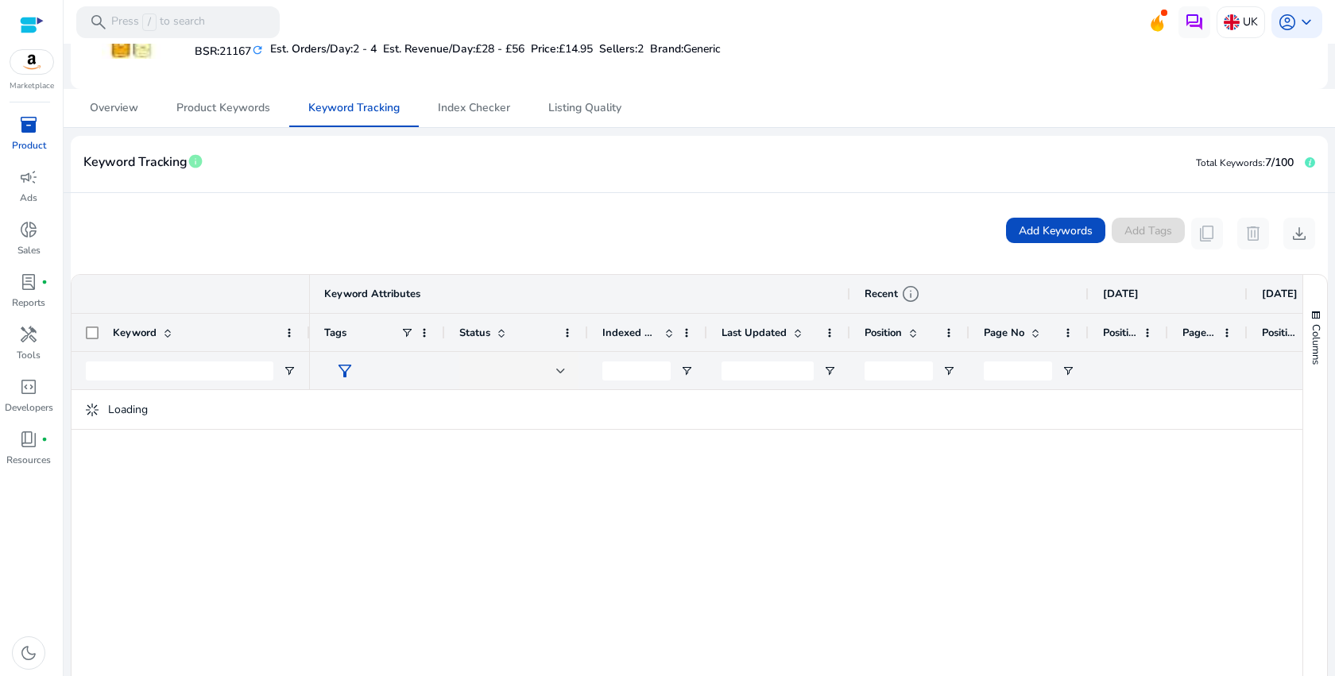
scroll to position [290, 0]
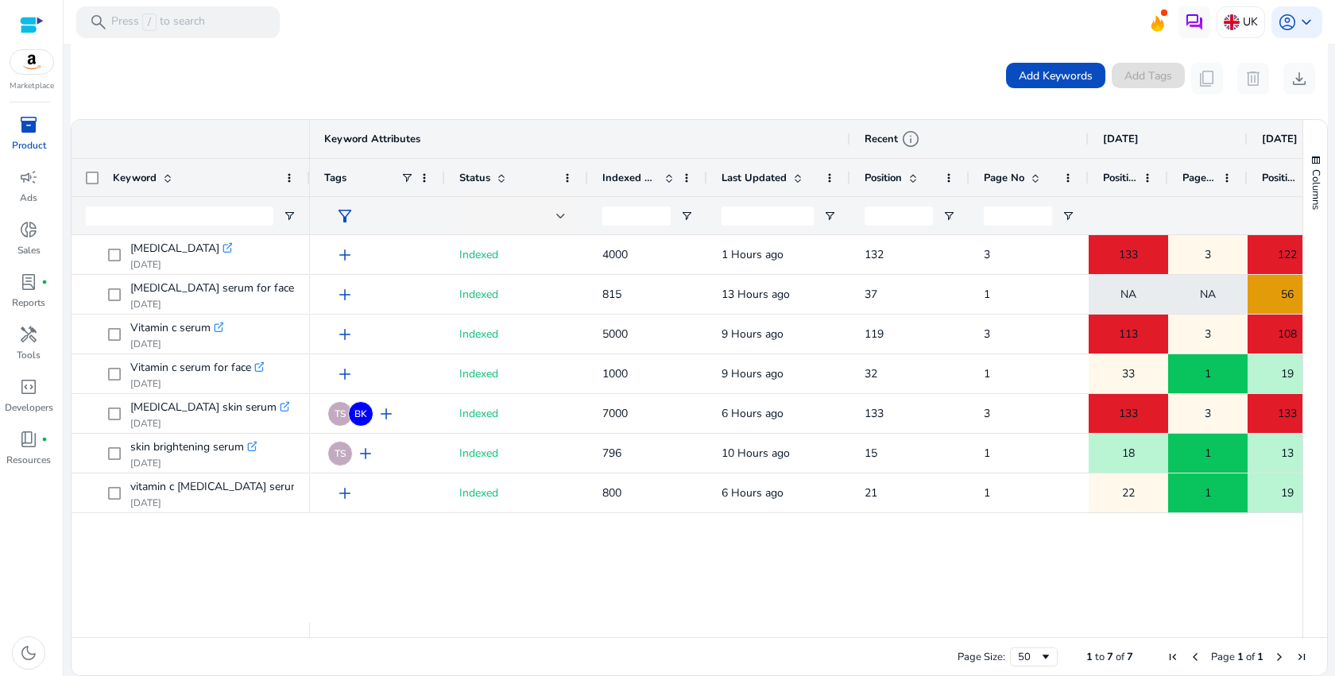
click at [502, 513] on div "add Indexed 4000 1 Hours ago 132 3 133 3 122 3 152 add Indexed 5000 9 Hours ago…" at bounding box center [806, 429] width 993 height 388
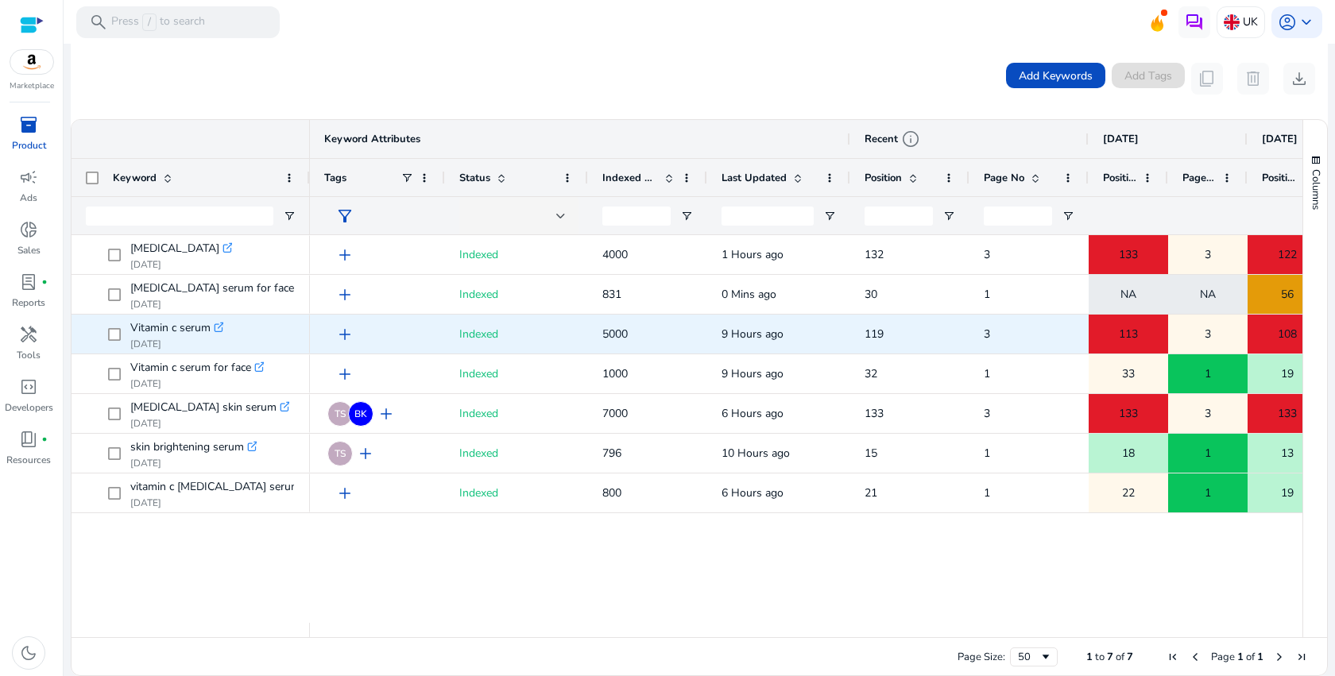
scroll to position [272, 0]
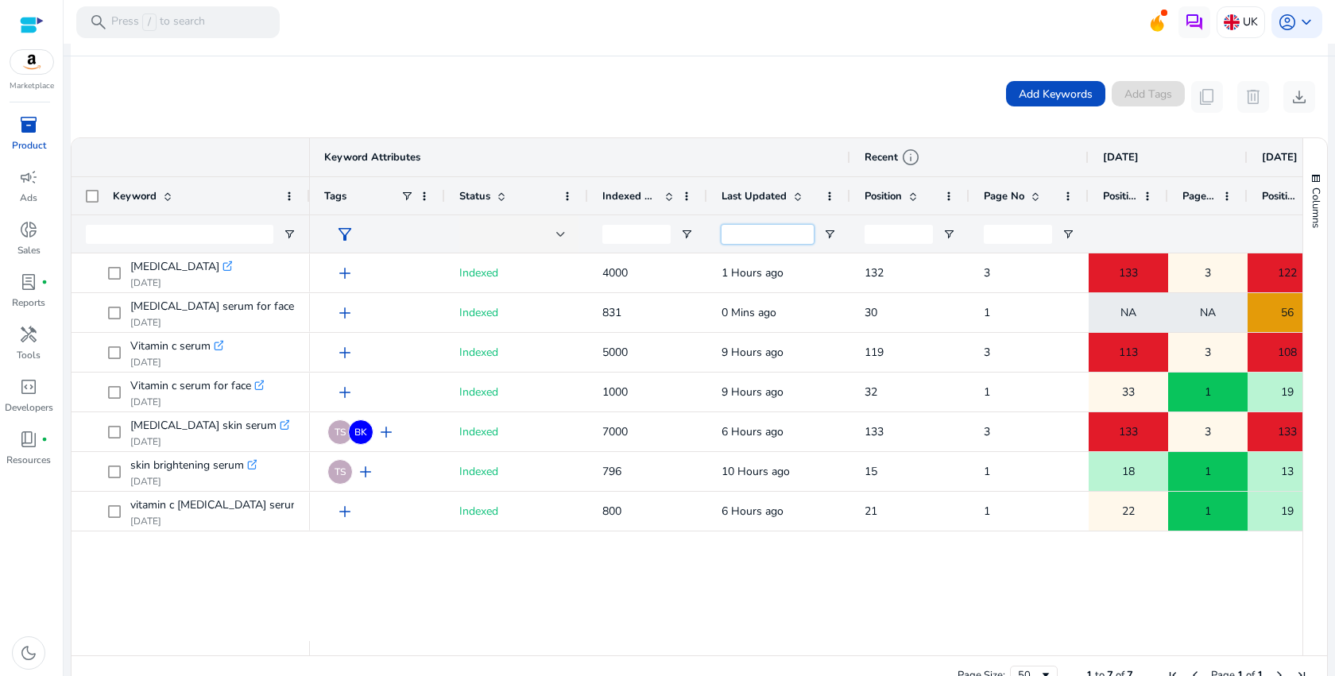
click at [765, 234] on input "Last Updated Filter Input" at bounding box center [768, 234] width 92 height 19
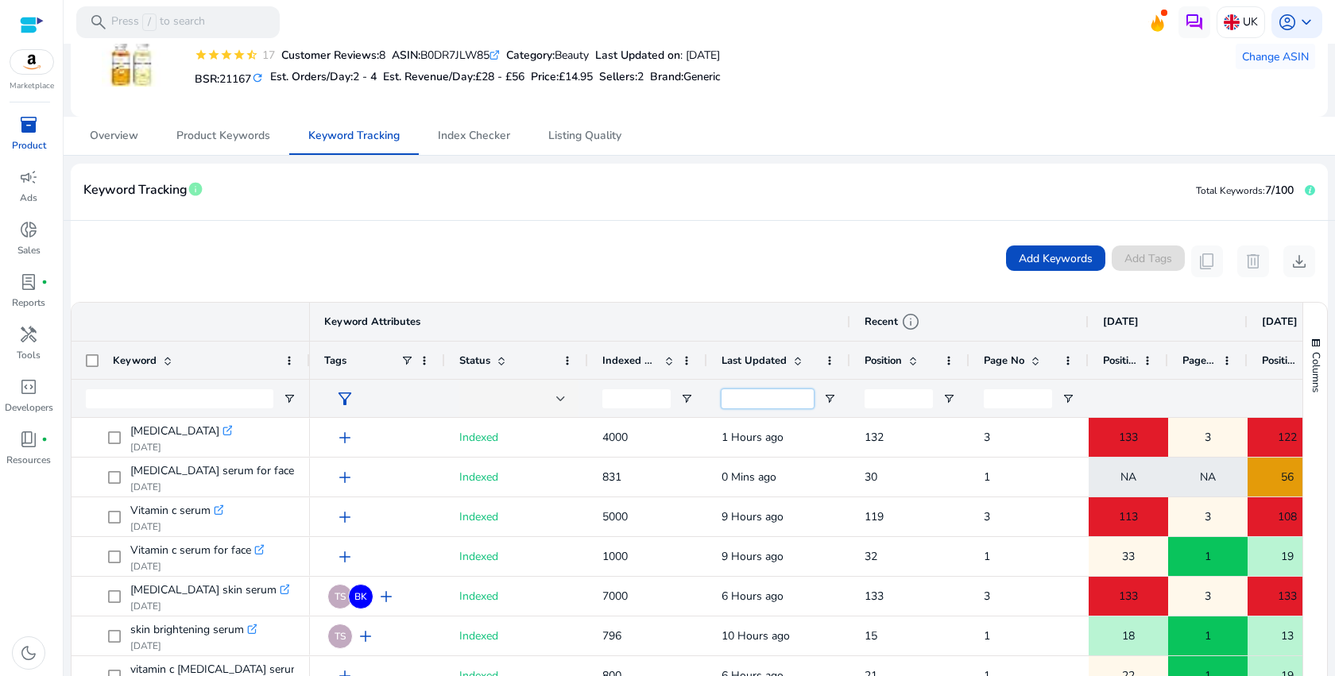
scroll to position [120, 0]
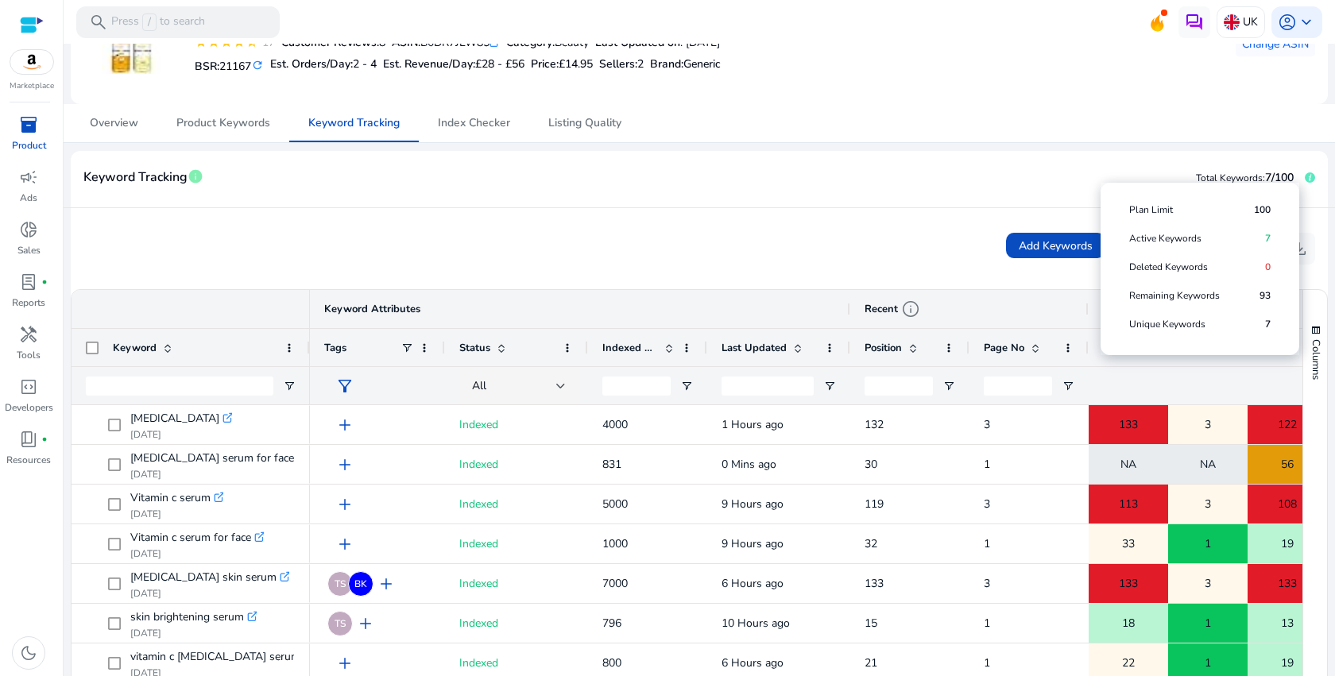
click at [1306, 178] on icon at bounding box center [1310, 177] width 10 height 10
click at [1268, 240] on span "7" at bounding box center [1268, 238] width 6 height 13
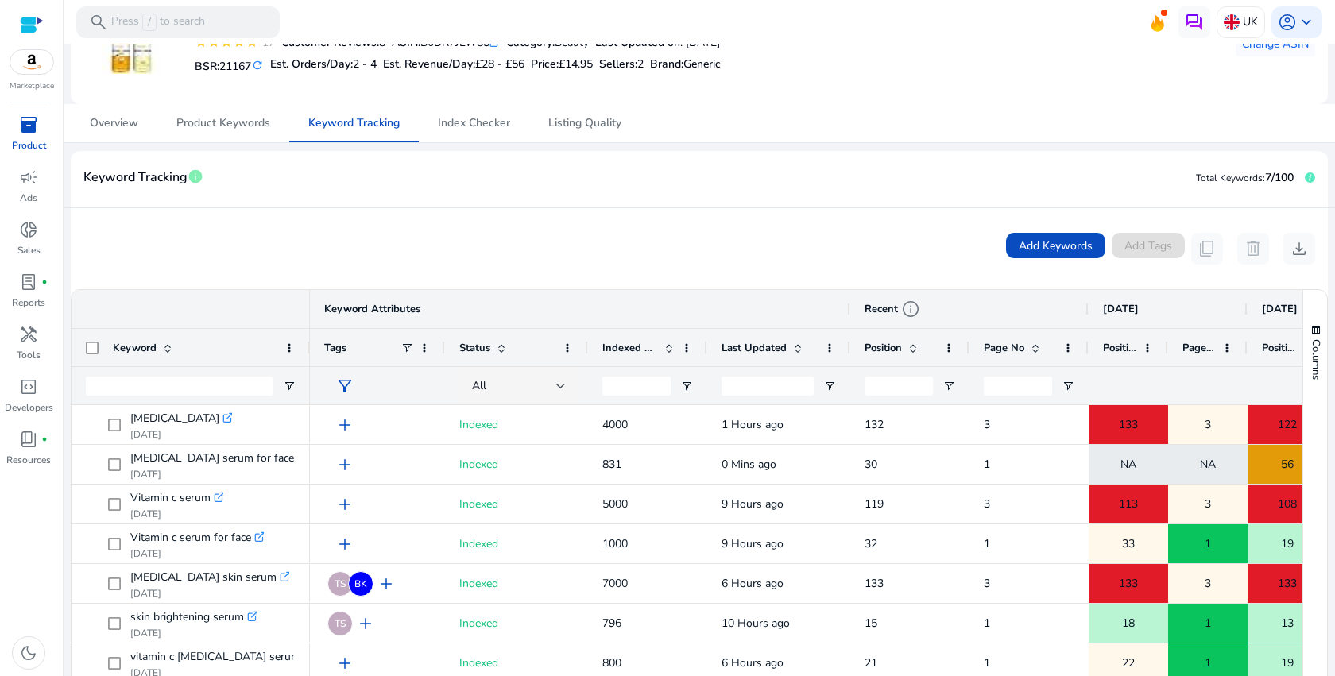
click at [1305, 177] on icon at bounding box center [1310, 177] width 10 height 10
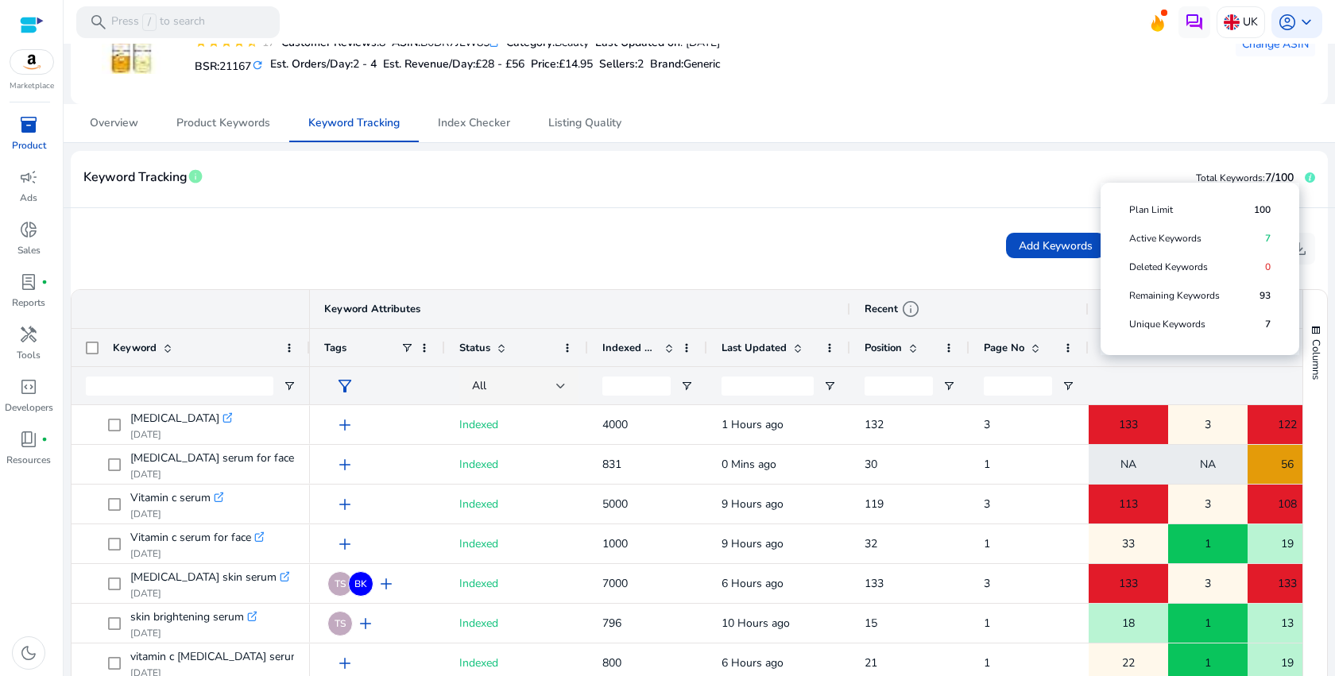
click at [1267, 299] on span "93" at bounding box center [1265, 295] width 11 height 13
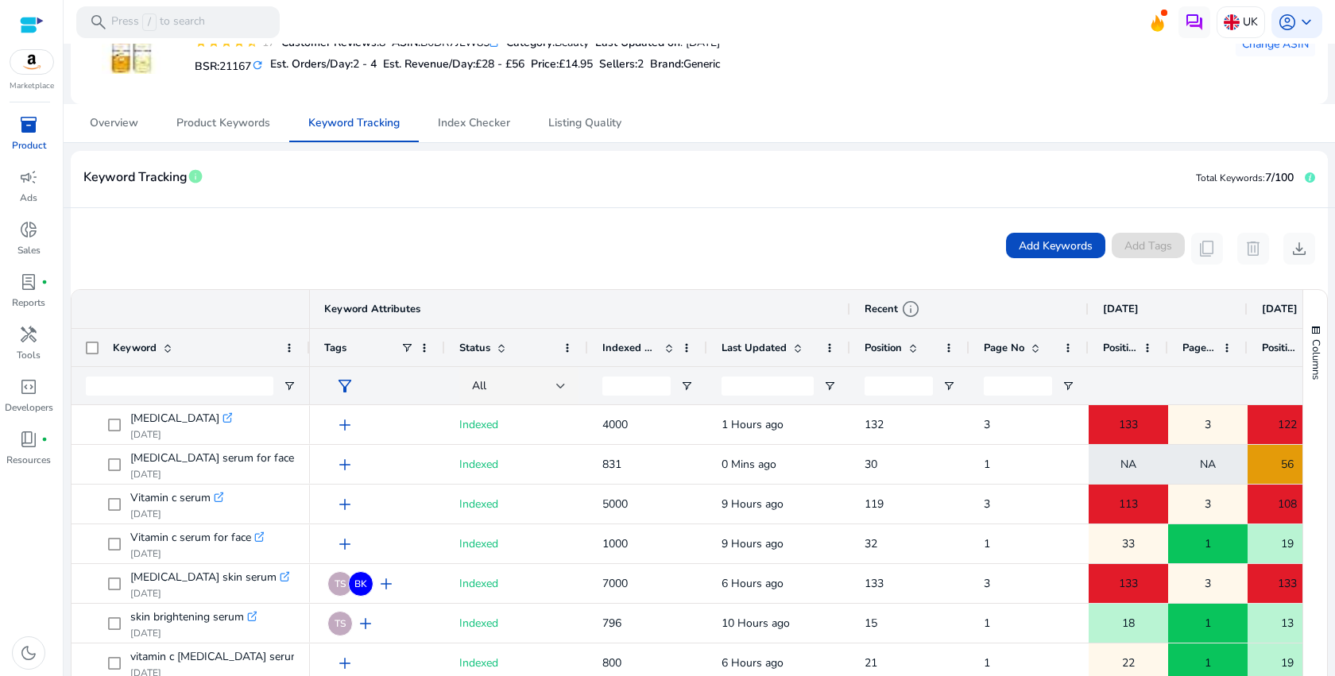
click at [1266, 180] on span "7/100" at bounding box center [1279, 177] width 29 height 15
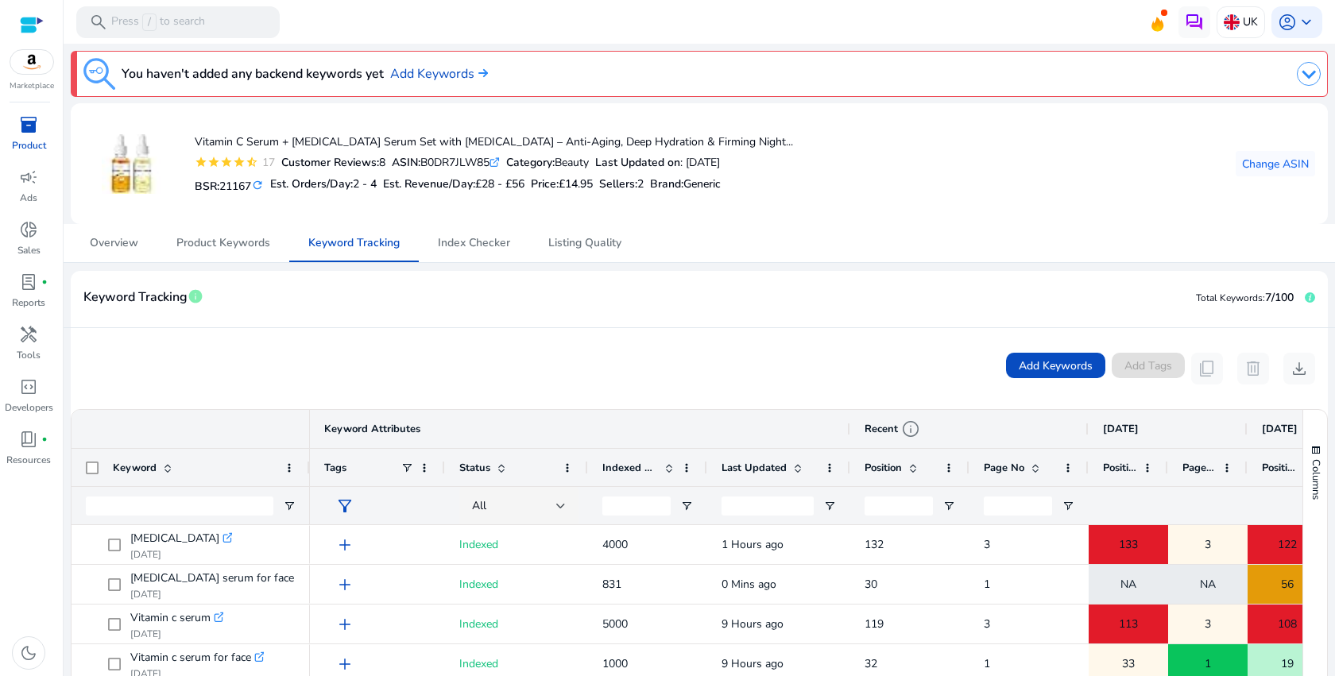
scroll to position [290, 0]
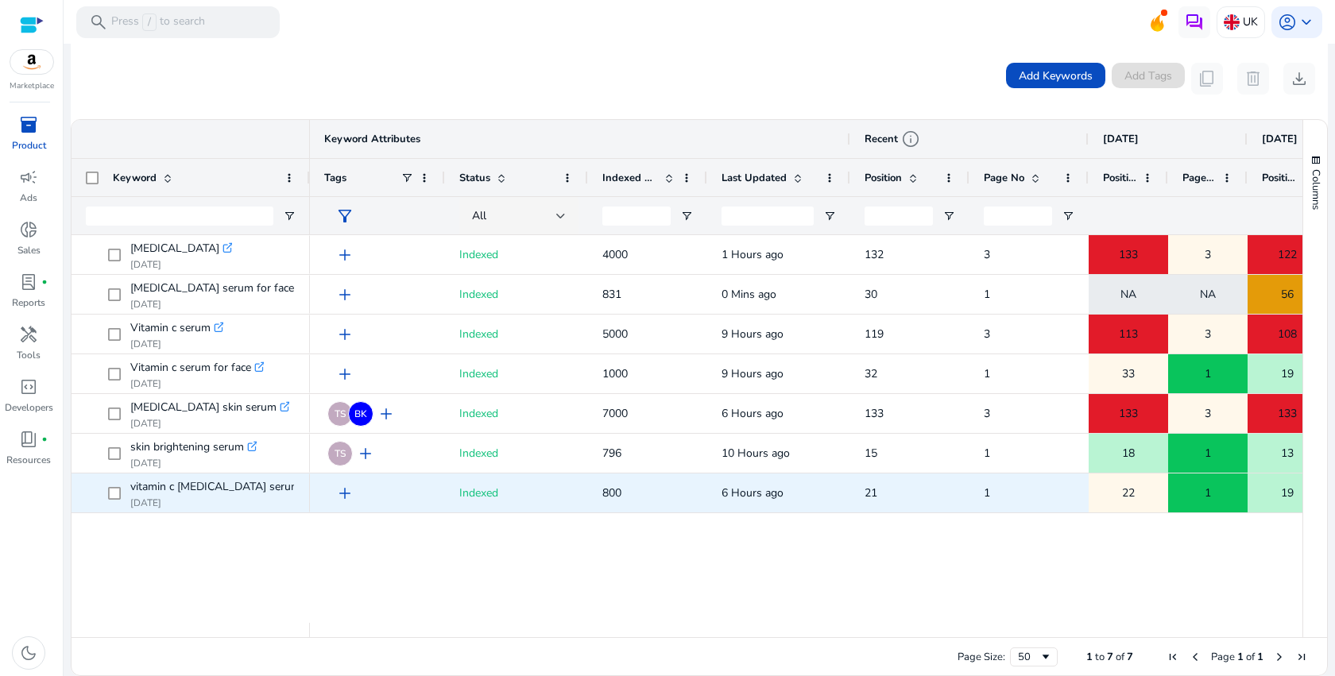
click at [1141, 496] on div "22" at bounding box center [1129, 493] width 78 height 33
click at [1184, 494] on div "1" at bounding box center [1208, 493] width 78 height 33
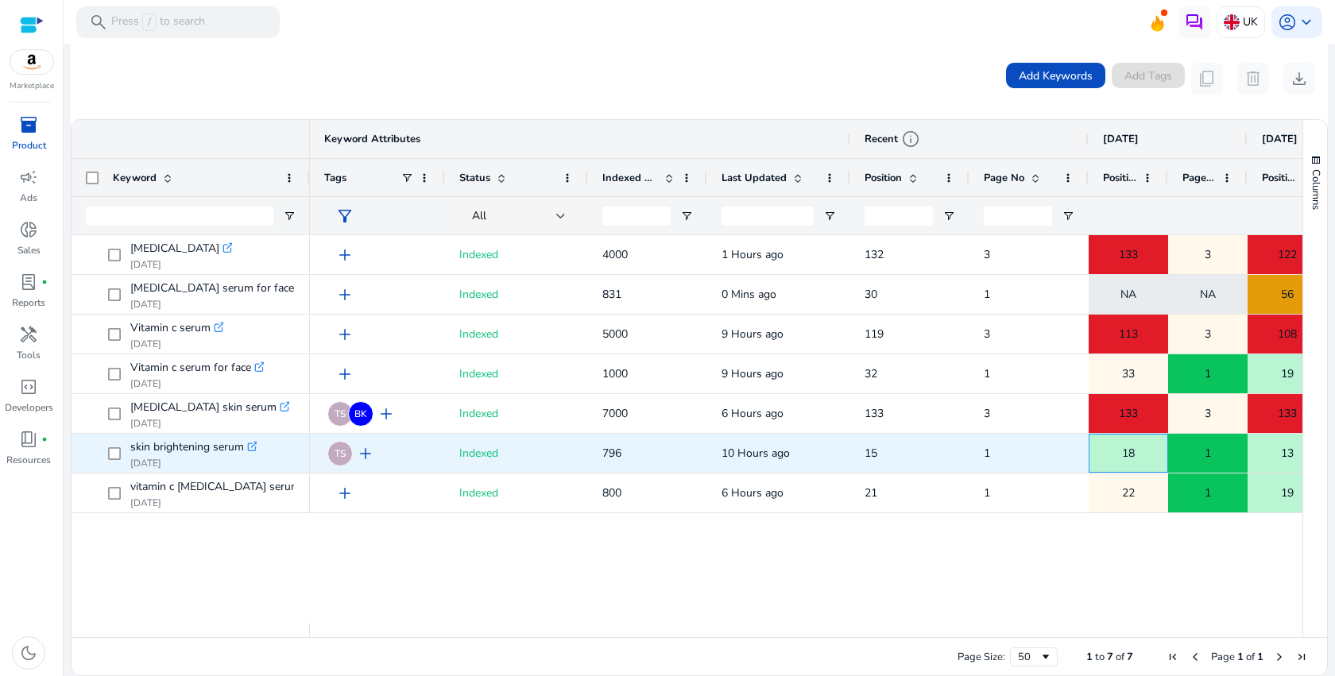
click at [1141, 447] on div "18" at bounding box center [1129, 453] width 78 height 33
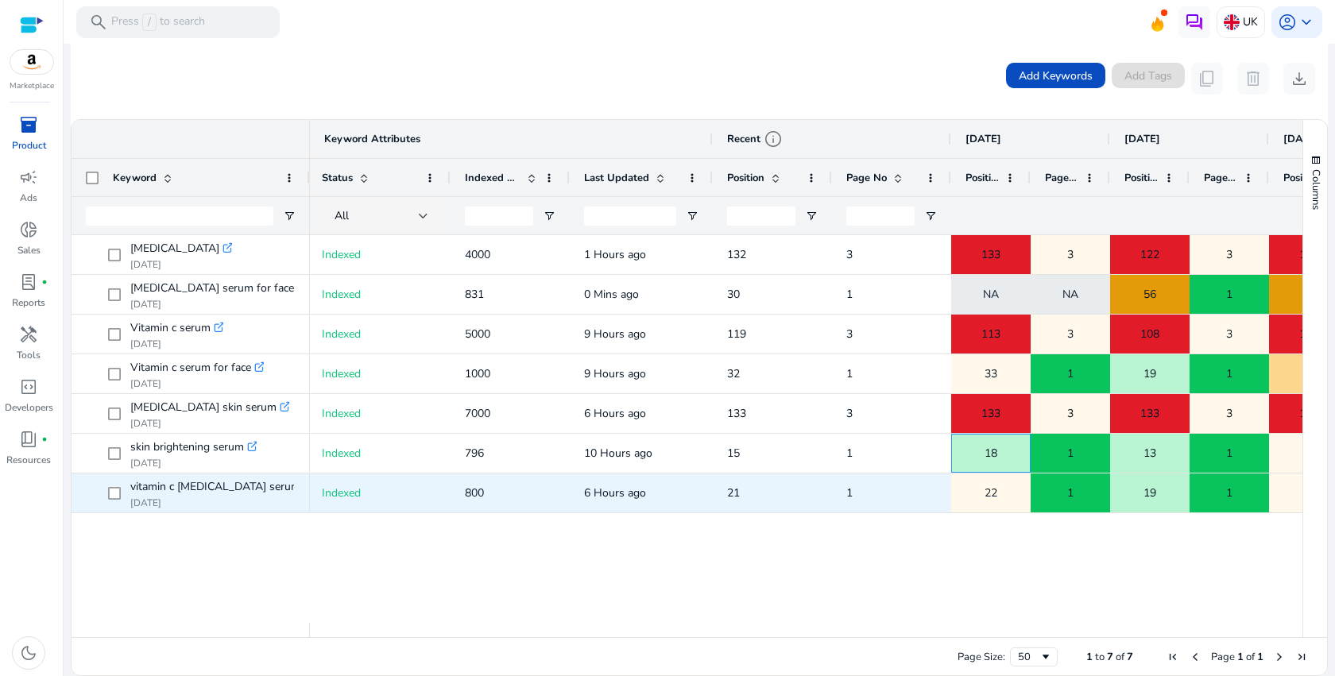
scroll to position [0, 0]
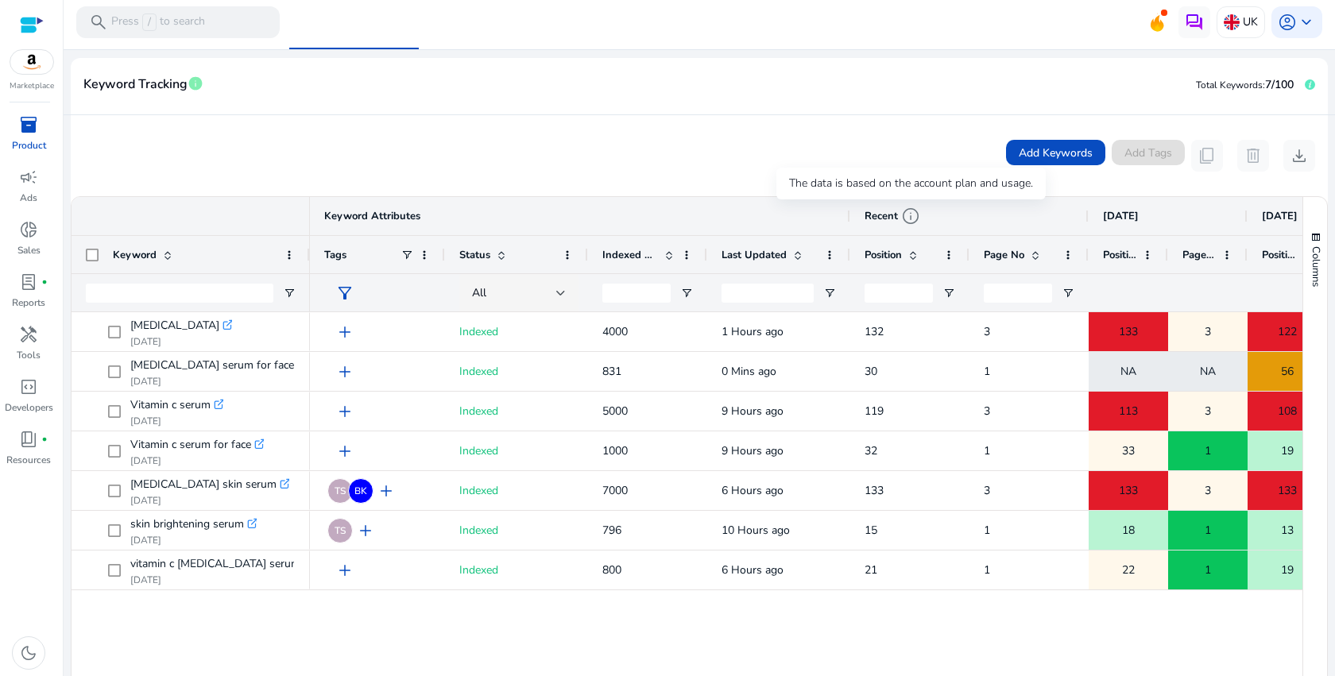
click at [909, 214] on span "info" at bounding box center [910, 216] width 19 height 19
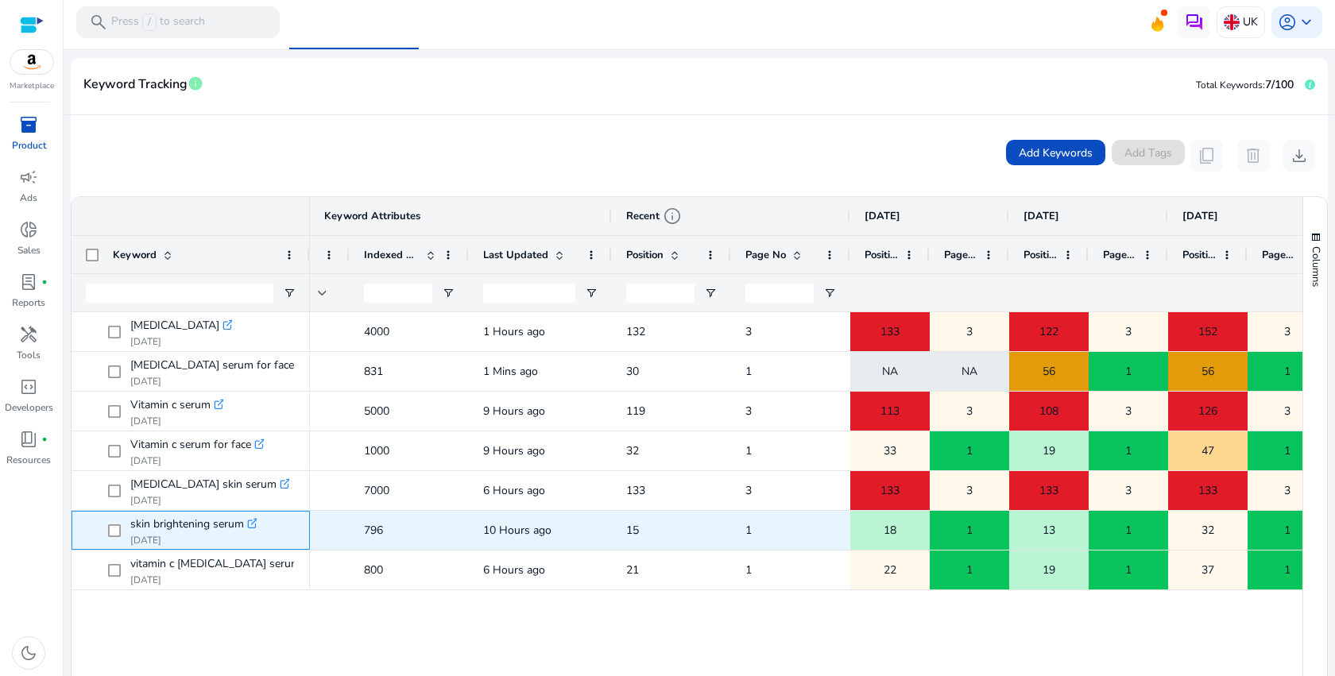
click at [247, 523] on icon ".st0{fill:#2c8af8}" at bounding box center [252, 523] width 11 height 11
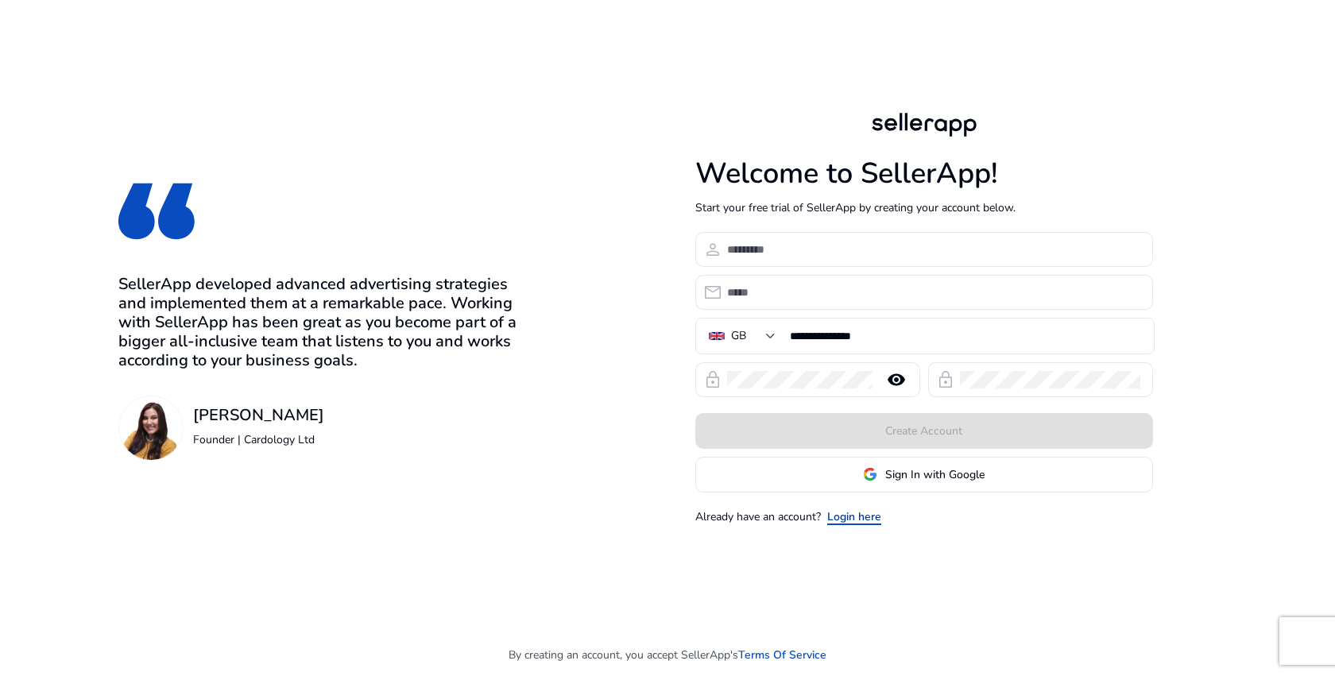
click at [863, 519] on link "Login here" at bounding box center [854, 517] width 54 height 17
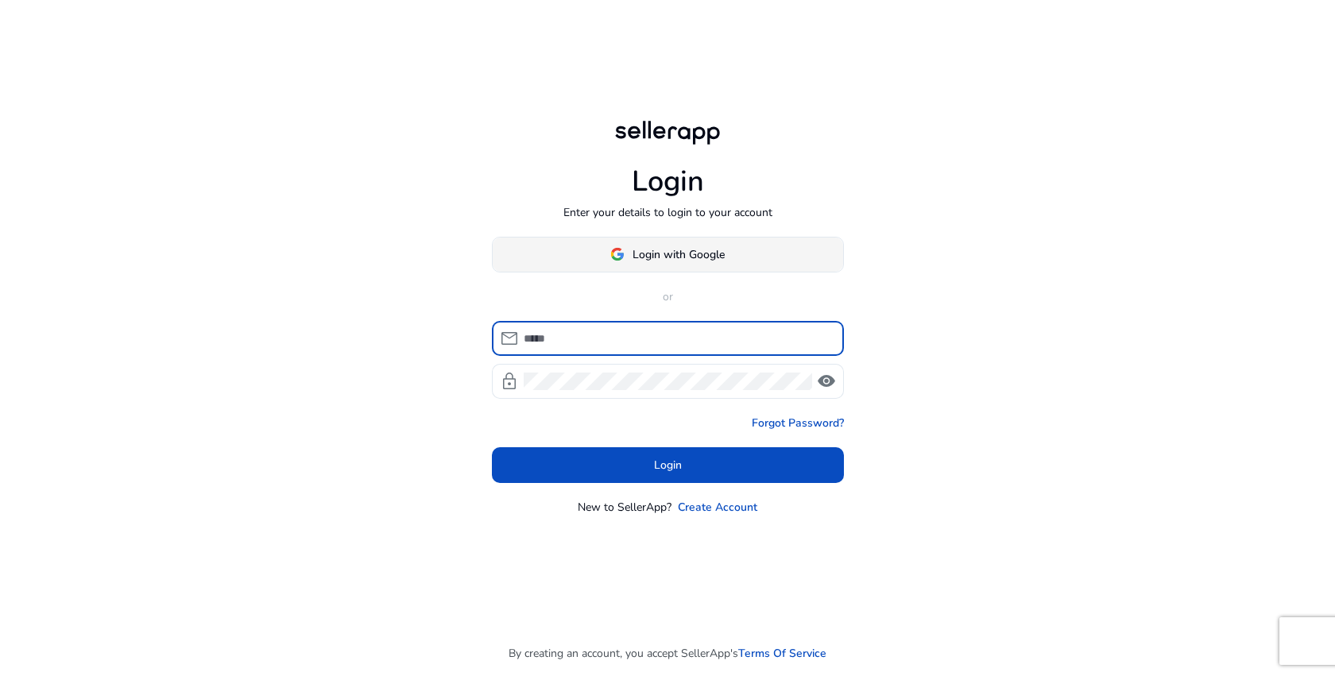
click at [684, 250] on span "Login with Google" at bounding box center [679, 254] width 92 height 17
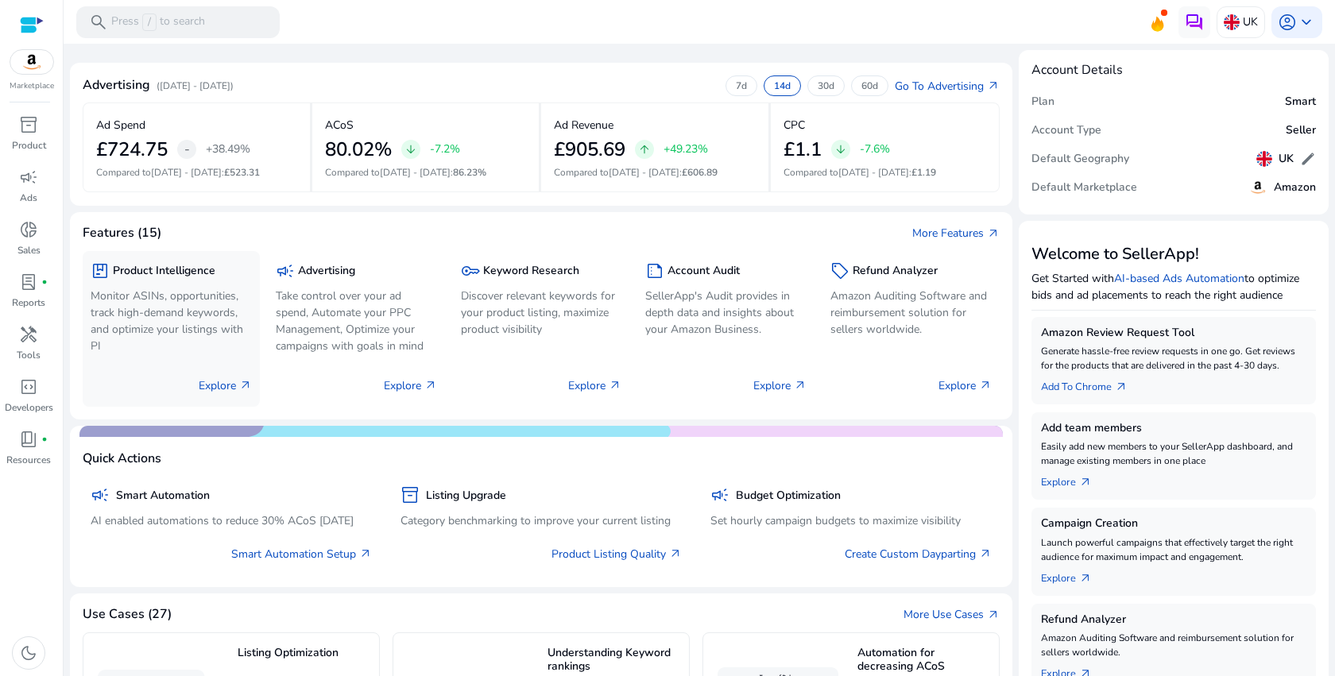
click at [242, 386] on span "arrow_outward" at bounding box center [245, 385] width 13 height 13
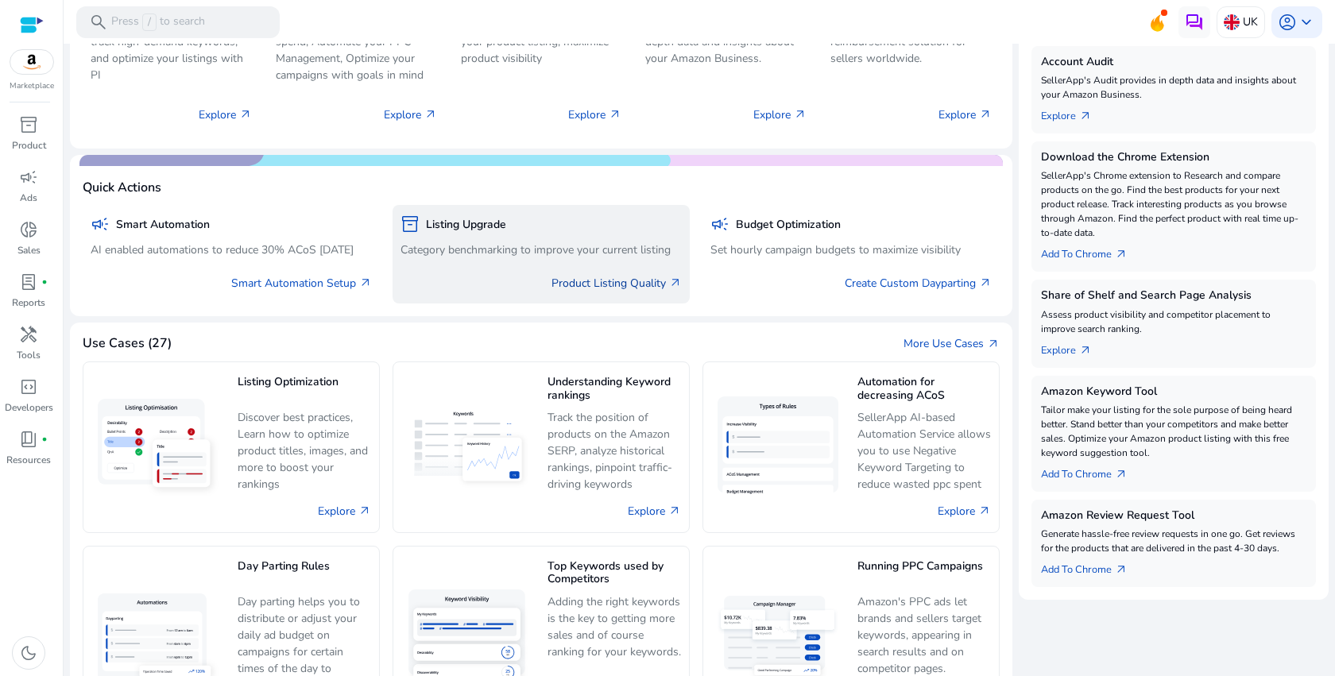
scroll to position [341, 0]
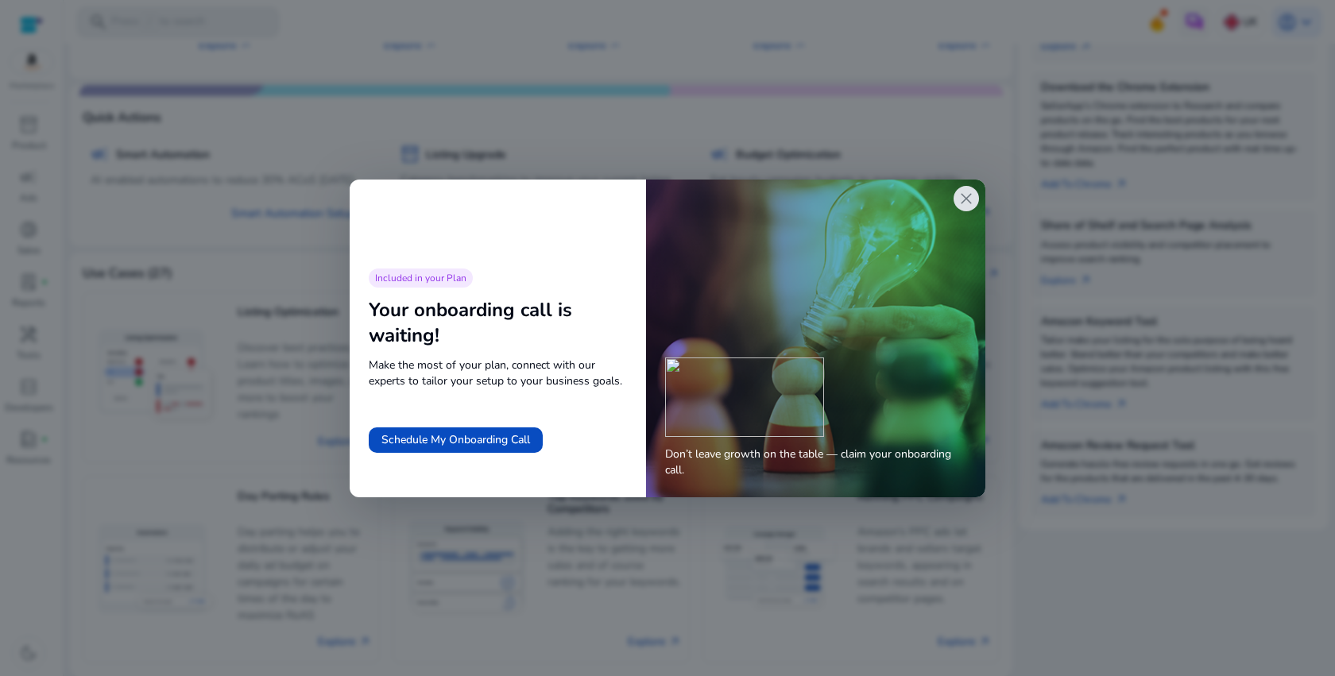
click at [971, 200] on span "close" at bounding box center [966, 198] width 19 height 19
